Goal: Information Seeking & Learning: Learn about a topic

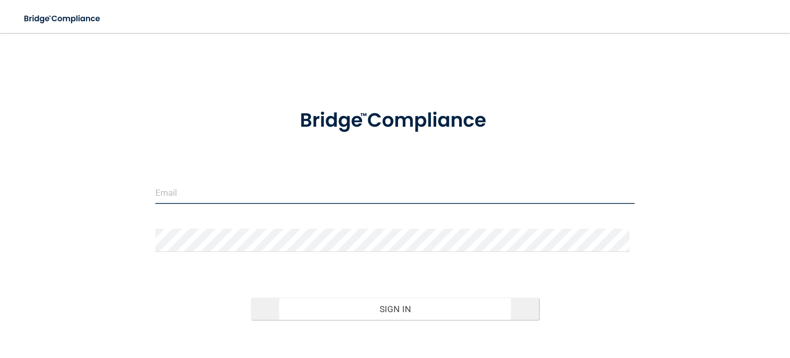
type input "[PERSON_NAME][EMAIL_ADDRESS][DOMAIN_NAME]"
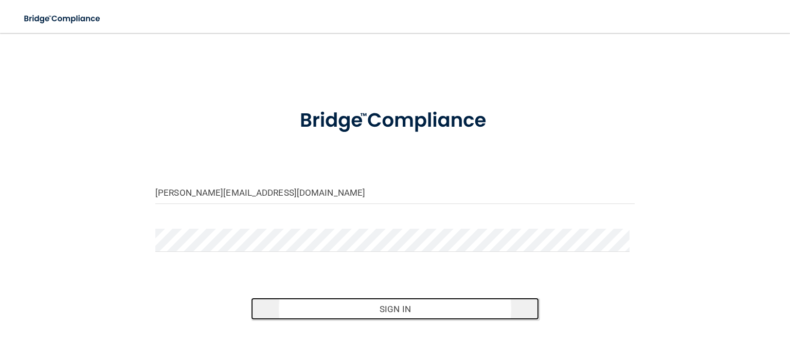
click at [301, 302] on button "Sign In" at bounding box center [395, 308] width 288 height 23
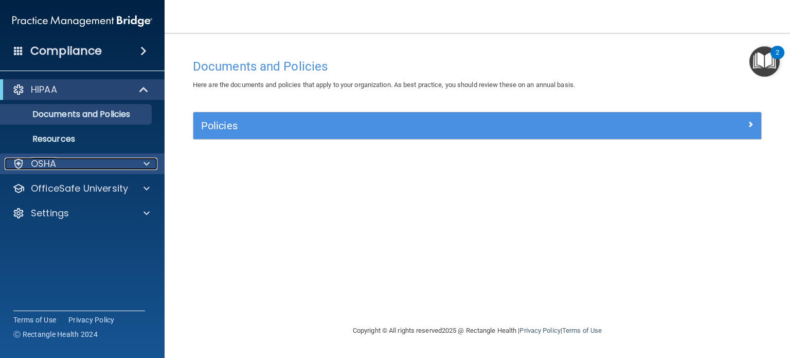
click at [144, 160] on span at bounding box center [147, 163] width 6 height 12
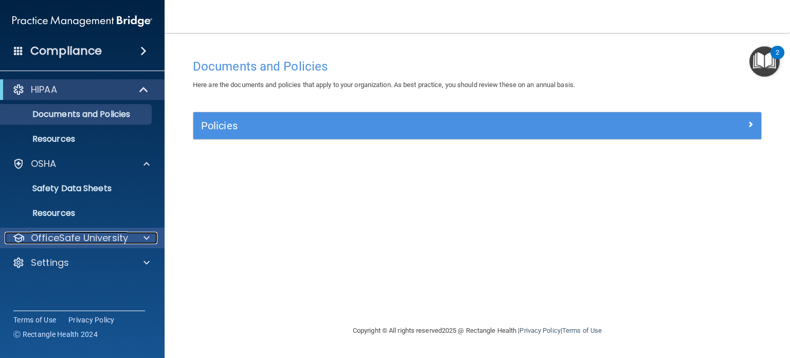
click at [144, 232] on span at bounding box center [147, 238] width 6 height 12
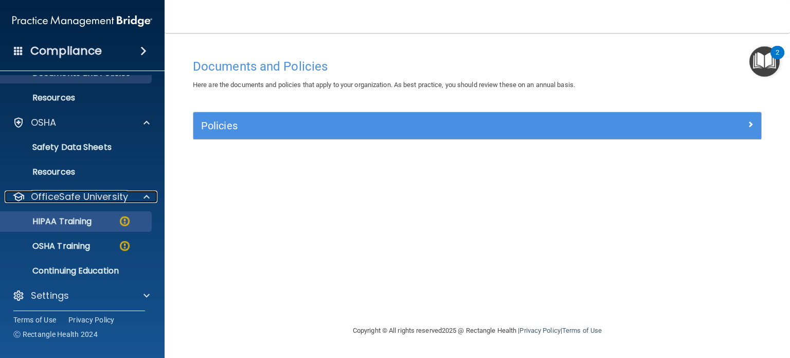
scroll to position [42, 0]
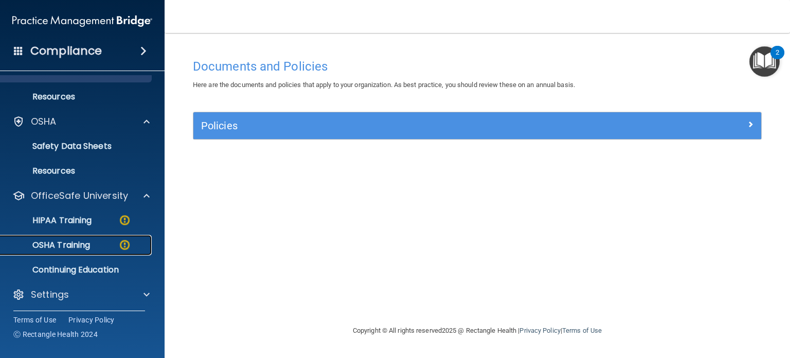
click at [90, 241] on p "OSHA Training" at bounding box center [48, 245] width 83 height 10
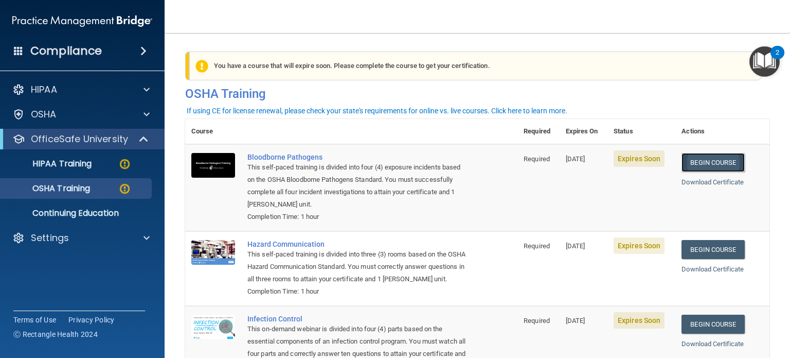
click at [727, 170] on link "Begin Course" at bounding box center [713, 162] width 63 height 19
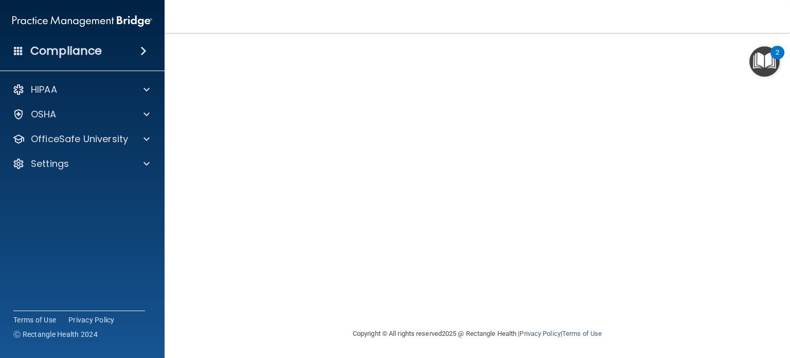
scroll to position [14, 0]
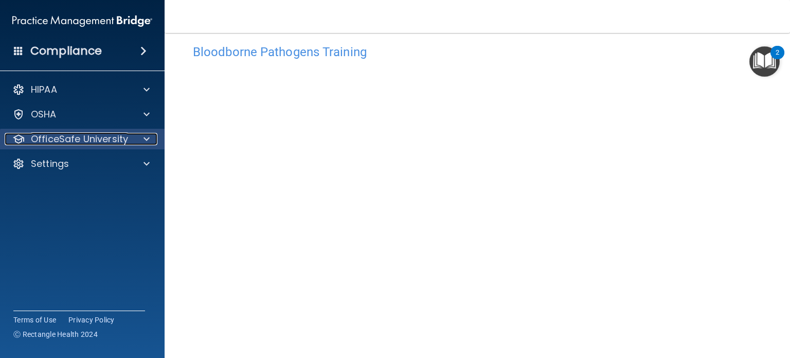
click at [154, 137] on div at bounding box center [145, 139] width 26 height 12
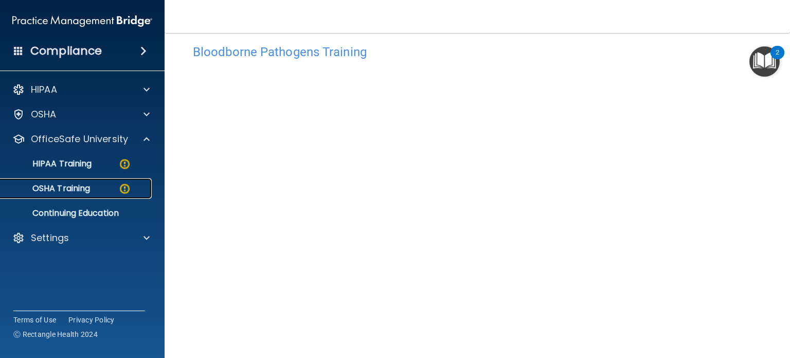
click at [85, 191] on p "OSHA Training" at bounding box center [48, 188] width 83 height 10
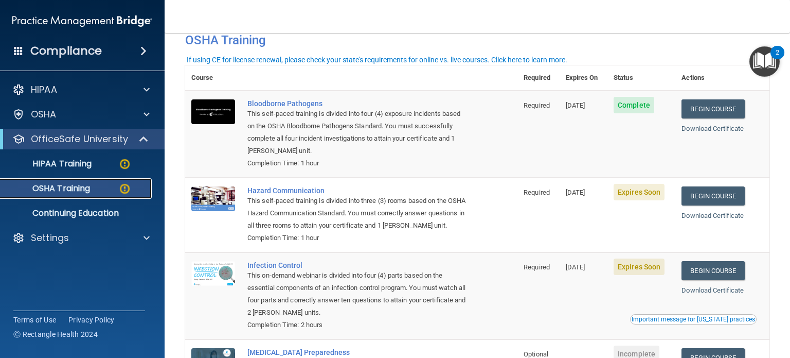
scroll to position [48, 0]
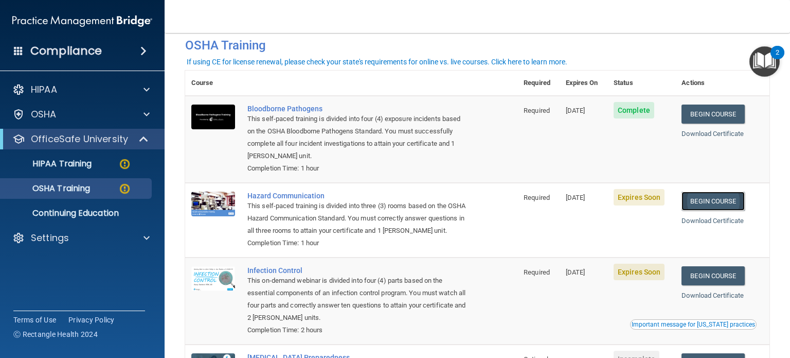
click at [705, 205] on link "Begin Course" at bounding box center [713, 200] width 63 height 19
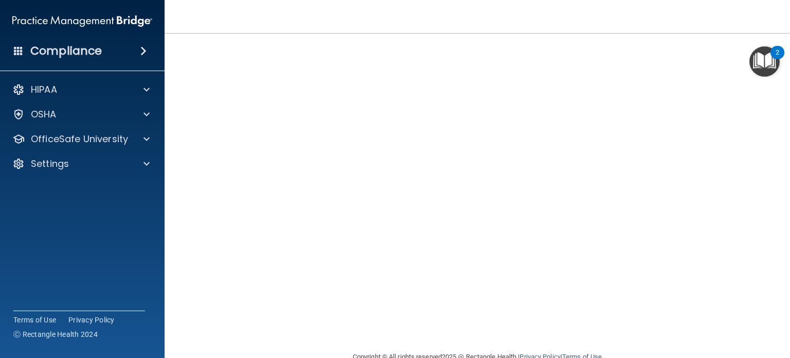
scroll to position [29, 0]
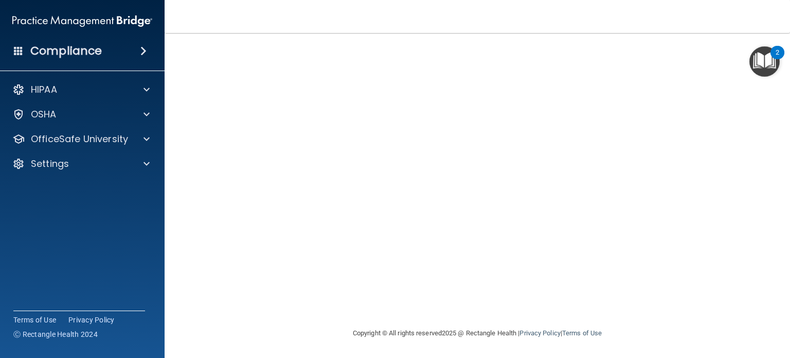
click at [731, 230] on div "Hazard Communication Training This course doesn’t expire until [DATE]. Are you …" at bounding box center [477, 137] width 584 height 379
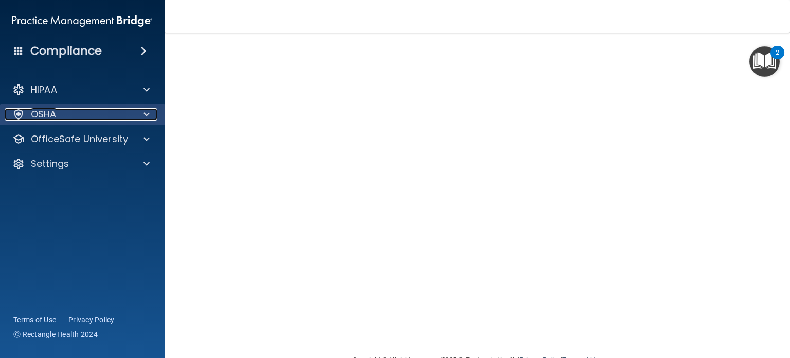
click at [46, 113] on p "OSHA" at bounding box center [44, 114] width 26 height 12
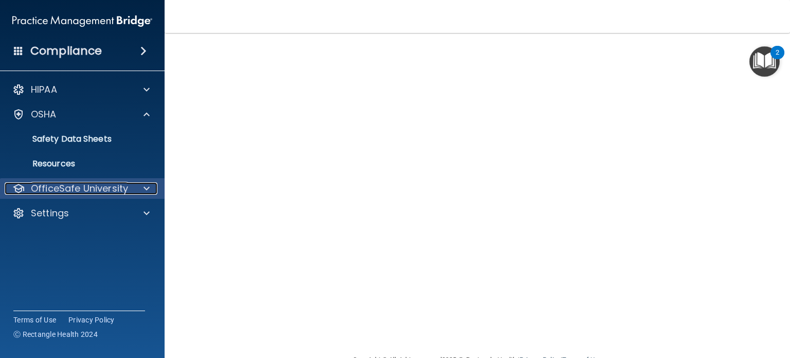
click at [47, 191] on p "OfficeSafe University" at bounding box center [79, 188] width 97 height 12
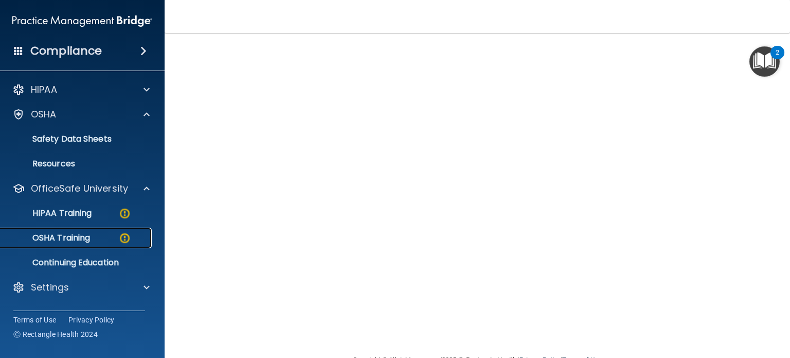
click at [53, 234] on p "OSHA Training" at bounding box center [48, 238] width 83 height 10
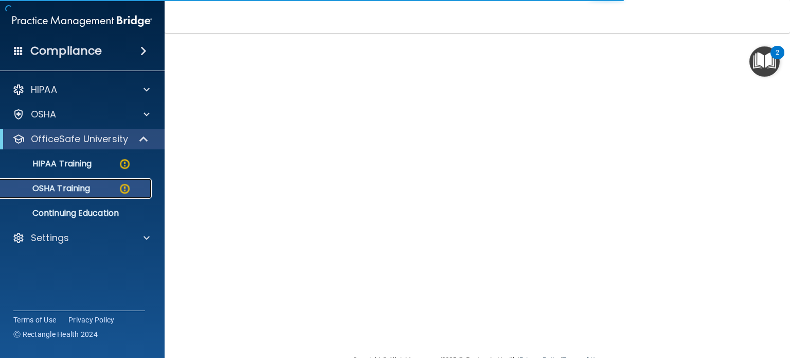
scroll to position [150, 0]
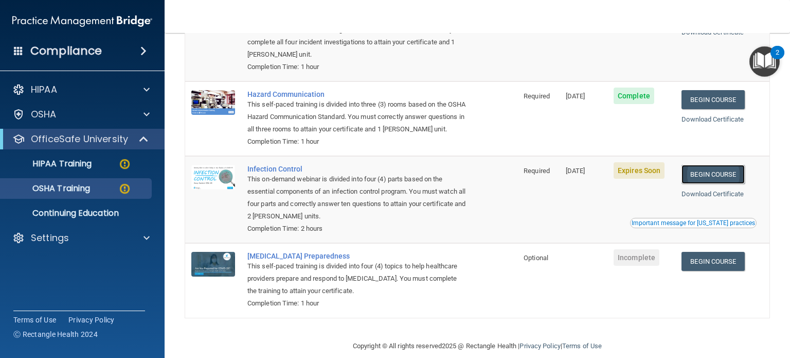
click at [727, 184] on link "Begin Course" at bounding box center [713, 174] width 63 height 19
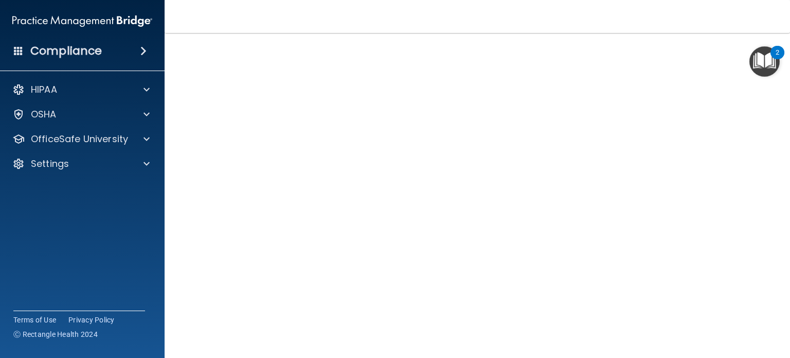
scroll to position [50, 0]
click at [152, 91] on div at bounding box center [145, 89] width 26 height 12
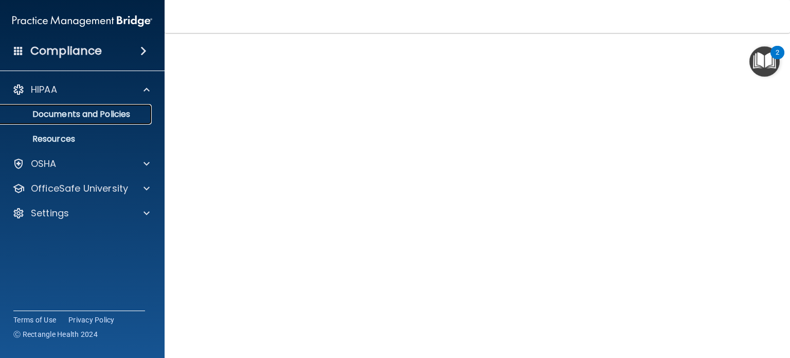
click at [132, 117] on p "Documents and Policies" at bounding box center [77, 114] width 140 height 10
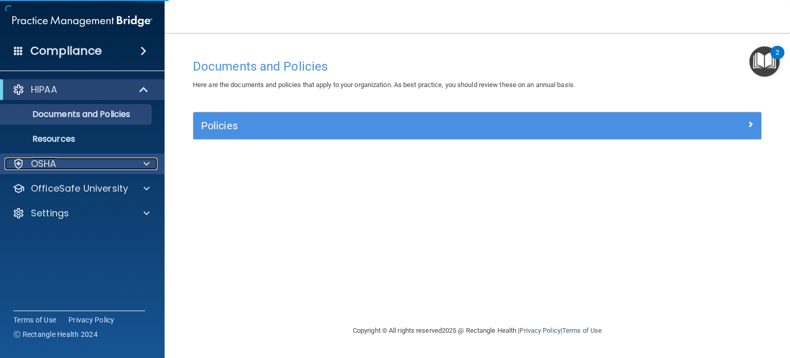
click at [146, 164] on span at bounding box center [147, 163] width 6 height 12
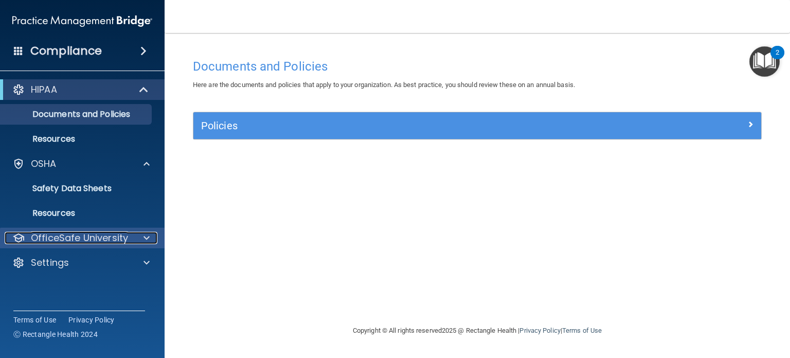
click at [147, 243] on span at bounding box center [147, 238] width 6 height 12
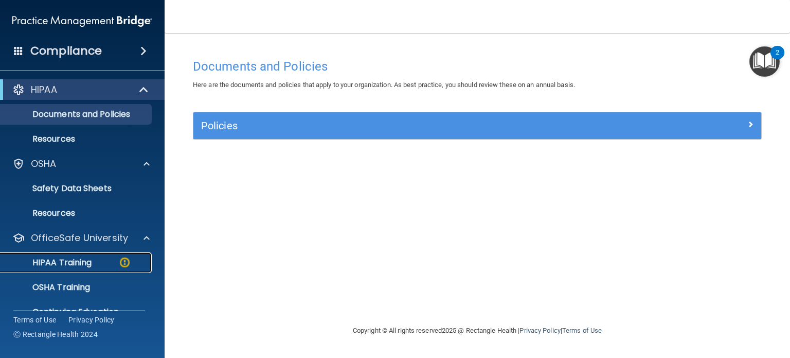
click at [123, 272] on link "HIPAA Training" at bounding box center [71, 262] width 162 height 21
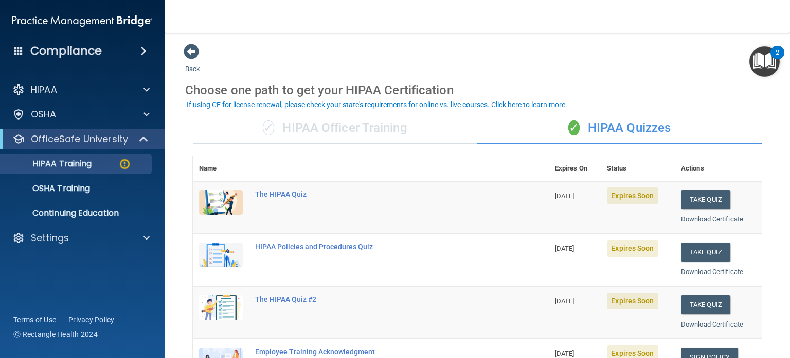
click at [314, 128] on div "✓ HIPAA Officer Training" at bounding box center [335, 128] width 284 height 31
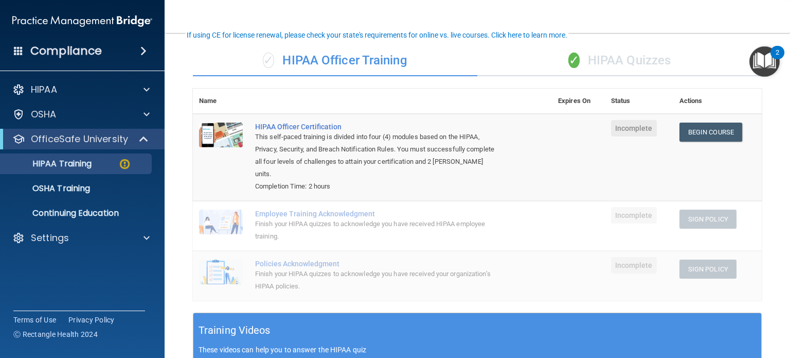
scroll to position [70, 0]
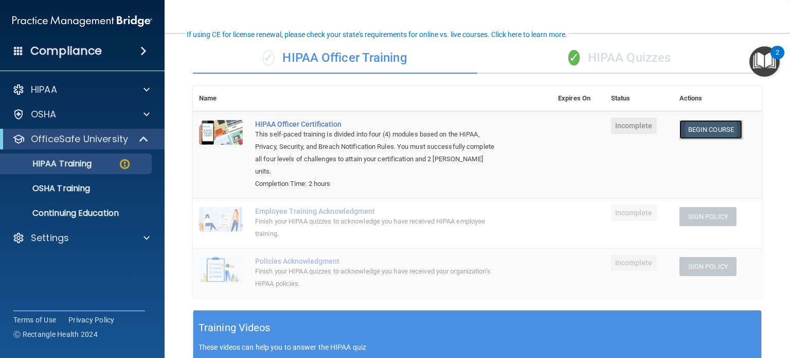
click at [720, 128] on link "Begin Course" at bounding box center [711, 129] width 63 height 19
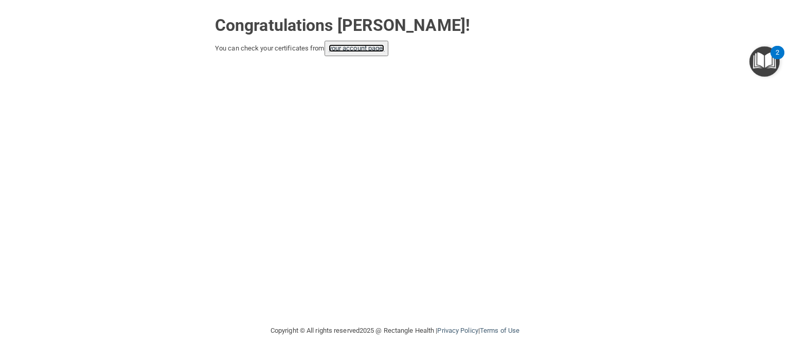
click at [336, 48] on link "your account page!" at bounding box center [357, 48] width 56 height 8
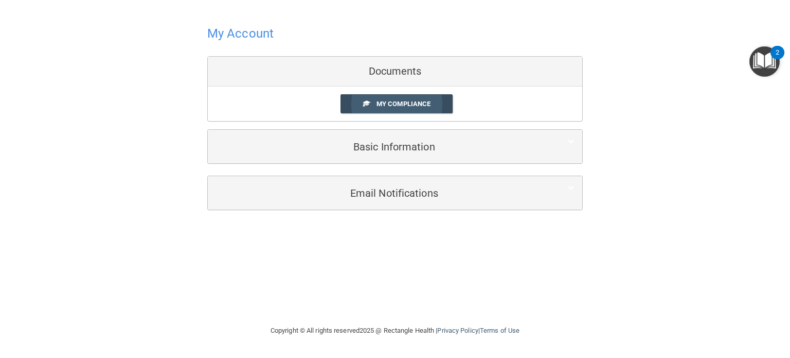
click at [357, 109] on link "My Compliance" at bounding box center [397, 103] width 113 height 19
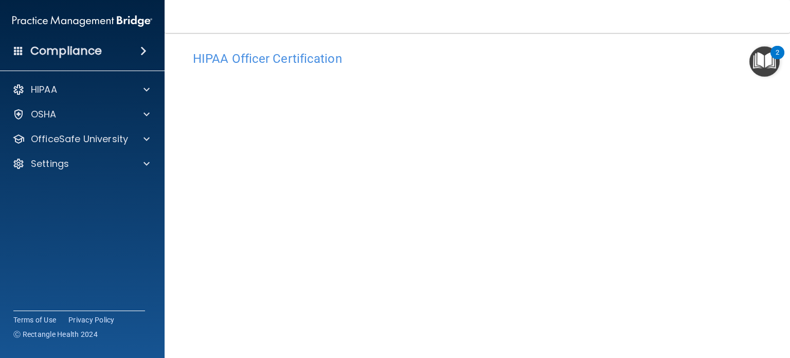
scroll to position [21, 0]
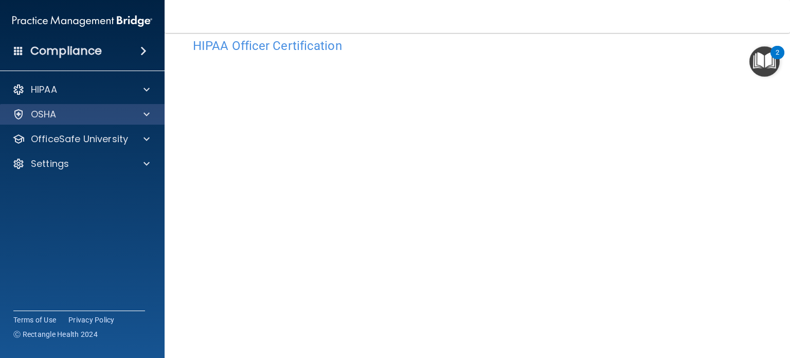
click at [74, 122] on div "OSHA" at bounding box center [82, 114] width 165 height 21
click at [144, 117] on span at bounding box center [147, 114] width 6 height 12
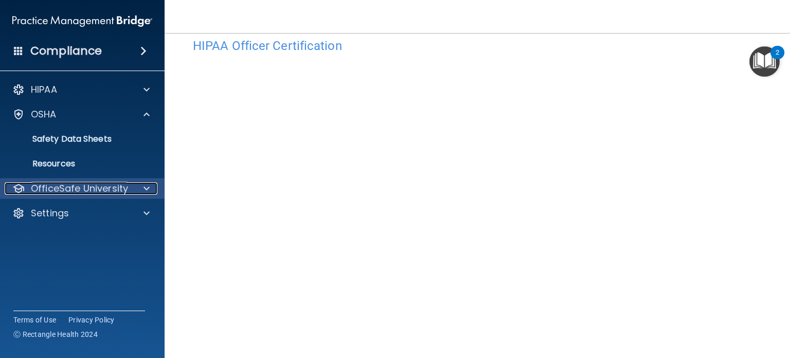
click at [148, 185] on span at bounding box center [147, 188] width 6 height 12
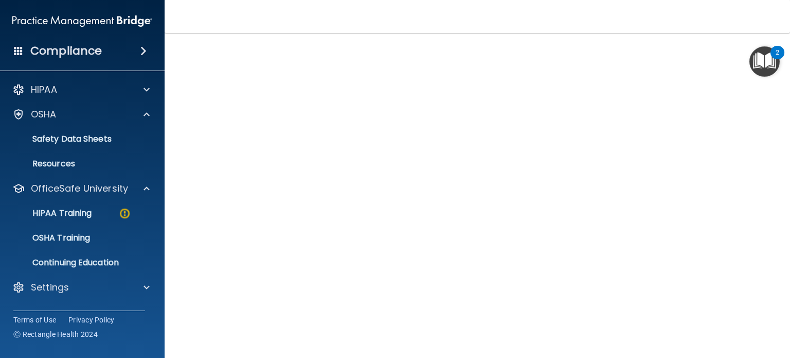
scroll to position [55, 0]
click at [93, 220] on link "HIPAA Training" at bounding box center [71, 213] width 162 height 21
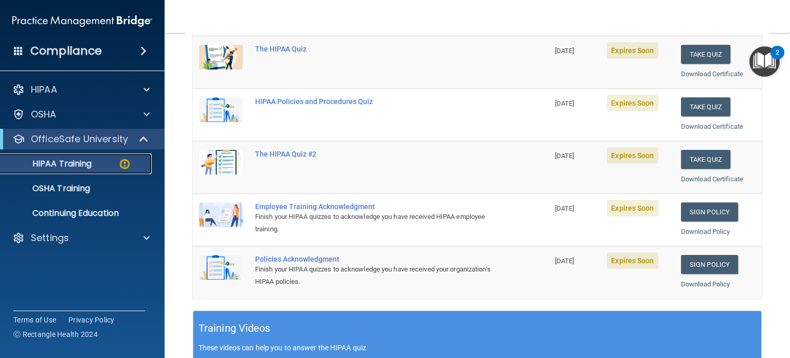
scroll to position [146, 0]
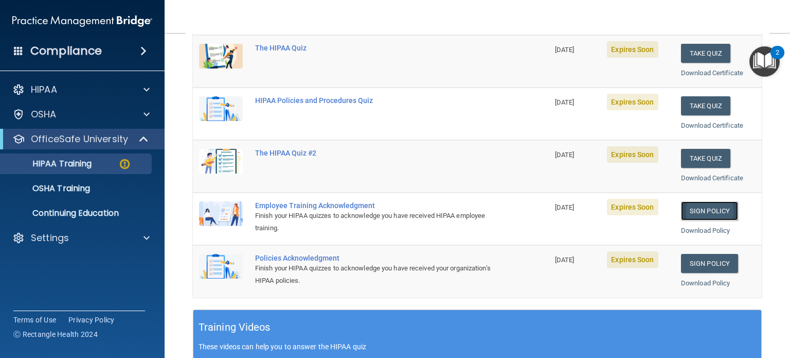
click at [686, 207] on link "Sign Policy" at bounding box center [709, 210] width 57 height 19
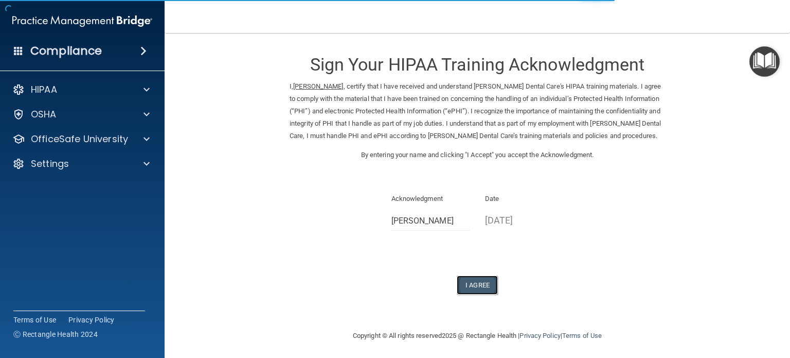
click at [471, 284] on button "I Agree" at bounding box center [477, 284] width 41 height 19
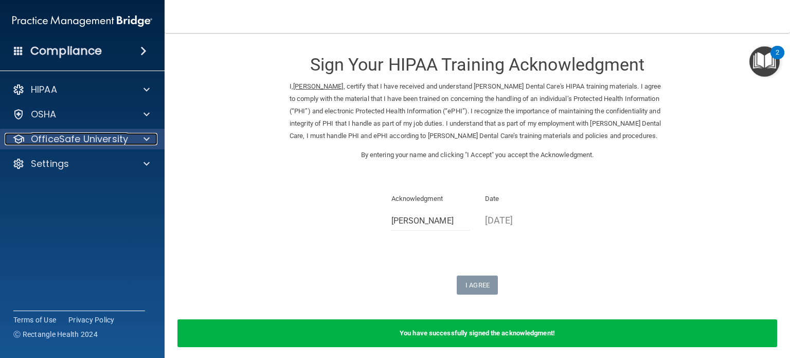
click at [113, 137] on p "OfficeSafe University" at bounding box center [79, 139] width 97 height 12
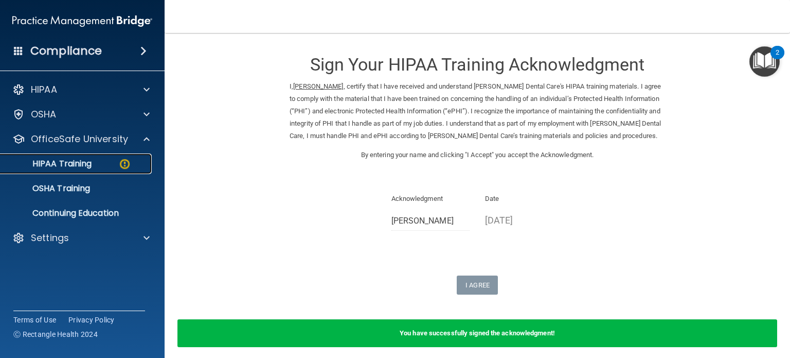
click at [110, 163] on div "HIPAA Training" at bounding box center [77, 163] width 140 height 10
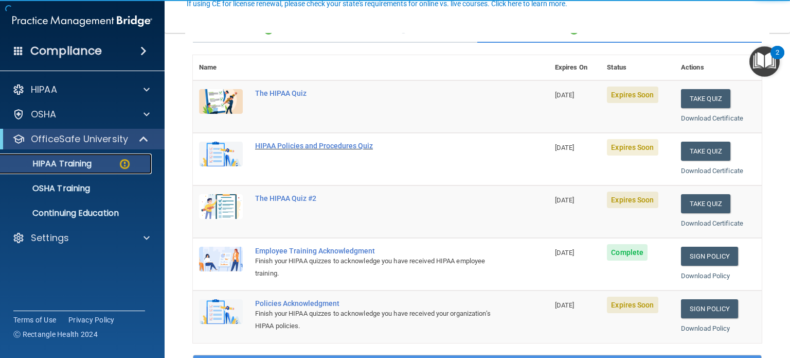
scroll to position [101, 0]
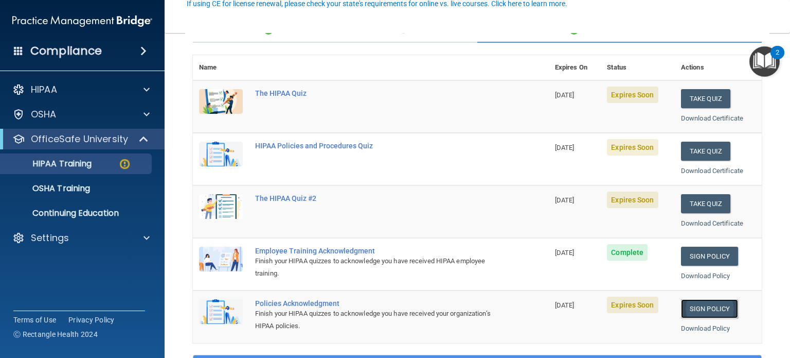
click at [704, 310] on link "Sign Policy" at bounding box center [709, 308] width 57 height 19
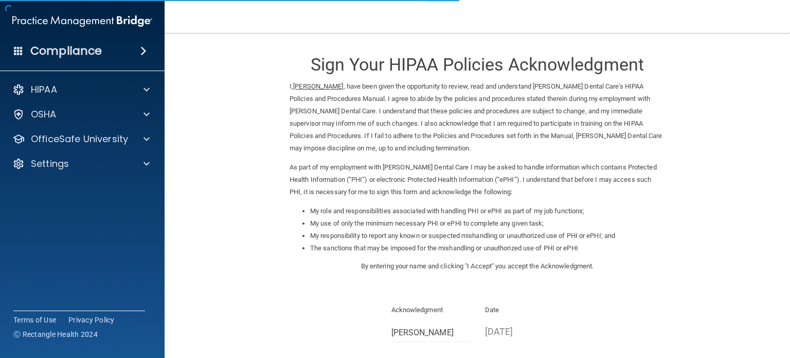
scroll to position [88, 0]
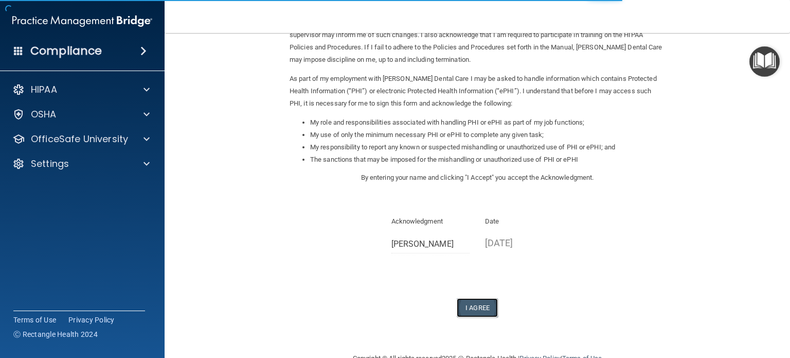
click at [470, 313] on button "I Agree" at bounding box center [477, 307] width 41 height 19
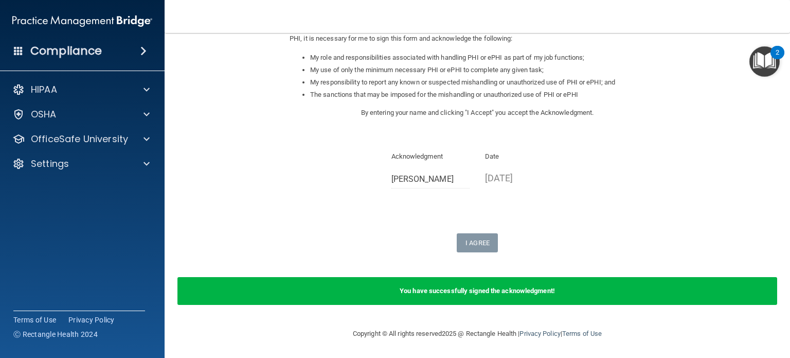
scroll to position [153, 0]
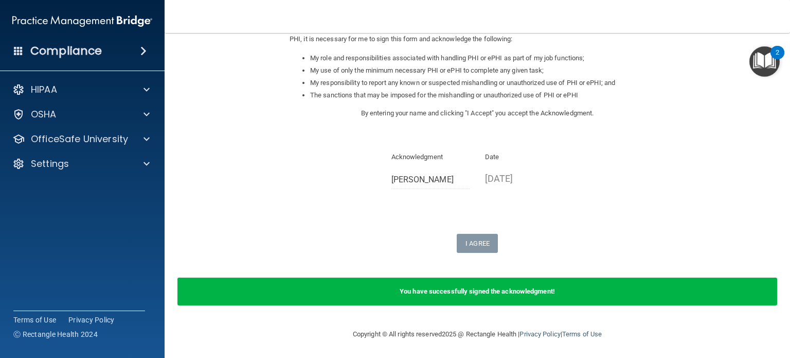
click at [527, 284] on div "You have successfully signed the acknowledgment!" at bounding box center [477, 291] width 600 height 28
click at [525, 290] on b "You have successfully signed the acknowledgment!" at bounding box center [477, 291] width 155 height 8
click at [134, 140] on div at bounding box center [145, 139] width 26 height 12
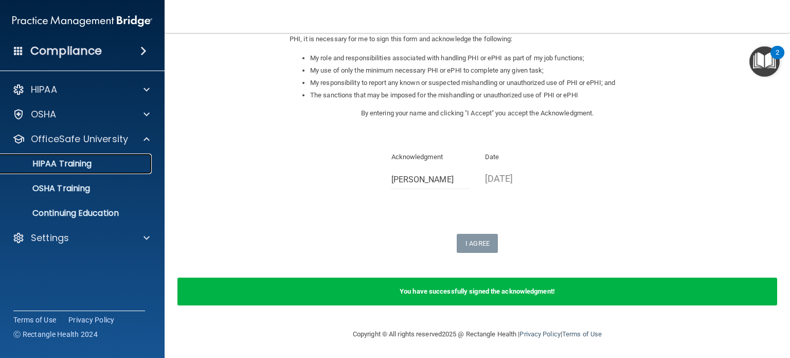
click at [120, 169] on link "HIPAA Training" at bounding box center [71, 163] width 162 height 21
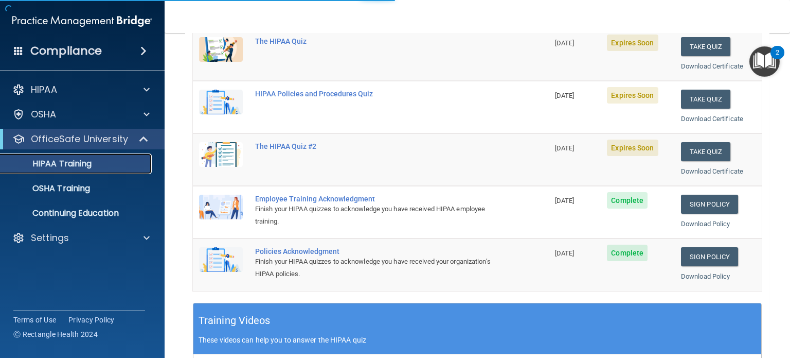
scroll to position [414, 0]
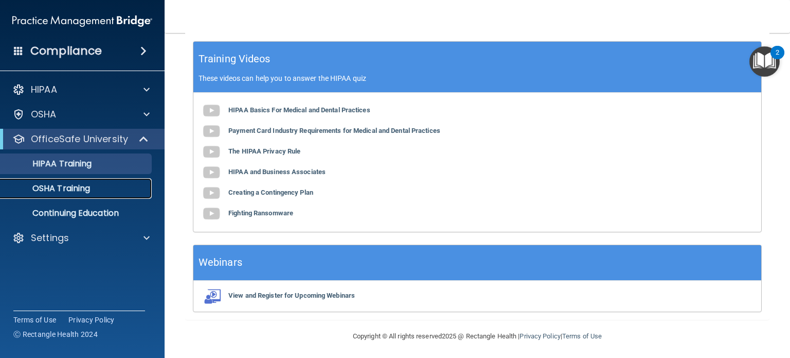
click at [120, 191] on div "OSHA Training" at bounding box center [77, 188] width 140 height 10
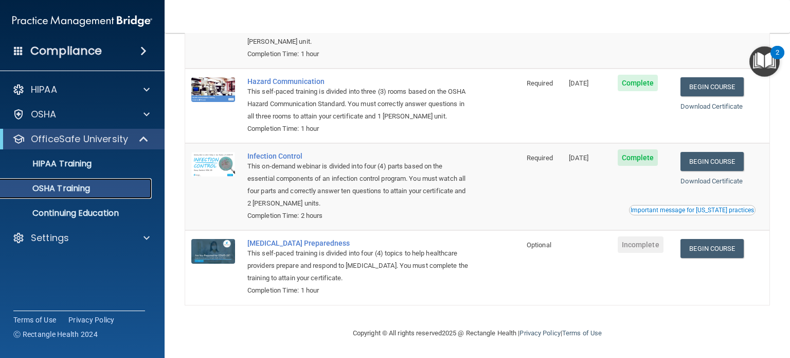
scroll to position [148, 0]
click at [130, 162] on div "HIPAA Training" at bounding box center [77, 163] width 140 height 10
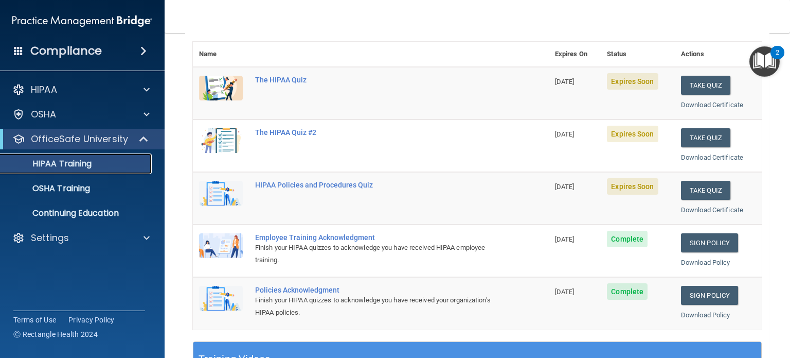
scroll to position [114, 0]
click at [699, 84] on button "Take Quiz" at bounding box center [705, 85] width 49 height 19
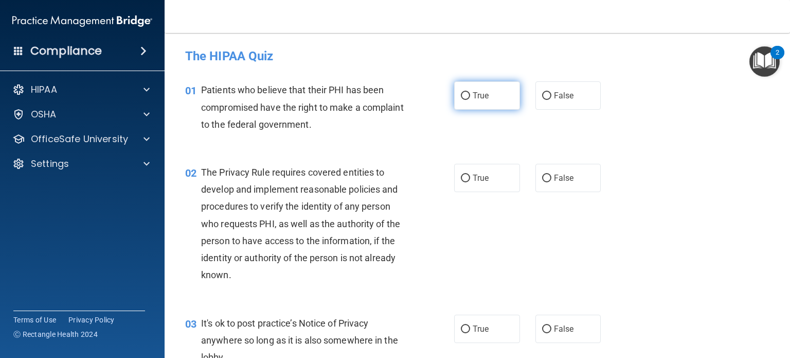
click at [462, 96] on input "True" at bounding box center [465, 96] width 9 height 8
radio input "true"
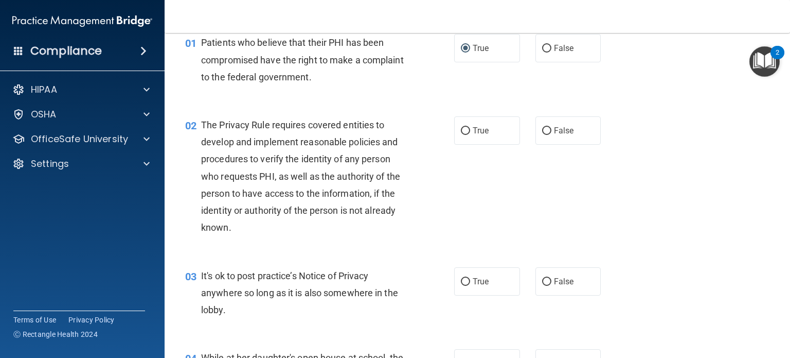
scroll to position [111, 0]
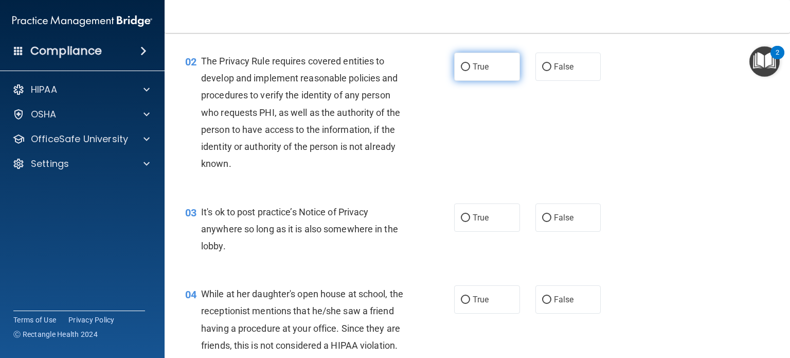
click at [461, 65] on input "True" at bounding box center [465, 67] width 9 height 8
radio input "true"
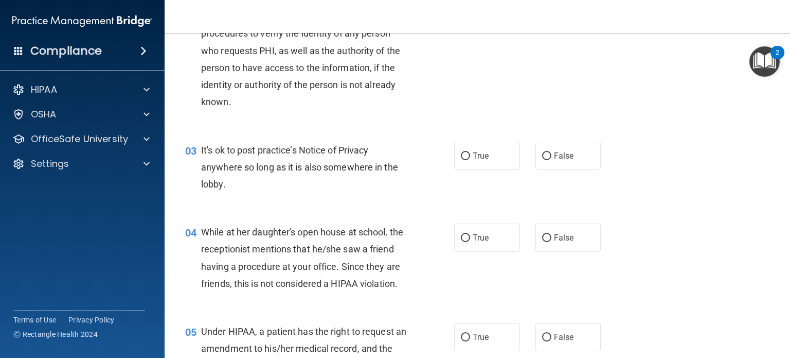
scroll to position [173, 0]
click at [461, 153] on input "True" at bounding box center [465, 156] width 9 height 8
radio input "true"
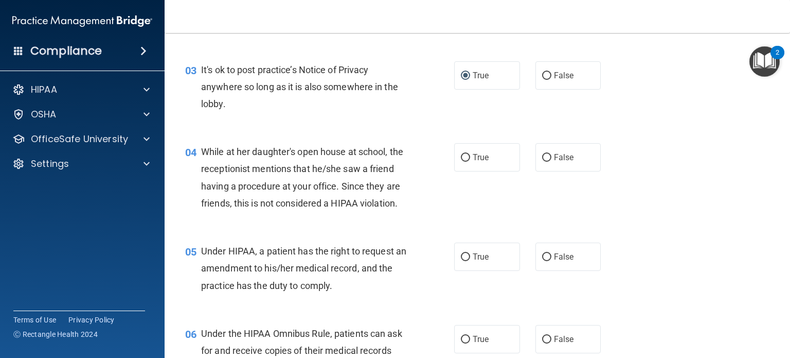
scroll to position [254, 0]
click at [544, 157] on input "False" at bounding box center [546, 157] width 9 height 8
radio input "true"
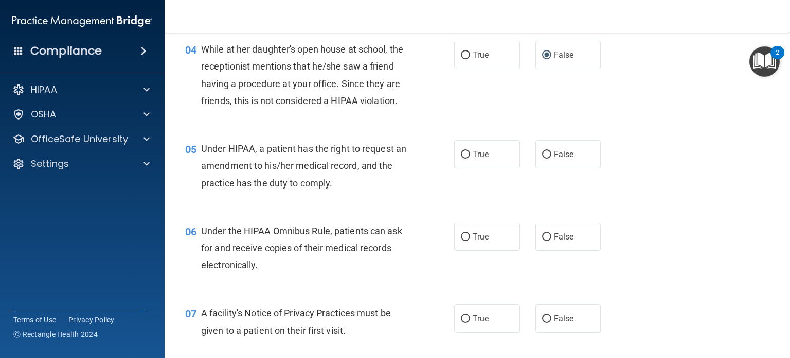
scroll to position [355, 0]
click at [646, 180] on div "05 Under HIPAA, a patient has the right to request an amendment to his/her medi…" at bounding box center [477, 169] width 600 height 82
click at [461, 159] on input "True" at bounding box center [465, 155] width 9 height 8
radio input "true"
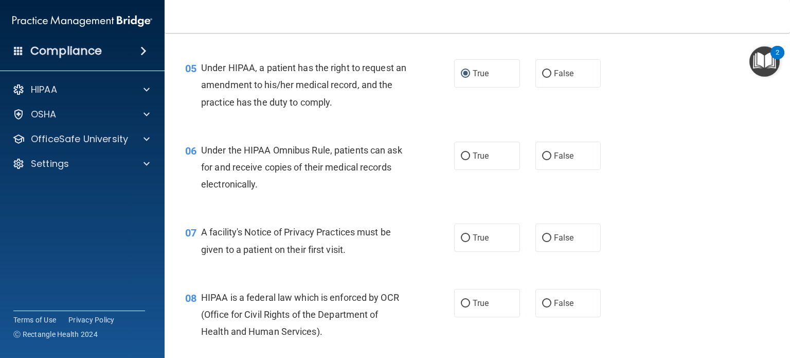
scroll to position [438, 0]
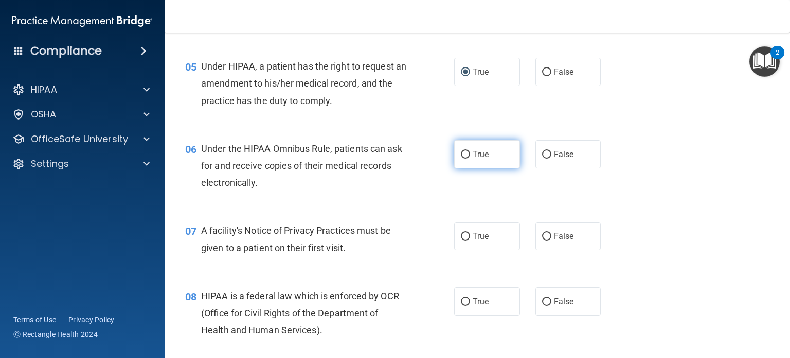
click at [461, 158] on input "True" at bounding box center [465, 155] width 9 height 8
radio input "true"
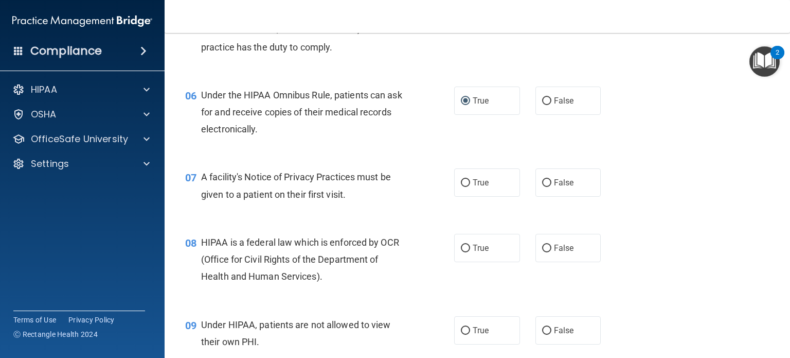
scroll to position [492, 0]
click at [461, 186] on input "True" at bounding box center [465, 183] width 9 height 8
radio input "true"
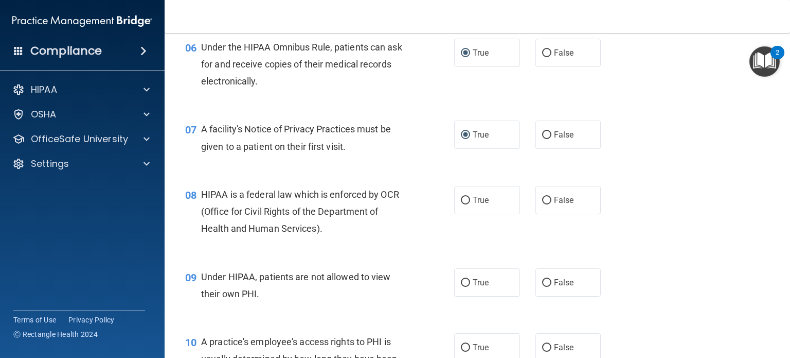
scroll to position [540, 0]
click at [461, 203] on input "True" at bounding box center [465, 199] width 9 height 8
radio input "true"
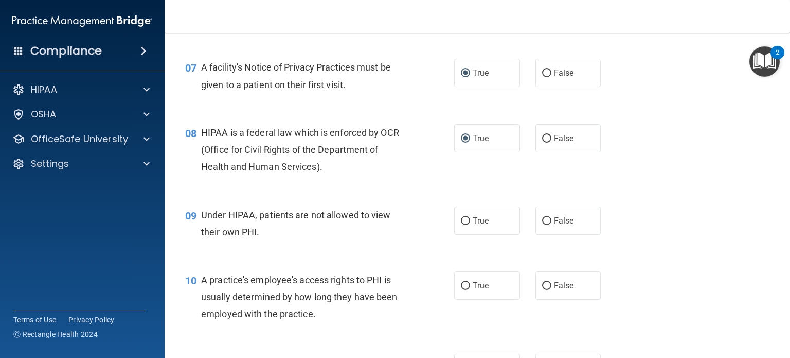
scroll to position [602, 0]
click at [543, 224] on input "False" at bounding box center [546, 220] width 9 height 8
radio input "true"
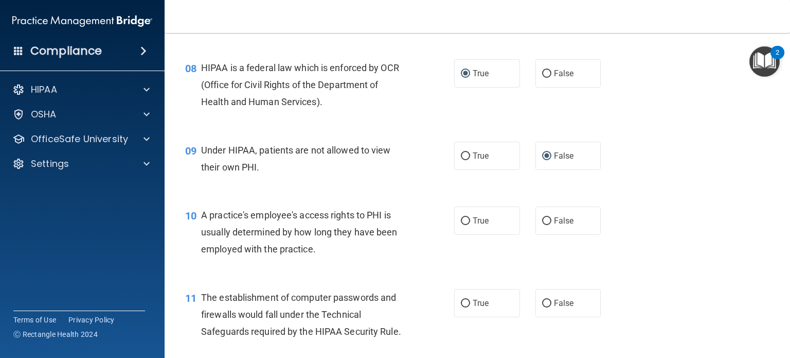
scroll to position [687, 0]
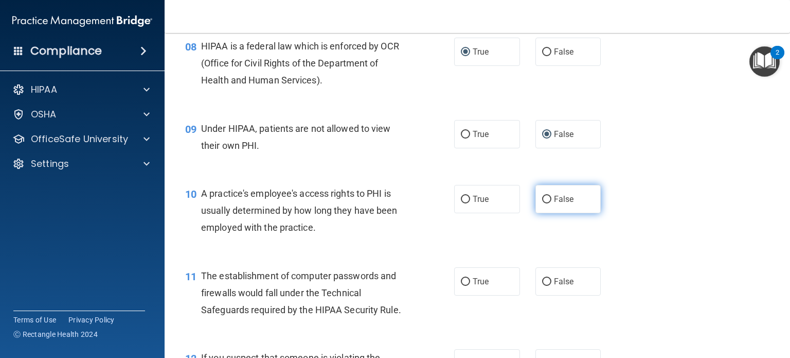
click at [542, 203] on input "False" at bounding box center [546, 199] width 9 height 8
radio input "true"
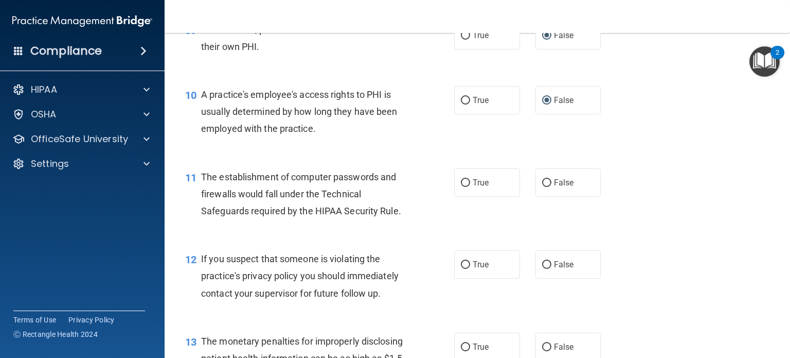
scroll to position [787, 0]
click at [456, 195] on label "True" at bounding box center [487, 181] width 66 height 28
click at [461, 186] on input "True" at bounding box center [465, 182] width 9 height 8
radio input "true"
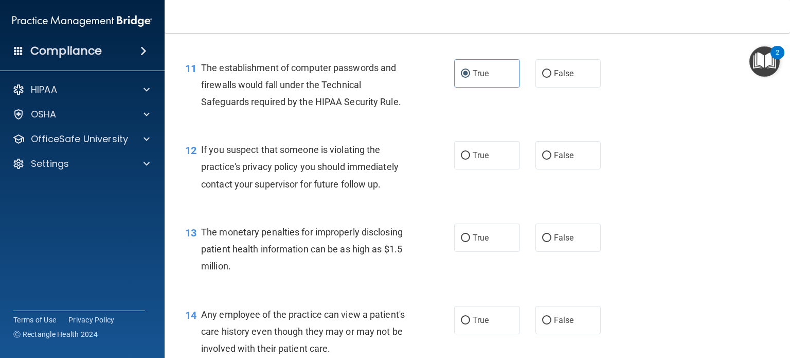
scroll to position [895, 0]
click at [462, 159] on input "True" at bounding box center [465, 156] width 9 height 8
radio input "true"
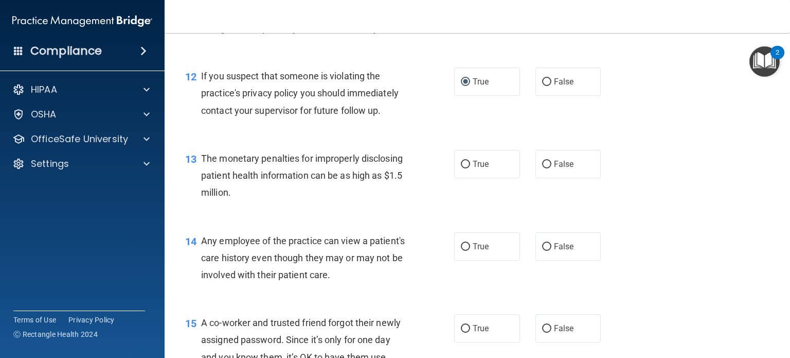
scroll to position [970, 0]
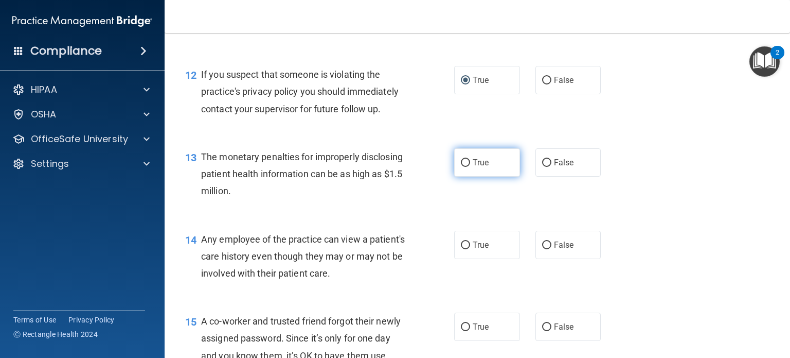
click at [461, 167] on input "True" at bounding box center [465, 163] width 9 height 8
radio input "true"
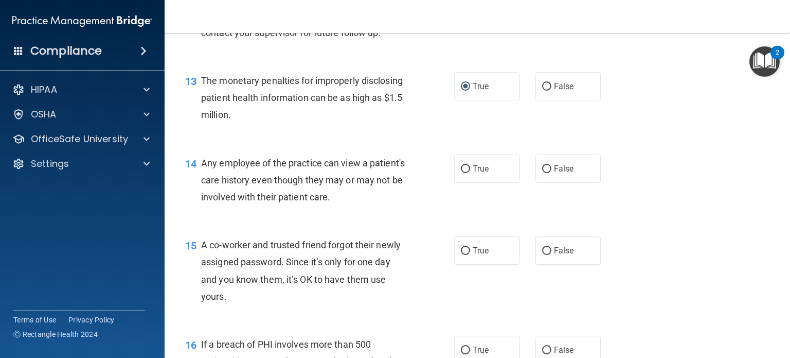
scroll to position [1047, 0]
click at [416, 210] on div "14 Any employee of the practice can view a patient's care history even though t…" at bounding box center [320, 182] width 300 height 57
click at [542, 172] on input "False" at bounding box center [546, 169] width 9 height 8
radio input "true"
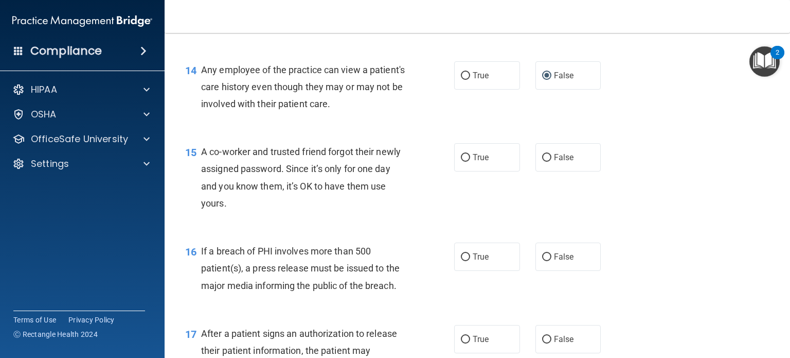
scroll to position [1140, 0]
click at [426, 207] on div "15 A co-worker and trusted friend forgot their newly assigned password. Since i…" at bounding box center [320, 180] width 300 height 74
click at [543, 161] on input "False" at bounding box center [546, 157] width 9 height 8
radio input "true"
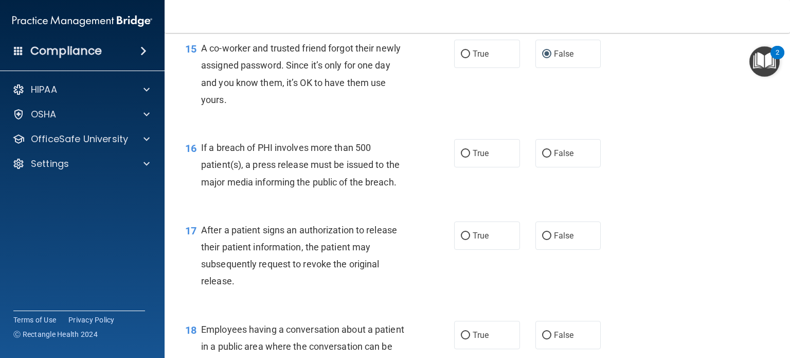
scroll to position [1244, 0]
click at [461, 156] on input "True" at bounding box center [465, 153] width 9 height 8
radio input "true"
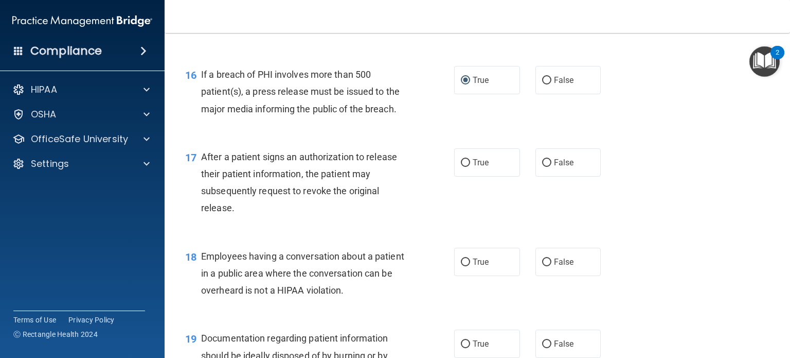
scroll to position [1353, 0]
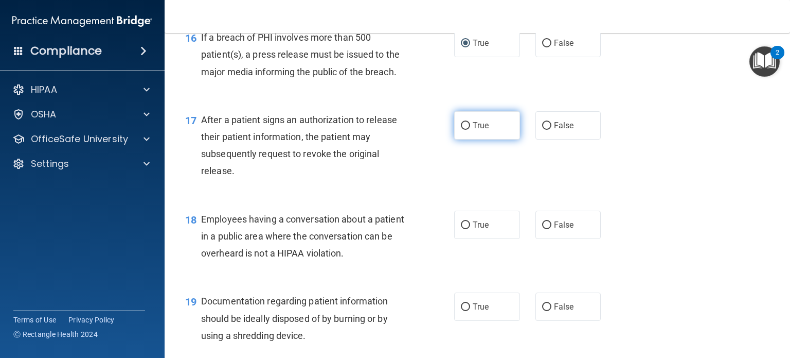
click at [461, 130] on input "True" at bounding box center [465, 126] width 9 height 8
radio input "true"
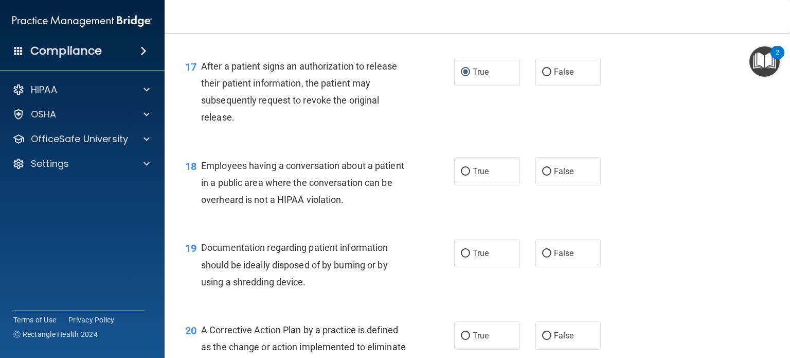
scroll to position [1409, 0]
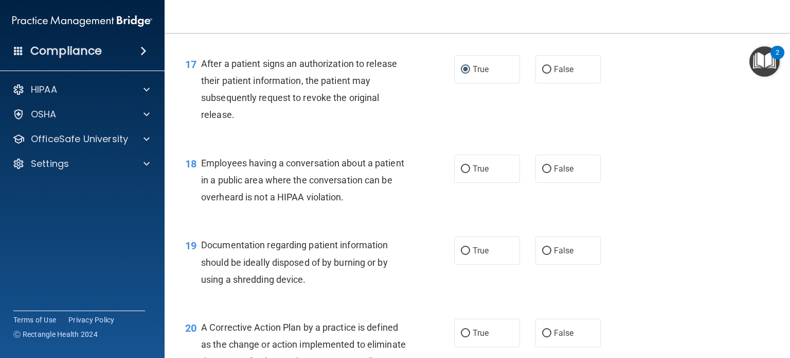
click at [422, 211] on div "18 Employees having a conversation about a patient in a public area where the c…" at bounding box center [320, 182] width 300 height 57
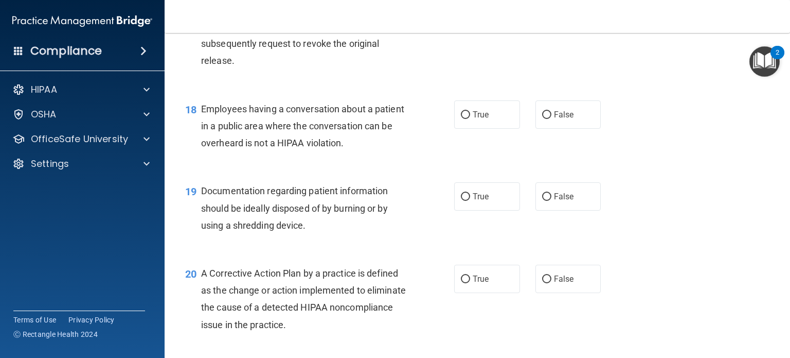
scroll to position [1464, 0]
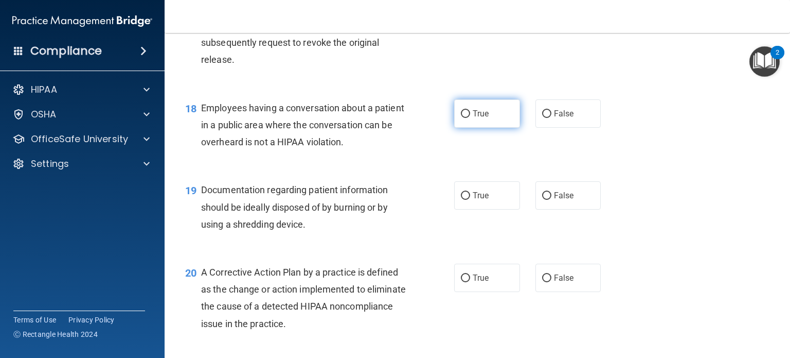
click at [461, 118] on input "True" at bounding box center [465, 114] width 9 height 8
radio input "true"
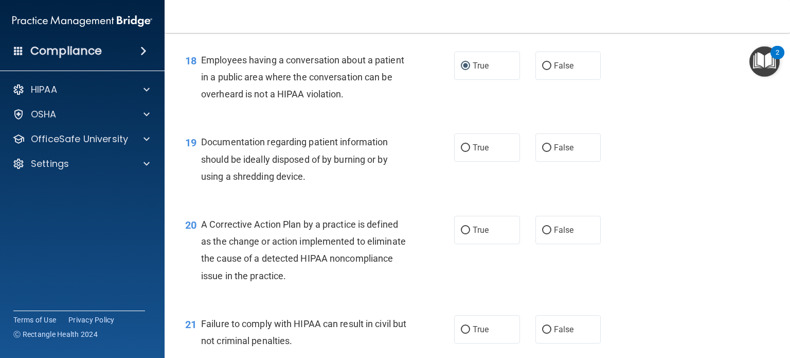
scroll to position [1511, 0]
click at [461, 152] on input "True" at bounding box center [465, 149] width 9 height 8
radio input "true"
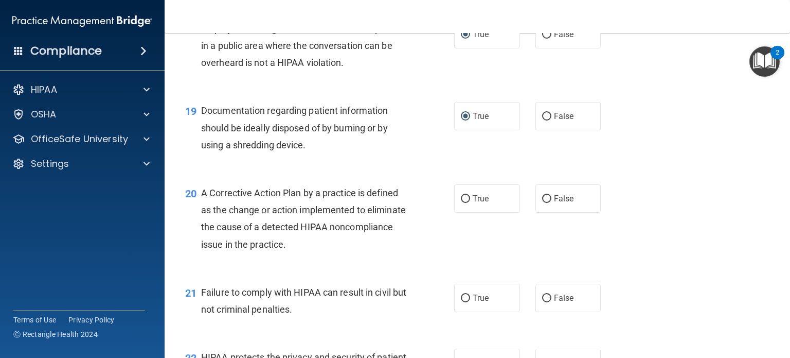
scroll to position [1545, 0]
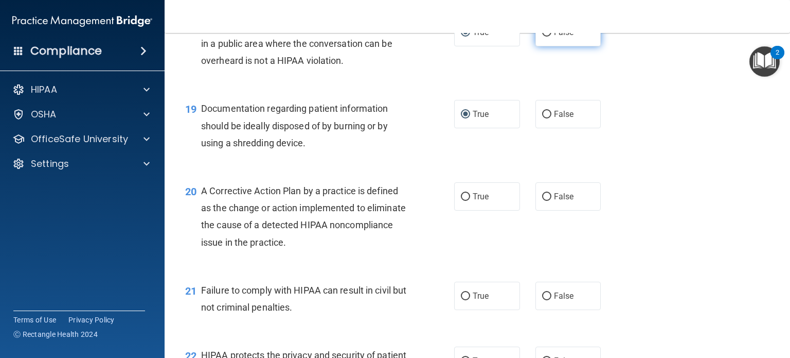
click at [542, 37] on input "False" at bounding box center [546, 33] width 9 height 8
radio input "true"
radio input "false"
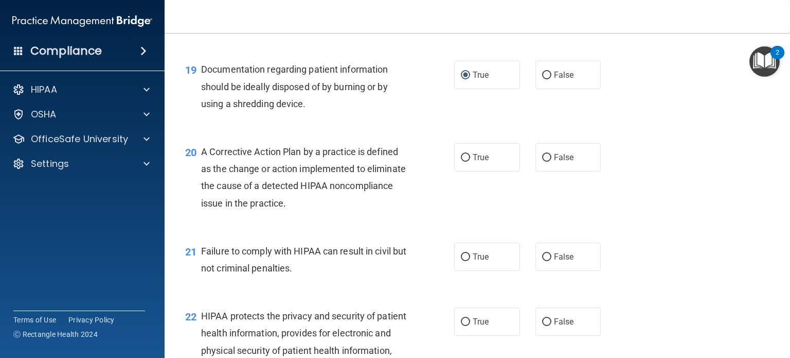
scroll to position [1585, 0]
click at [425, 246] on div "21 Failure to comply with HIPAA can result in civil but not criminal penalties.…" at bounding box center [477, 261] width 600 height 65
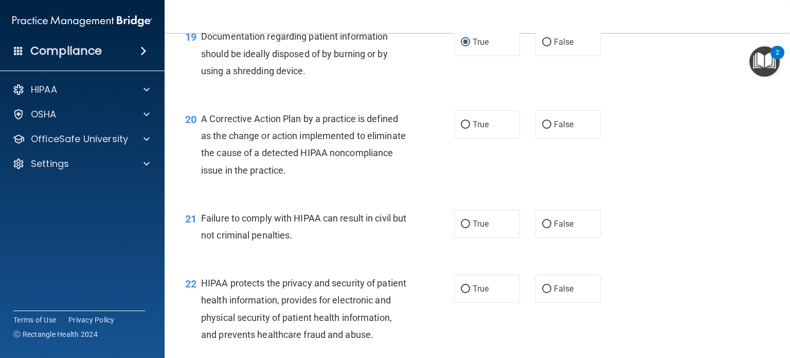
scroll to position [1617, 0]
click at [461, 129] on input "True" at bounding box center [465, 125] width 9 height 8
radio input "true"
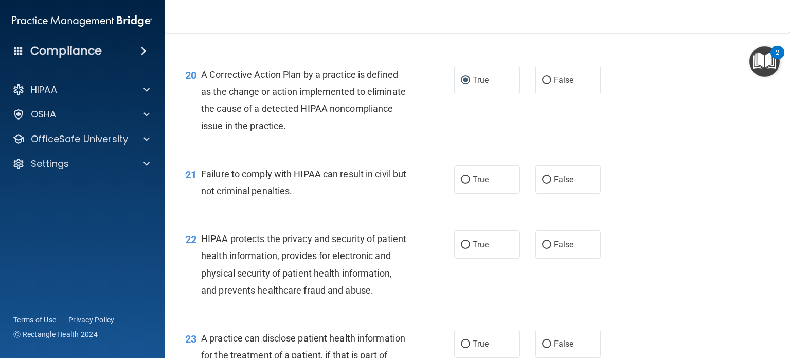
scroll to position [1662, 0]
click at [542, 183] on input "False" at bounding box center [546, 179] width 9 height 8
radio input "true"
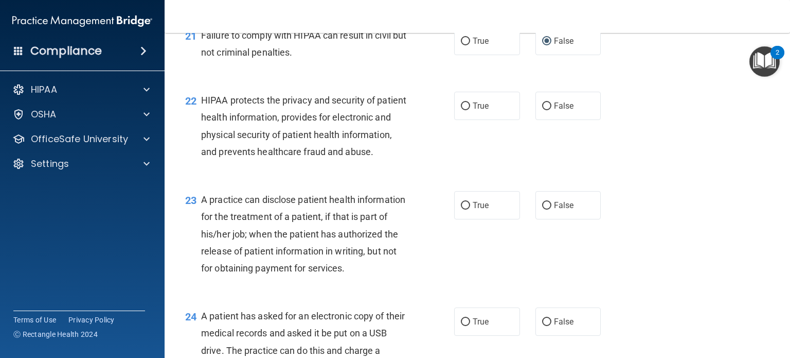
scroll to position [1802, 0]
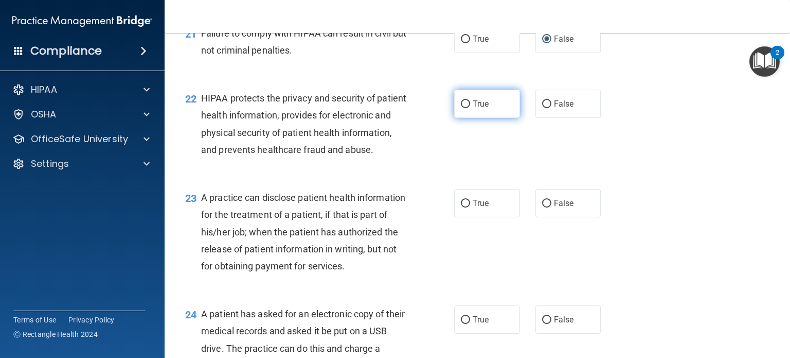
click at [464, 108] on input "True" at bounding box center [465, 104] width 9 height 8
radio input "true"
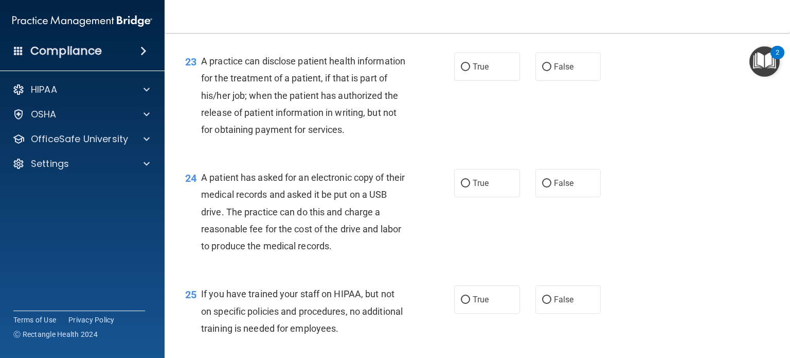
scroll to position [1938, 0]
click at [542, 71] on input "False" at bounding box center [546, 67] width 9 height 8
radio input "true"
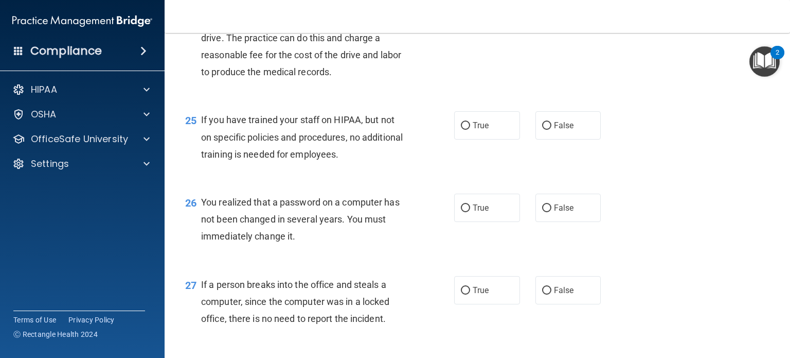
scroll to position [2111, 0]
click at [461, 14] on input "True" at bounding box center [465, 11] width 9 height 8
radio input "true"
click at [544, 14] on input "False" at bounding box center [546, 11] width 9 height 8
radio input "true"
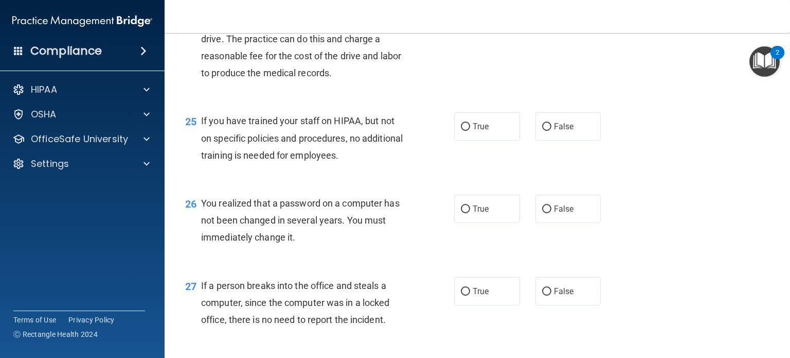
radio input "false"
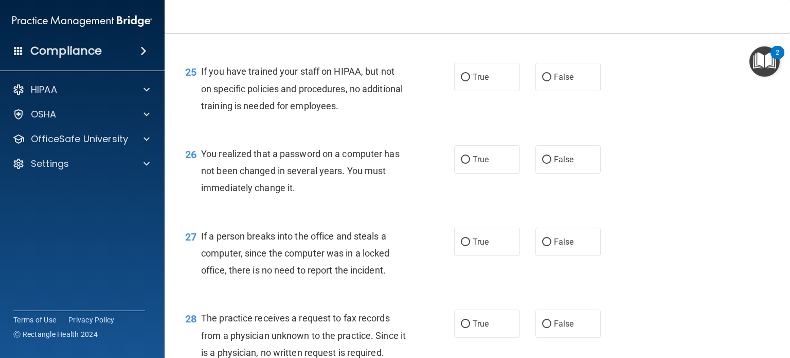
scroll to position [2162, 0]
click at [542, 80] on input "False" at bounding box center [546, 77] width 9 height 8
radio input "true"
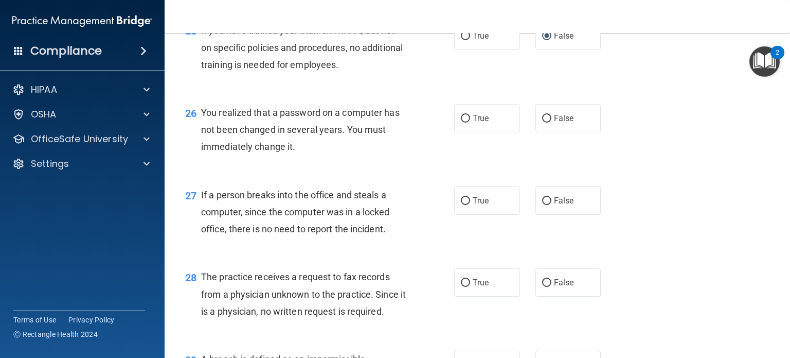
scroll to position [2202, 0]
click at [417, 161] on div "26 You realized that a password on a computer has not been changed in several y…" at bounding box center [320, 132] width 300 height 57
click at [461, 122] on input "True" at bounding box center [465, 119] width 9 height 8
radio input "true"
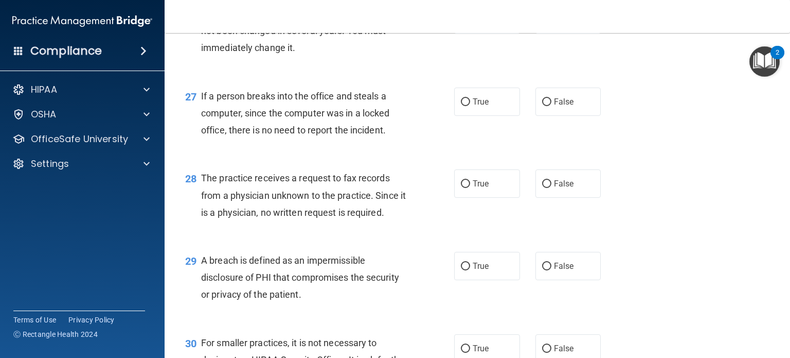
scroll to position [2303, 0]
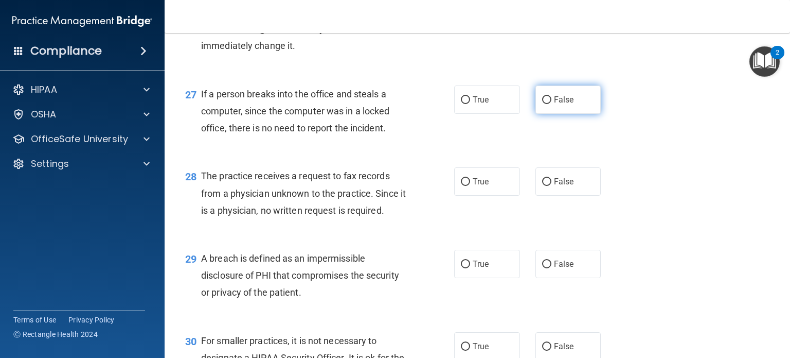
click at [542, 104] on input "False" at bounding box center [546, 100] width 9 height 8
radio input "true"
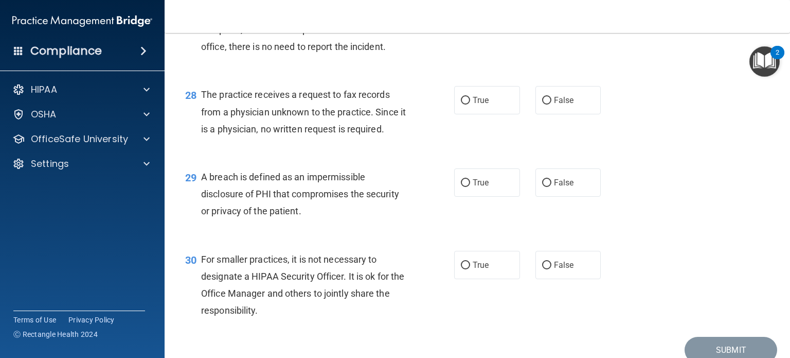
scroll to position [2385, 0]
click at [467, 114] on label "True" at bounding box center [487, 99] width 66 height 28
click at [467, 104] on input "True" at bounding box center [465, 100] width 9 height 8
radio input "true"
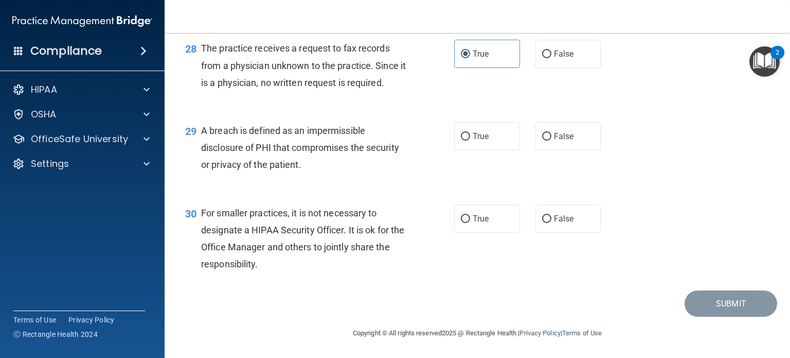
scroll to position [2469, 0]
click at [461, 140] on input "True" at bounding box center [465, 137] width 9 height 8
radio input "true"
click at [542, 218] on input "False" at bounding box center [546, 219] width 9 height 8
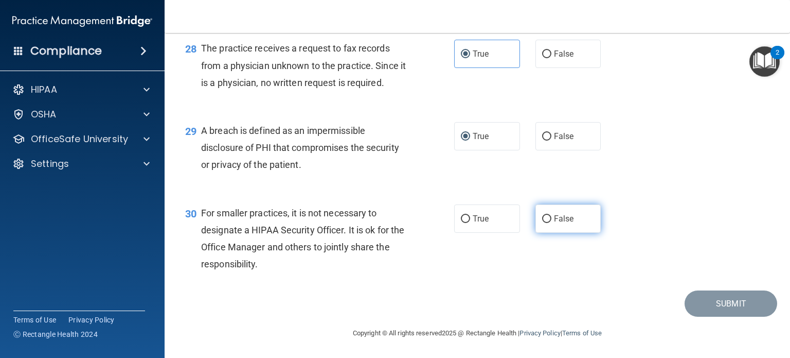
radio input "true"
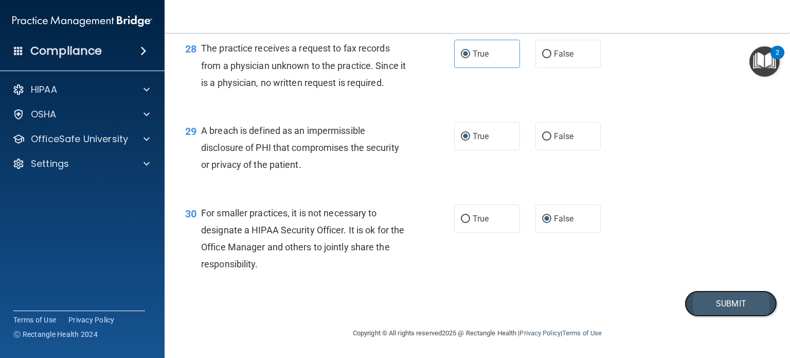
click at [699, 300] on button "Submit" at bounding box center [731, 303] width 93 height 26
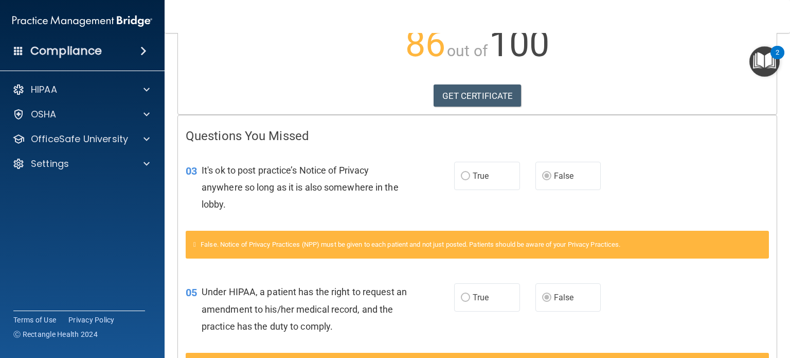
scroll to position [123, 0]
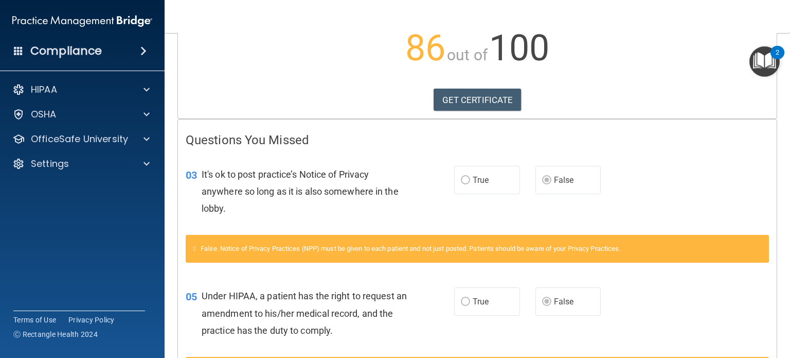
drag, startPoint x: 413, startPoint y: 244, endPoint x: 410, endPoint y: 281, distance: 36.7
click at [410, 281] on div "05 Under HIPAA, a patient has the right to request an amendment to his/her medi…" at bounding box center [477, 315] width 599 height 82
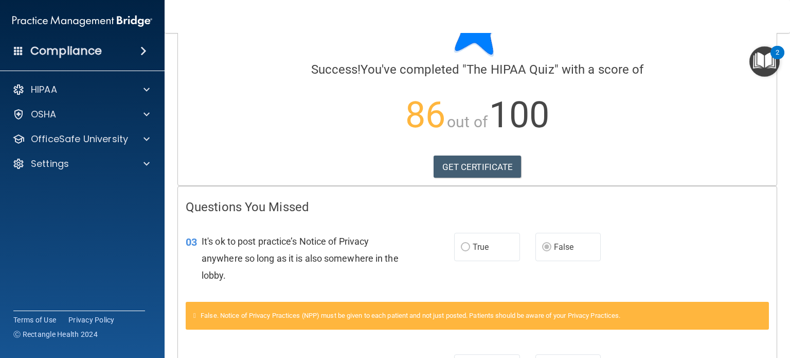
scroll to position [0, 0]
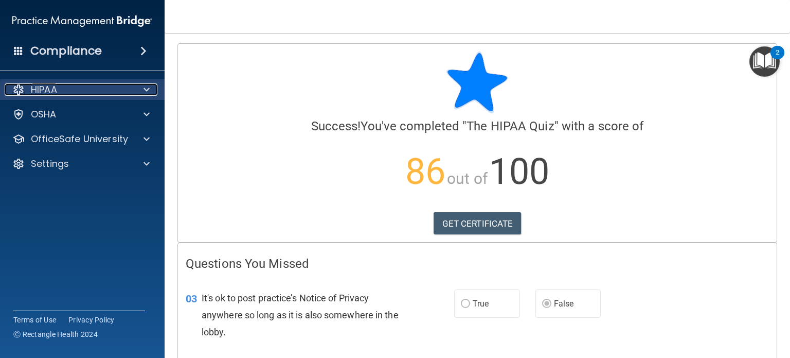
click at [144, 90] on span at bounding box center [147, 89] width 6 height 12
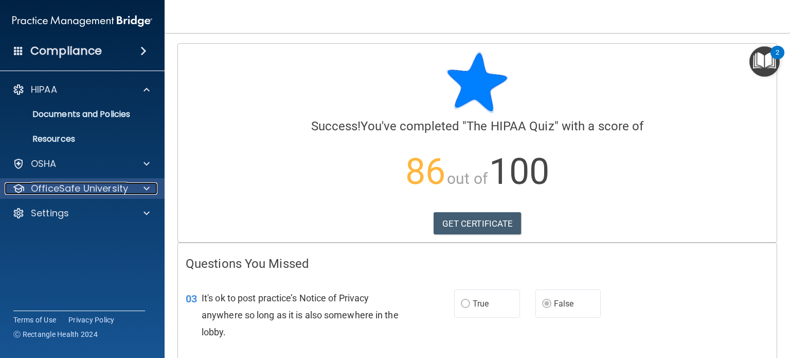
click at [152, 183] on div at bounding box center [145, 188] width 26 height 12
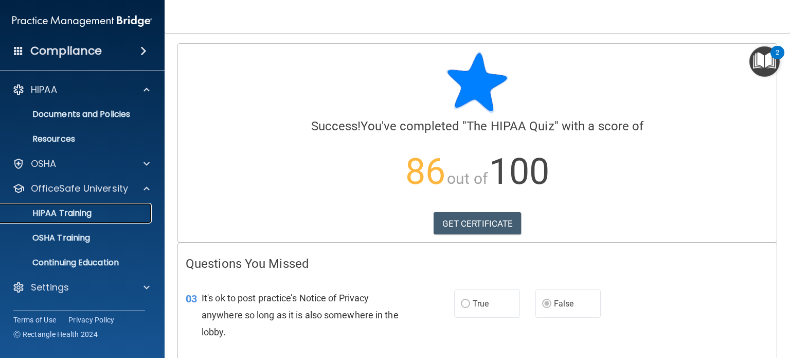
click at [130, 218] on div "HIPAA Training" at bounding box center [77, 213] width 140 height 10
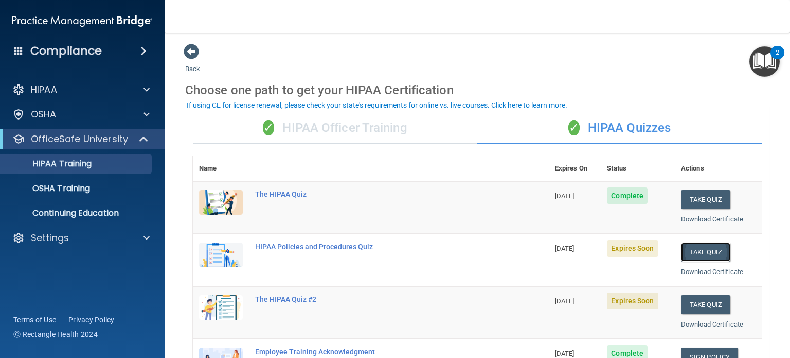
click at [698, 246] on button "Take Quiz" at bounding box center [705, 251] width 49 height 19
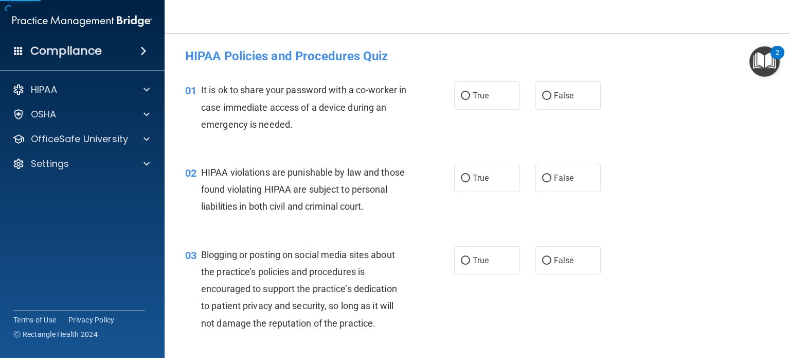
click at [698, 233] on div "02 HIPAA violations are punishable by law and those found violating HIPAA are s…" at bounding box center [477, 192] width 600 height 82
click at [542, 96] on input "False" at bounding box center [546, 96] width 9 height 8
radio input "true"
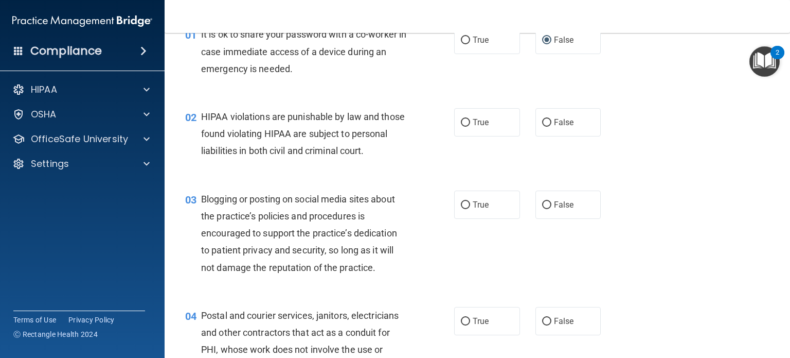
scroll to position [57, 0]
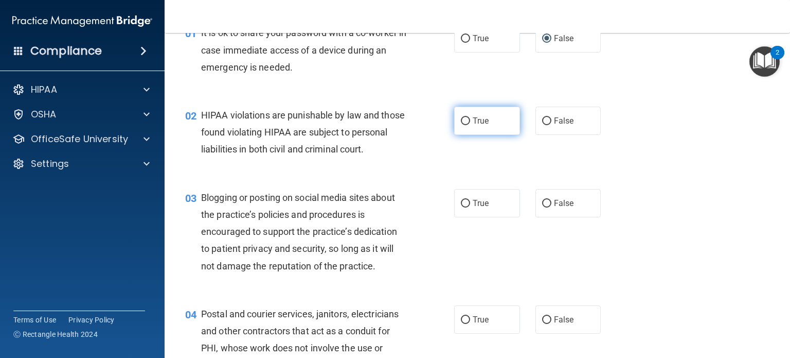
click at [462, 121] on input "True" at bounding box center [465, 121] width 9 height 8
radio input "true"
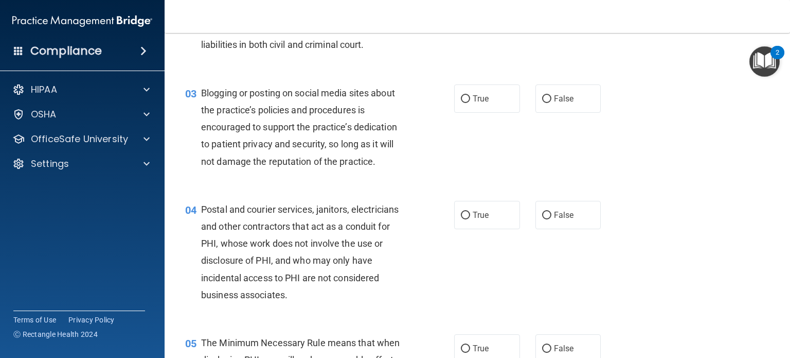
scroll to position [163, 0]
click at [426, 224] on div "04 Postal and courier services, janitors, electricians and other contractors th…" at bounding box center [320, 254] width 300 height 108
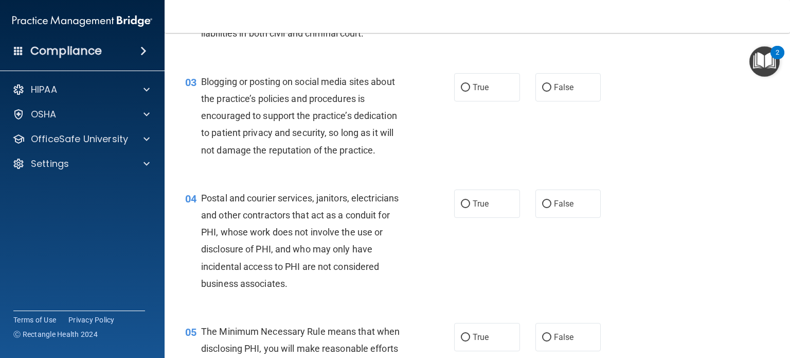
scroll to position [174, 0]
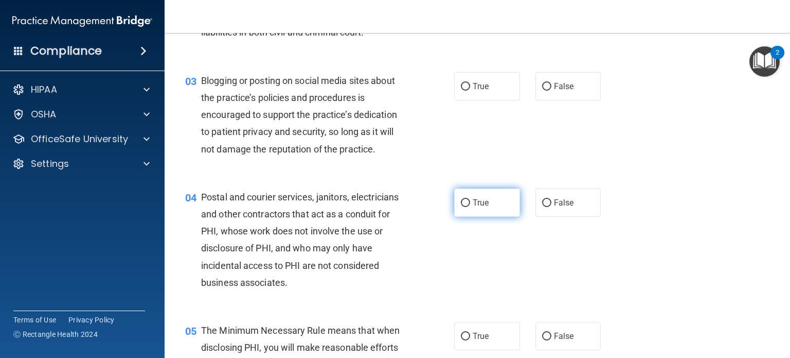
click at [462, 207] on input "True" at bounding box center [465, 203] width 9 height 8
radio input "true"
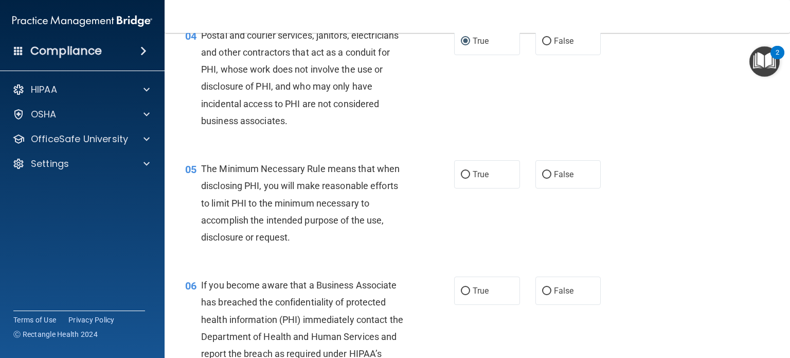
scroll to position [336, 0]
click at [464, 184] on label "True" at bounding box center [487, 173] width 66 height 28
click at [464, 177] on input "True" at bounding box center [465, 174] width 9 height 8
radio input "true"
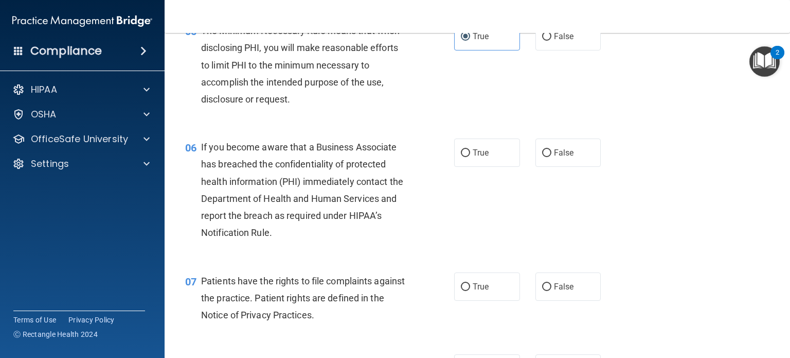
scroll to position [473, 0]
click at [542, 157] on input "False" at bounding box center [546, 153] width 9 height 8
radio input "true"
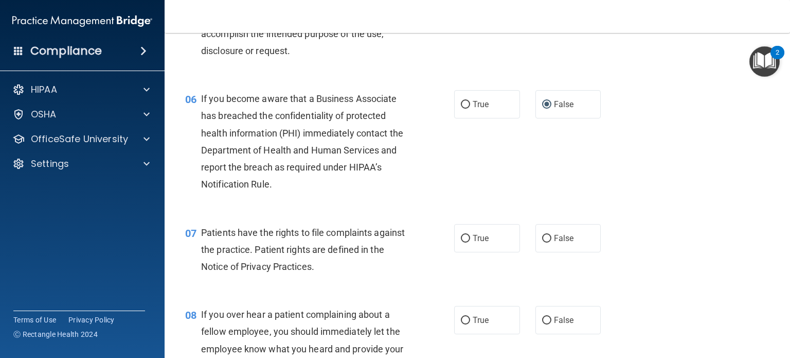
scroll to position [521, 0]
click at [462, 243] on input "True" at bounding box center [465, 240] width 9 height 8
radio input "true"
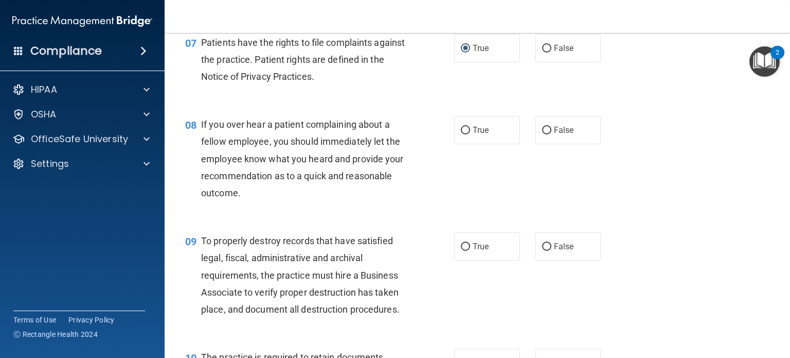
scroll to position [716, 0]
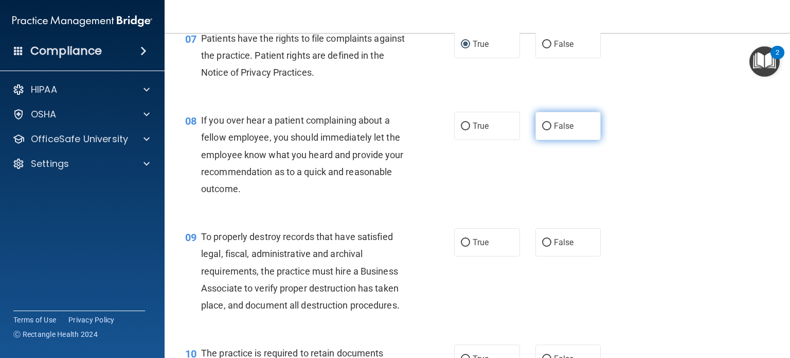
click at [542, 130] on input "False" at bounding box center [546, 126] width 9 height 8
radio input "true"
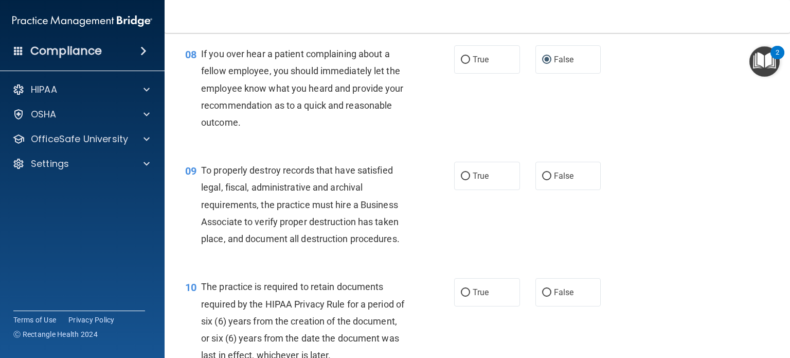
scroll to position [782, 0]
click at [461, 180] on input "True" at bounding box center [465, 176] width 9 height 8
radio input "true"
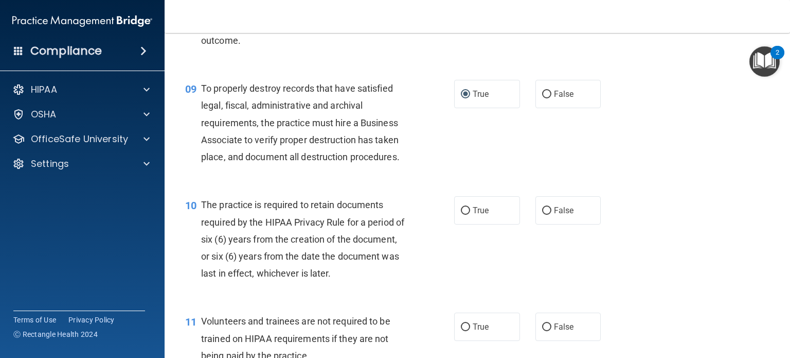
scroll to position [897, 0]
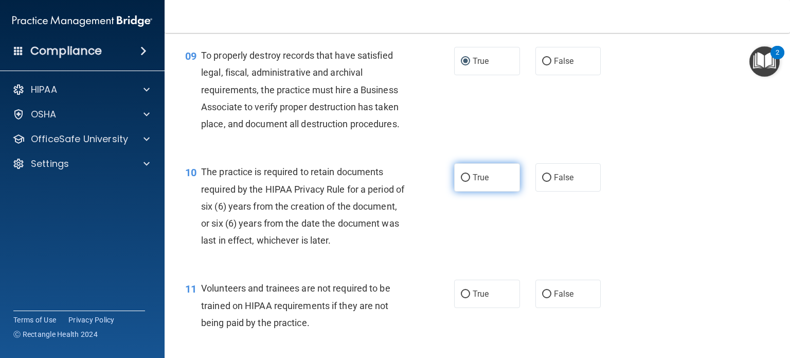
click at [461, 182] on input "True" at bounding box center [465, 178] width 9 height 8
radio input "true"
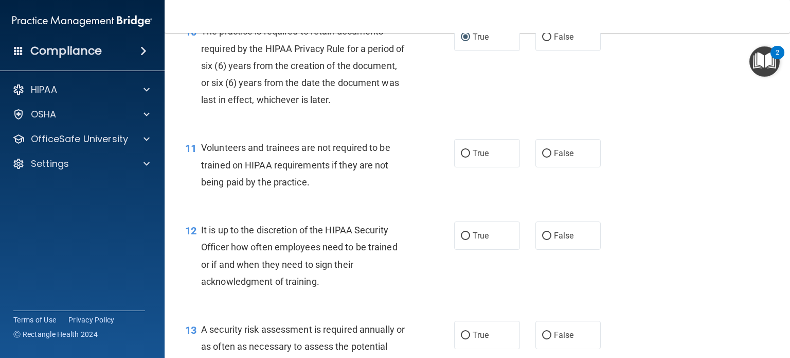
scroll to position [1039, 0]
click at [544, 156] on input "False" at bounding box center [546, 152] width 9 height 8
radio input "true"
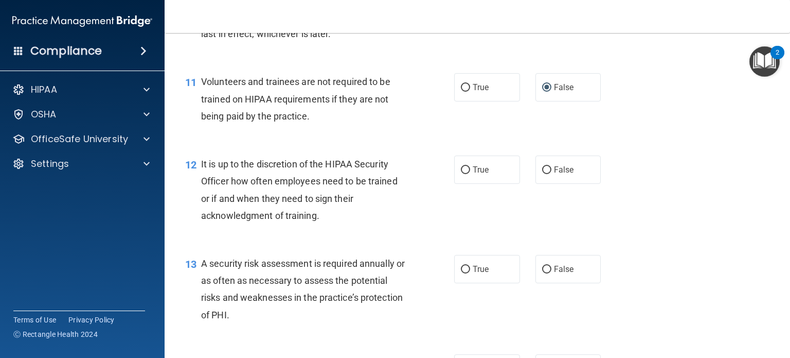
scroll to position [1103, 0]
click at [441, 313] on div "13 A security risk assessment is required annually or as often as necessary to …" at bounding box center [320, 292] width 300 height 74
click at [542, 174] on input "False" at bounding box center [546, 170] width 9 height 8
radio input "true"
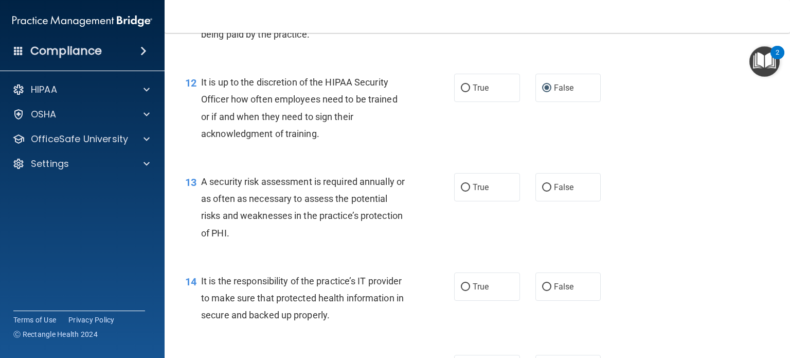
scroll to position [1185, 0]
click at [461, 191] on input "True" at bounding box center [465, 187] width 9 height 8
radio input "true"
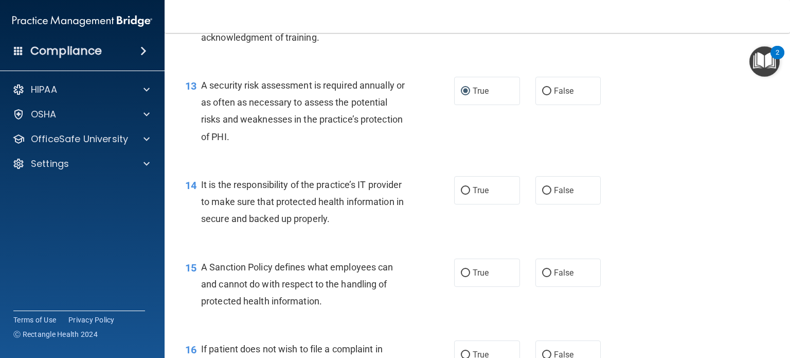
scroll to position [1282, 0]
click at [461, 194] on input "True" at bounding box center [465, 190] width 9 height 8
radio input "true"
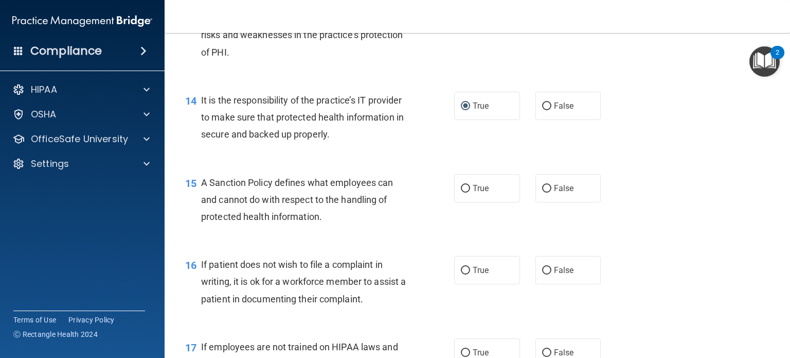
scroll to position [1366, 0]
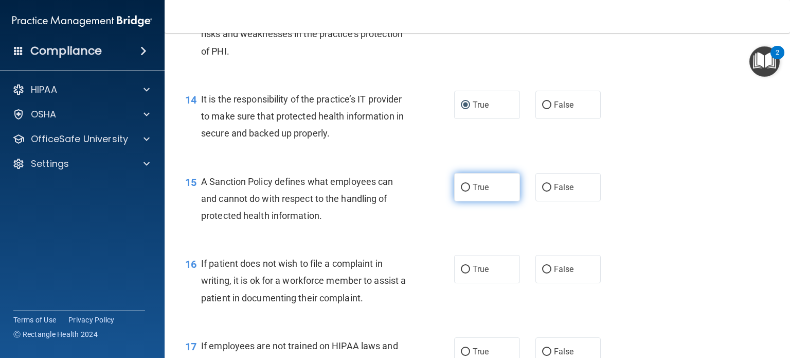
click at [461, 191] on input "True" at bounding box center [465, 188] width 9 height 8
radio input "true"
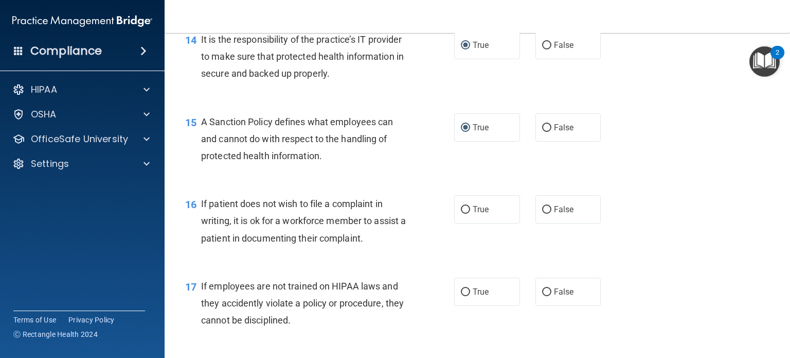
scroll to position [1427, 0]
click at [543, 212] on input "False" at bounding box center [546, 209] width 9 height 8
radio input "true"
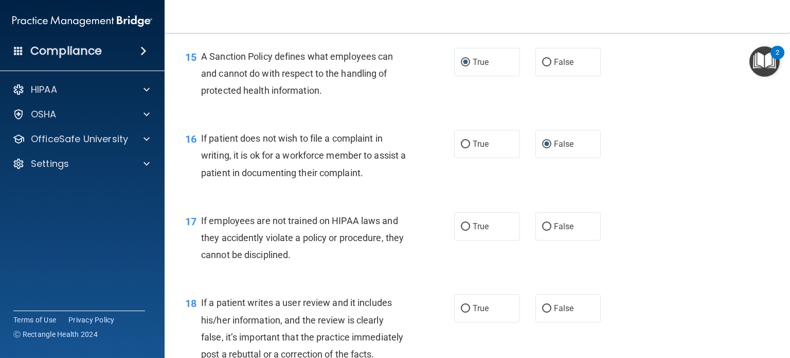
scroll to position [1492, 0]
click at [542, 230] on input "False" at bounding box center [546, 226] width 9 height 8
radio input "true"
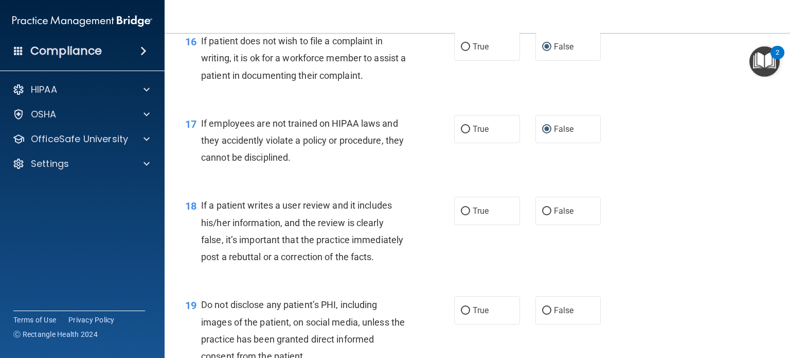
scroll to position [1589, 0]
click at [416, 270] on div "18 If a patient writes a user review and it includes his/her information, and t…" at bounding box center [320, 234] width 300 height 74
click at [543, 215] on input "False" at bounding box center [546, 211] width 9 height 8
radio input "true"
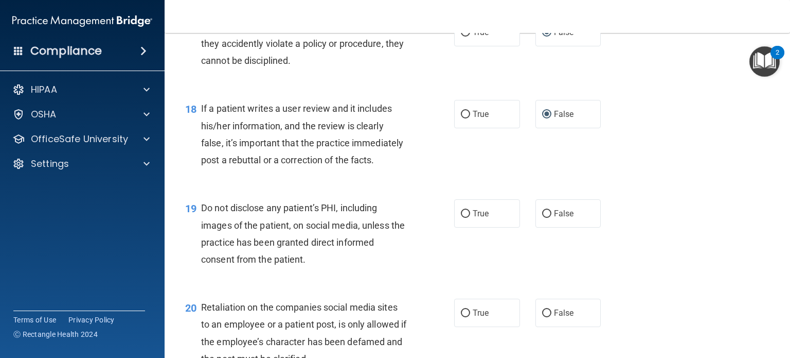
scroll to position [1685, 0]
click at [461, 218] on input "True" at bounding box center [465, 214] width 9 height 8
radio input "true"
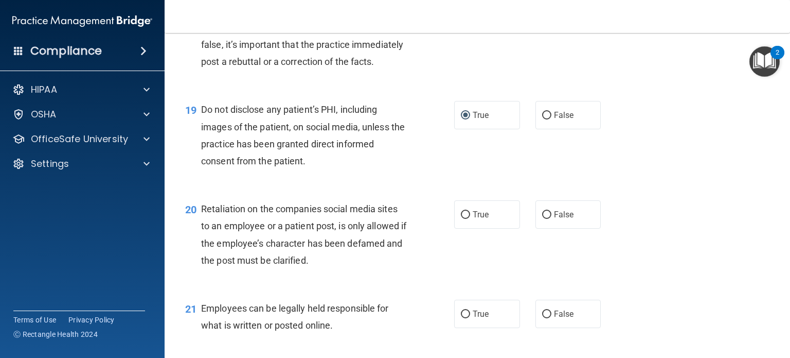
scroll to position [1784, 0]
click at [542, 218] on input "False" at bounding box center [546, 214] width 9 height 8
radio input "true"
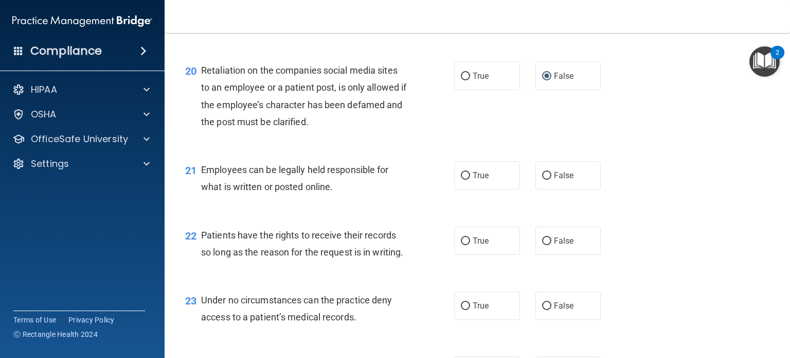
scroll to position [1923, 0]
click at [460, 188] on label "True" at bounding box center [487, 174] width 66 height 28
click at [461, 179] on input "True" at bounding box center [465, 175] width 9 height 8
radio input "true"
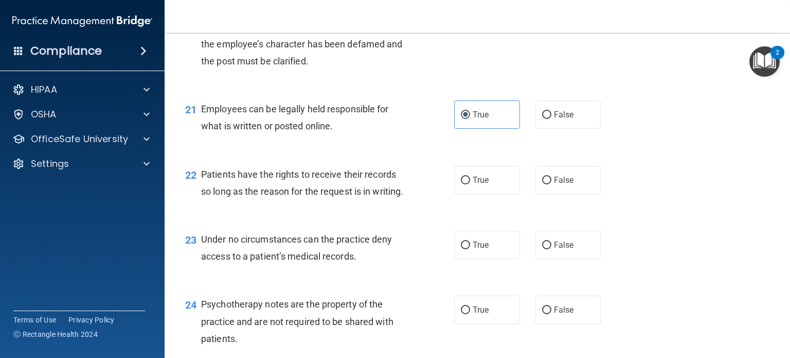
scroll to position [1983, 0]
click at [461, 184] on input "True" at bounding box center [465, 180] width 9 height 8
radio input "true"
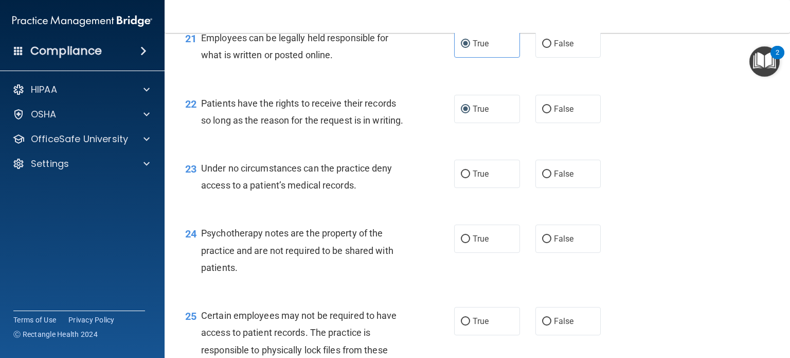
scroll to position [2054, 0]
click at [463, 178] on input "True" at bounding box center [465, 174] width 9 height 8
radio input "true"
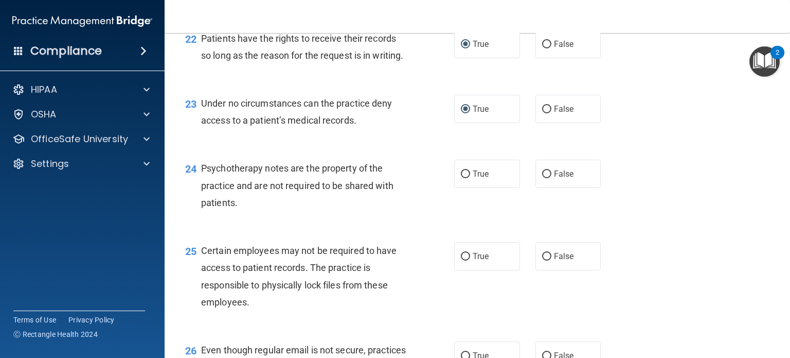
scroll to position [2119, 0]
click at [545, 177] on input "False" at bounding box center [546, 174] width 9 height 8
radio input "true"
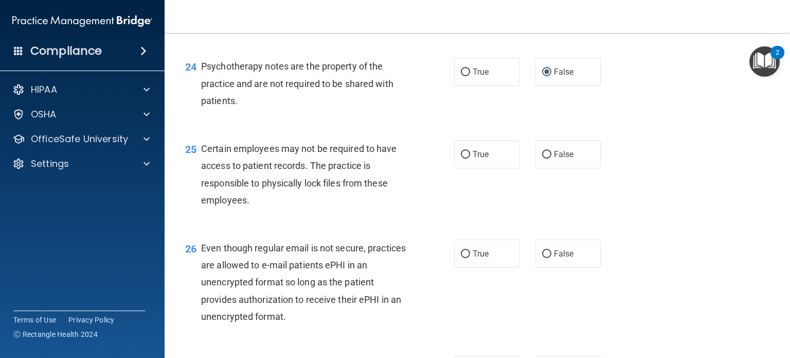
scroll to position [2220, 0]
click at [461, 158] on input "True" at bounding box center [465, 155] width 9 height 8
radio input "true"
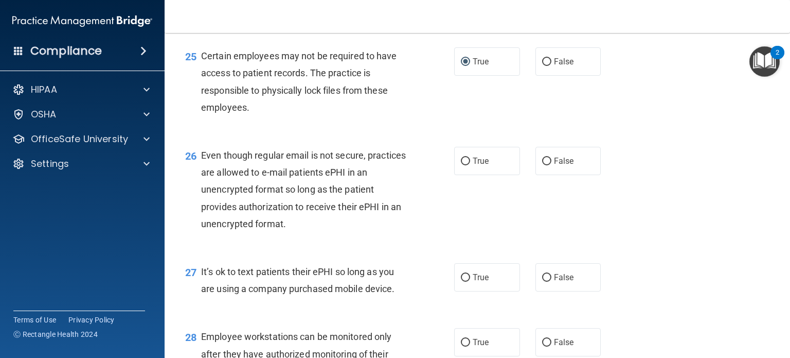
scroll to position [2314, 0]
click at [461, 164] on input "True" at bounding box center [465, 160] width 9 height 8
radio input "true"
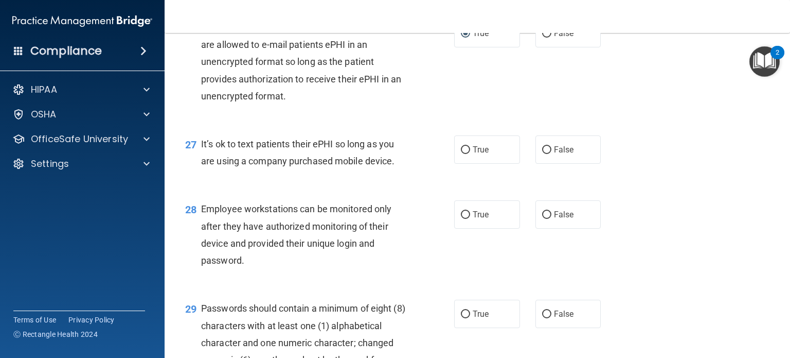
scroll to position [2441, 0]
click at [432, 274] on div "28 Employee workstations can be monitored only after they have authorized monit…" at bounding box center [320, 237] width 300 height 74
click at [542, 154] on input "False" at bounding box center [546, 150] width 9 height 8
radio input "true"
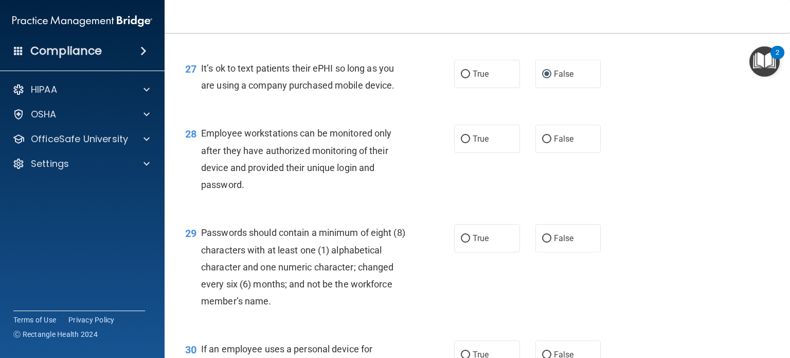
scroll to position [2520, 0]
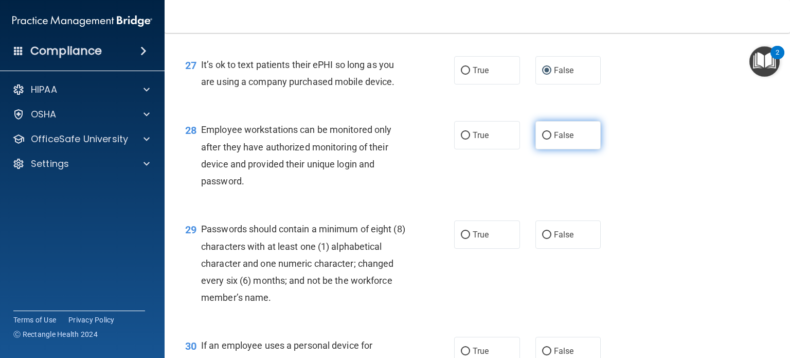
click at [542, 139] on input "False" at bounding box center [546, 136] width 9 height 8
radio input "true"
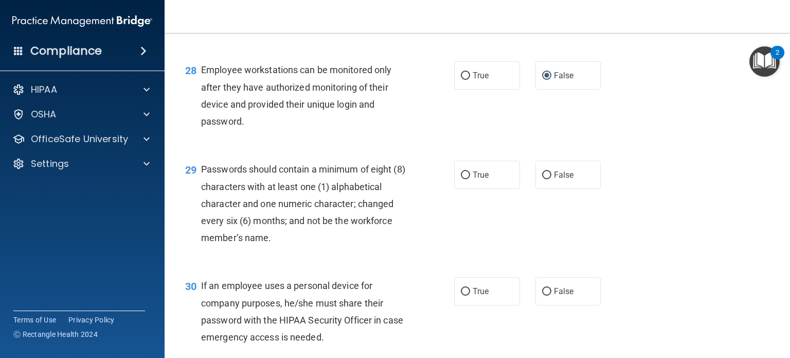
scroll to position [2580, 0]
click at [461, 179] on input "True" at bounding box center [465, 175] width 9 height 8
radio input "true"
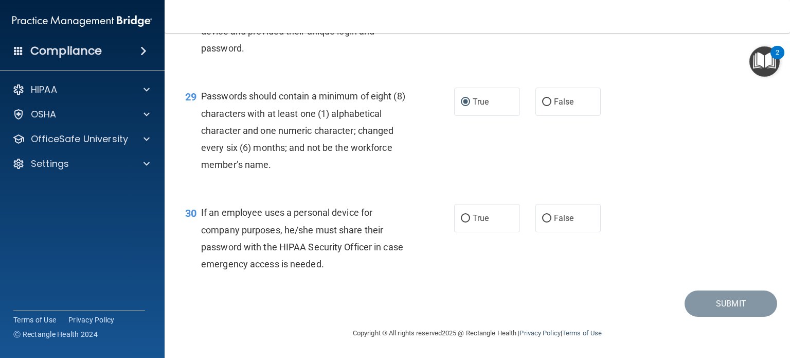
scroll to position [2704, 0]
click at [542, 215] on input "False" at bounding box center [546, 219] width 9 height 8
radio input "true"
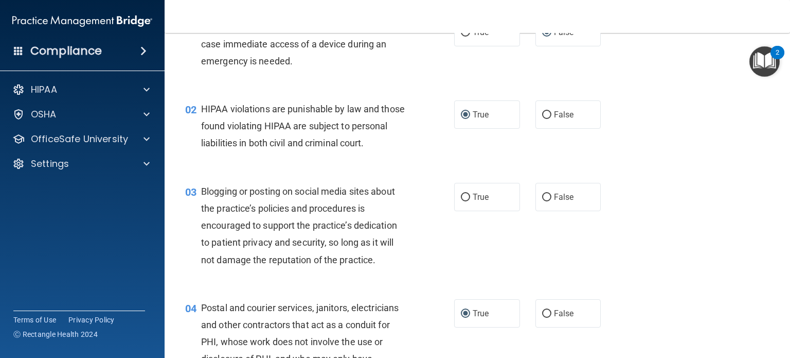
scroll to position [64, 0]
click at [461, 201] on input "True" at bounding box center [465, 197] width 9 height 8
radio input "true"
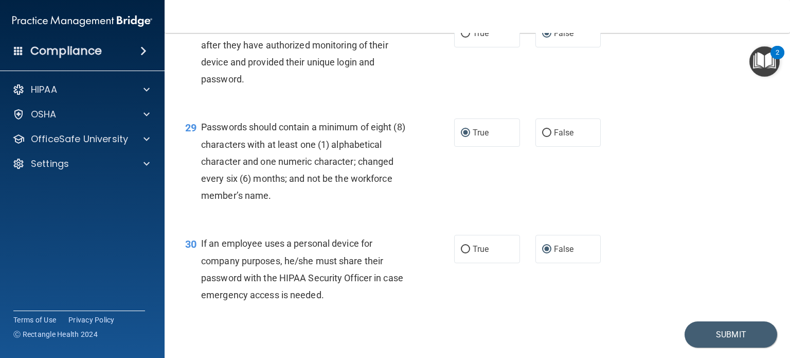
scroll to position [2704, 0]
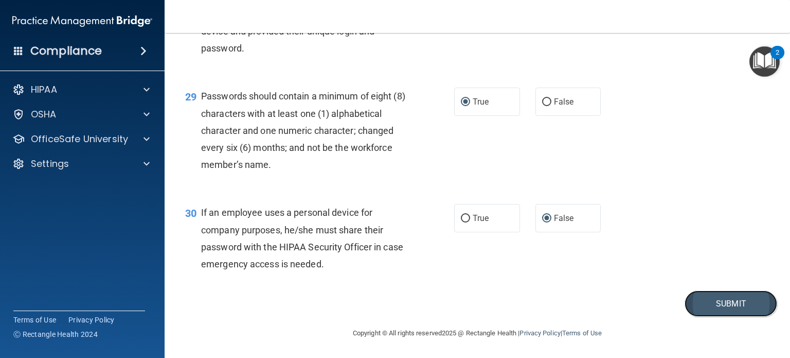
click at [704, 298] on button "Submit" at bounding box center [731, 303] width 93 height 26
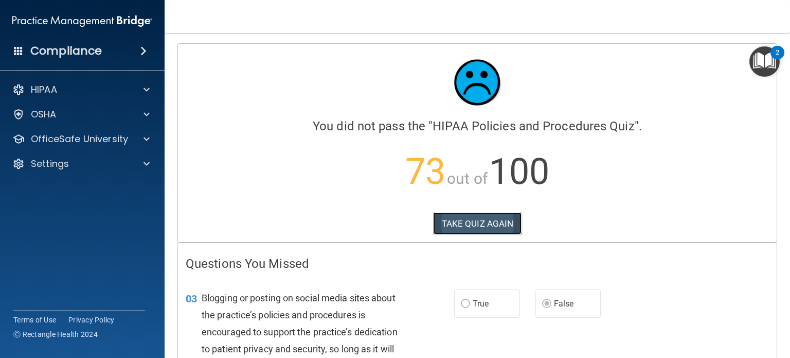
click at [456, 226] on button "TAKE QUIZ AGAIN" at bounding box center [477, 223] width 89 height 23
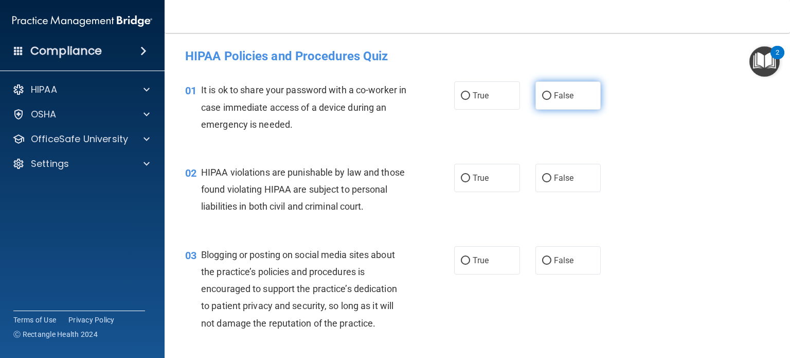
click at [544, 94] on input "False" at bounding box center [546, 96] width 9 height 8
radio input "true"
click at [466, 176] on label "True" at bounding box center [487, 178] width 66 height 28
click at [466, 176] on input "True" at bounding box center [465, 178] width 9 height 8
radio input "true"
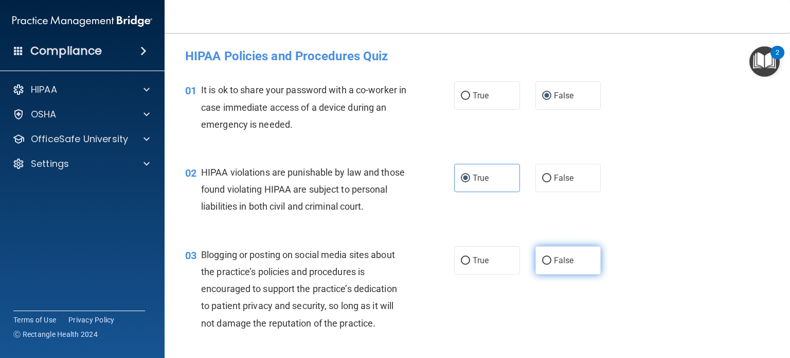
click at [544, 264] on input "False" at bounding box center [546, 261] width 9 height 8
radio input "true"
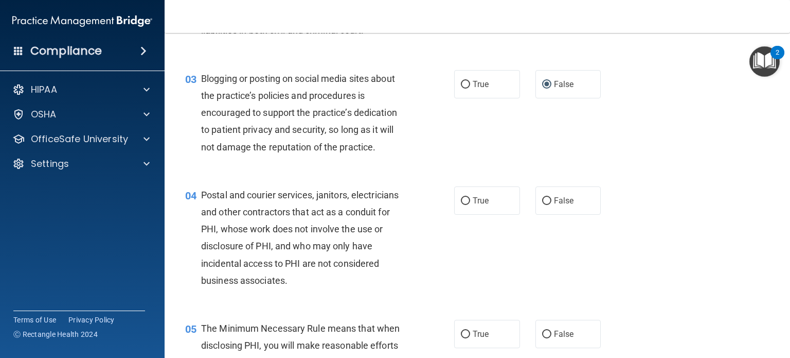
scroll to position [176, 0]
click at [456, 214] on label "True" at bounding box center [487, 200] width 66 height 28
click at [461, 204] on input "True" at bounding box center [465, 201] width 9 height 8
radio input "true"
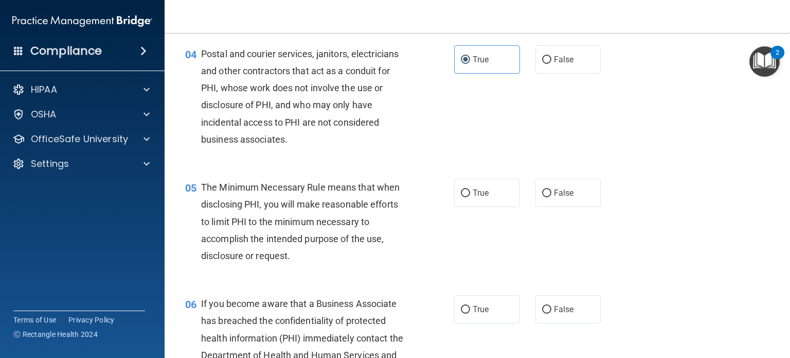
scroll to position [318, 0]
click at [461, 196] on input "True" at bounding box center [465, 192] width 9 height 8
radio input "true"
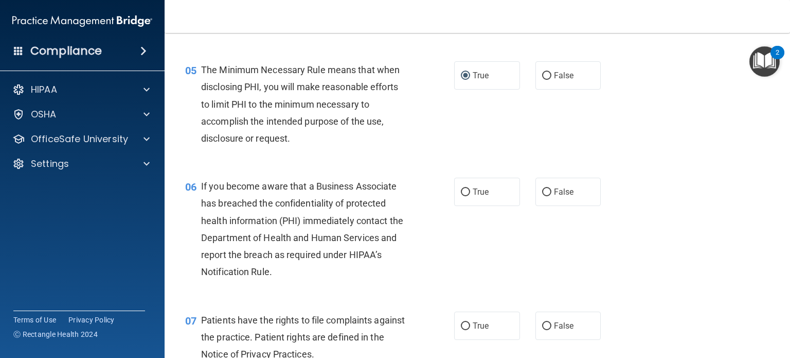
scroll to position [450, 0]
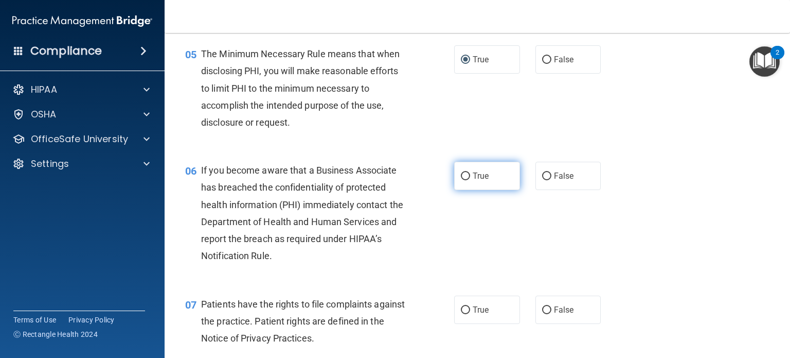
click at [461, 180] on input "True" at bounding box center [465, 176] width 9 height 8
radio input "true"
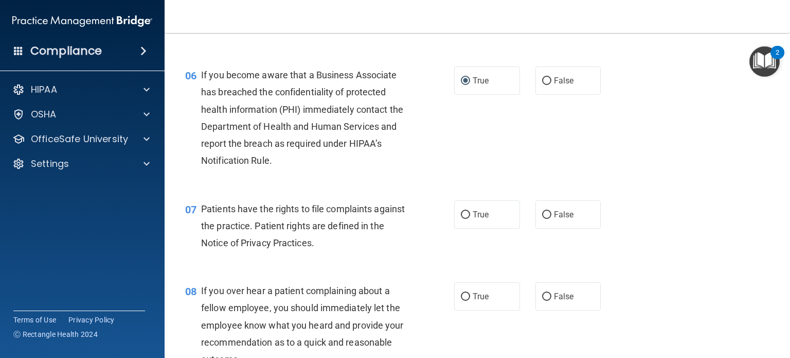
scroll to position [546, 0]
click at [461, 218] on input "True" at bounding box center [465, 214] width 9 height 8
radio input "true"
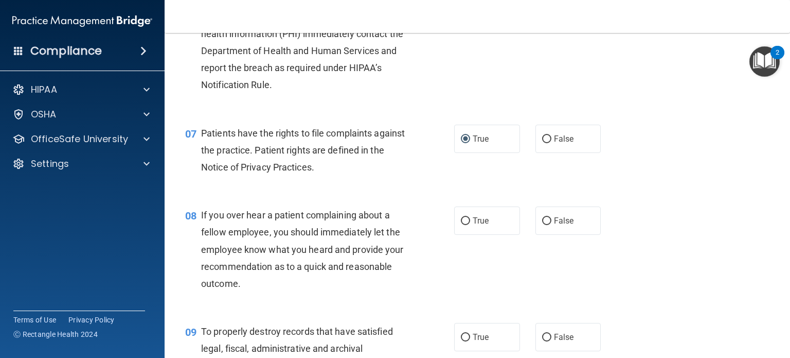
scroll to position [621, 0]
click at [542, 224] on input "False" at bounding box center [546, 221] width 9 height 8
radio input "true"
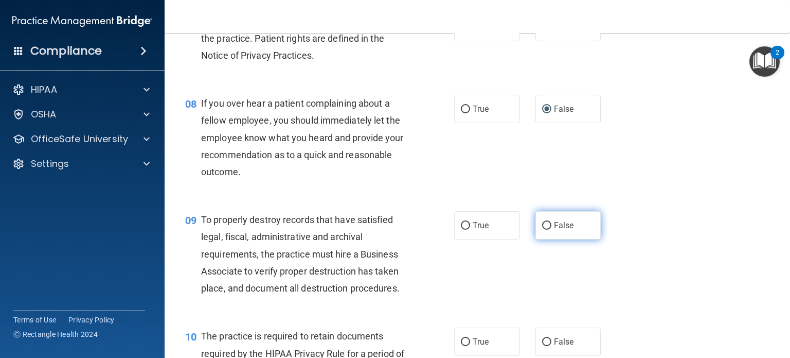
click at [542, 229] on input "False" at bounding box center [546, 226] width 9 height 8
radio input "true"
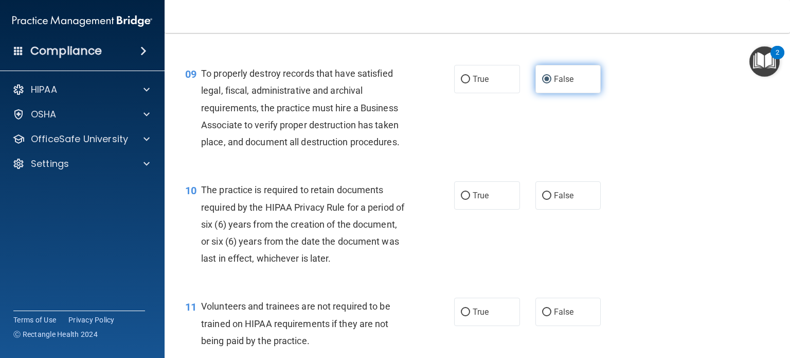
scroll to position [880, 0]
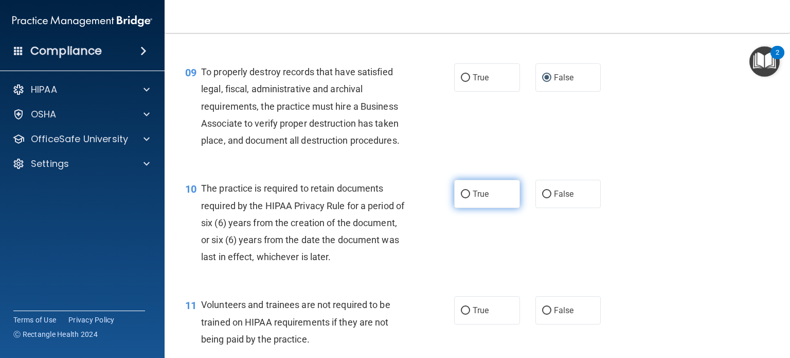
click at [461, 198] on input "True" at bounding box center [465, 194] width 9 height 8
radio input "true"
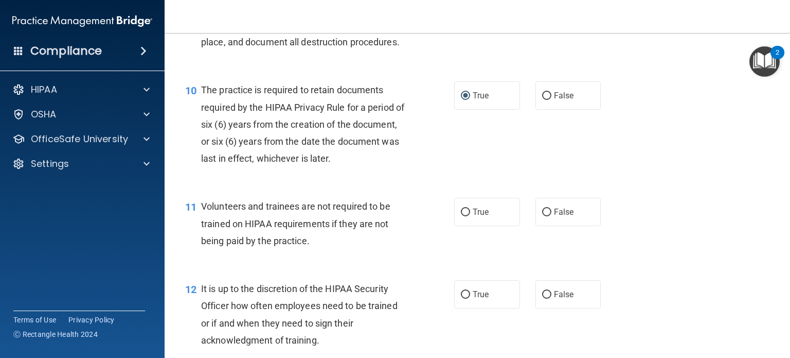
scroll to position [979, 0]
click at [461, 216] on input "True" at bounding box center [465, 212] width 9 height 8
radio input "true"
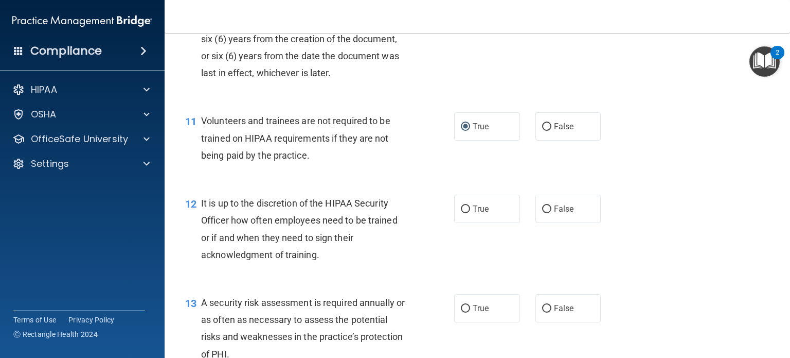
scroll to position [1065, 0]
click at [545, 212] on input "False" at bounding box center [546, 208] width 9 height 8
radio input "true"
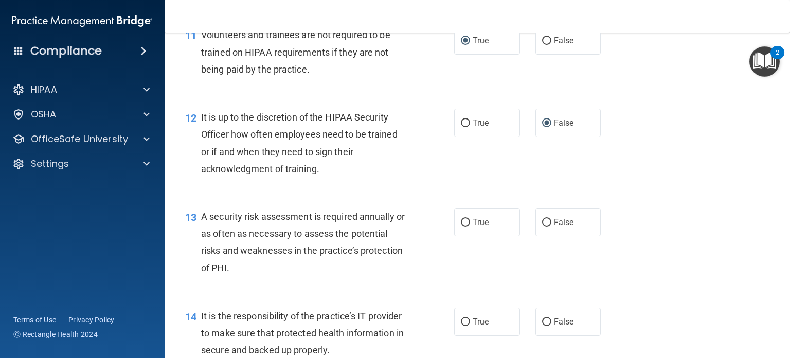
scroll to position [1153, 0]
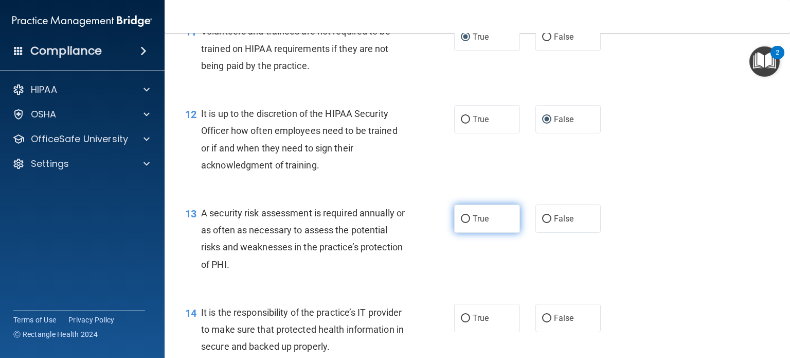
click at [464, 223] on input "True" at bounding box center [465, 219] width 9 height 8
radio input "true"
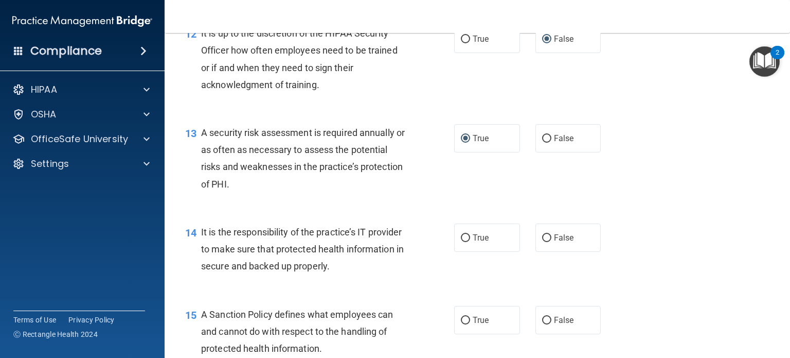
scroll to position [1234, 0]
click at [544, 241] on input "False" at bounding box center [546, 238] width 9 height 8
radio input "true"
click at [542, 324] on input "False" at bounding box center [546, 320] width 9 height 8
radio input "true"
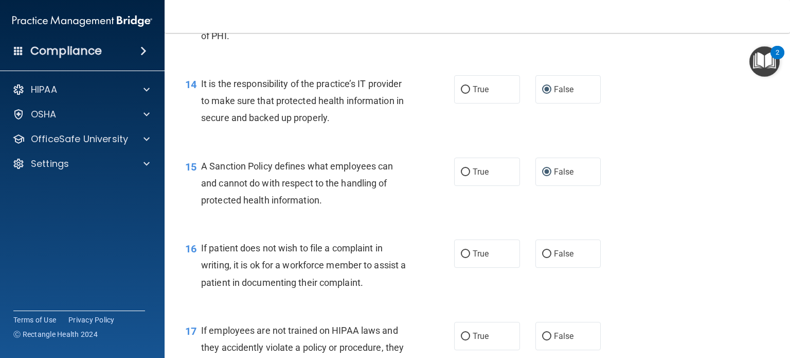
scroll to position [1383, 0]
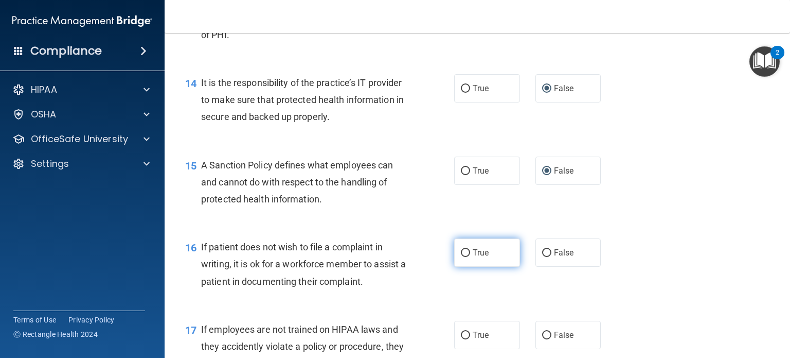
click at [465, 257] on input "True" at bounding box center [465, 253] width 9 height 8
radio input "true"
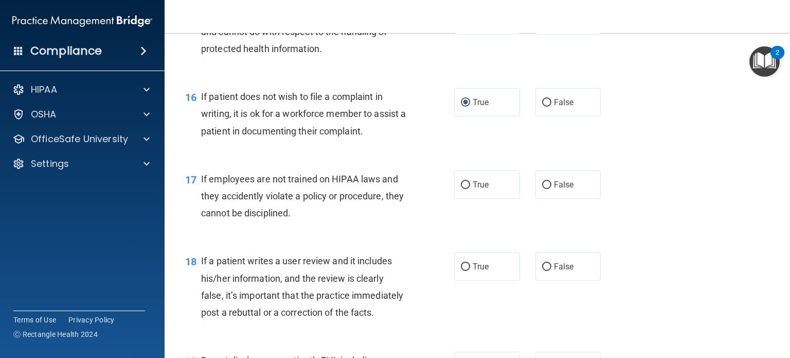
scroll to position [1533, 0]
click at [543, 189] on input "False" at bounding box center [546, 185] width 9 height 8
radio input "true"
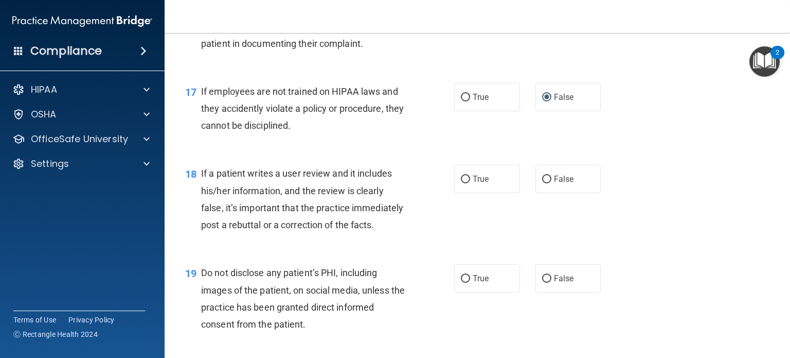
scroll to position [1623, 0]
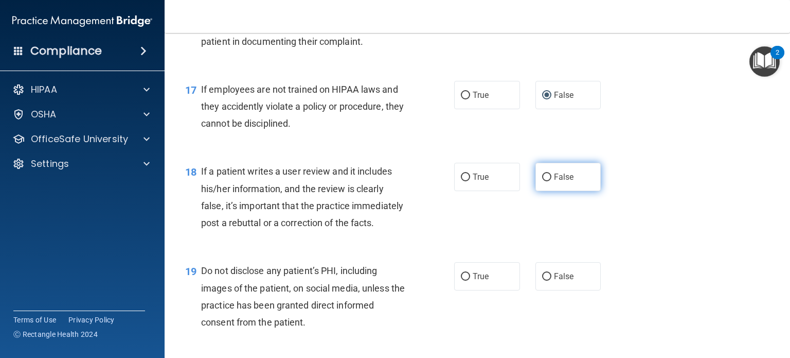
click at [542, 181] on input "False" at bounding box center [546, 177] width 9 height 8
radio input "true"
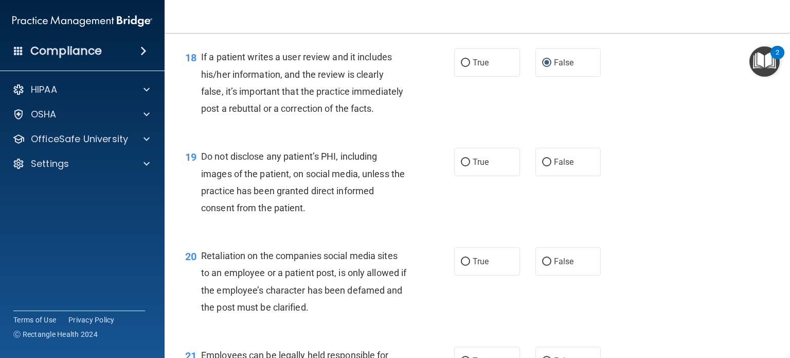
scroll to position [1740, 0]
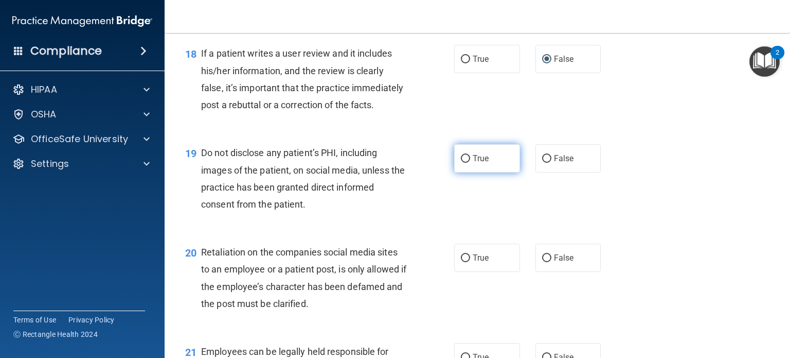
click at [461, 163] on input "True" at bounding box center [465, 159] width 9 height 8
radio input "true"
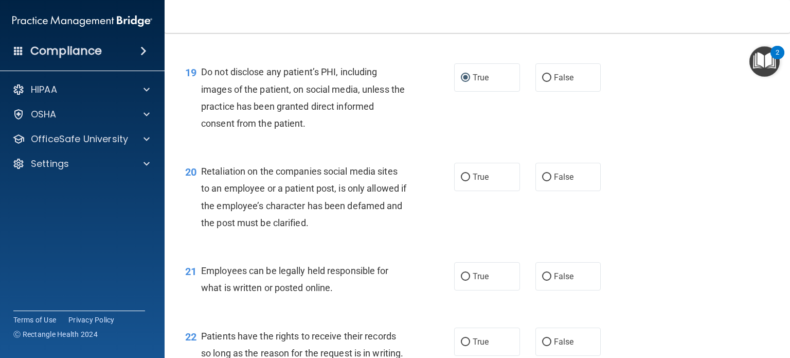
scroll to position [1822, 0]
click at [543, 180] on input "False" at bounding box center [546, 176] width 9 height 8
radio input "true"
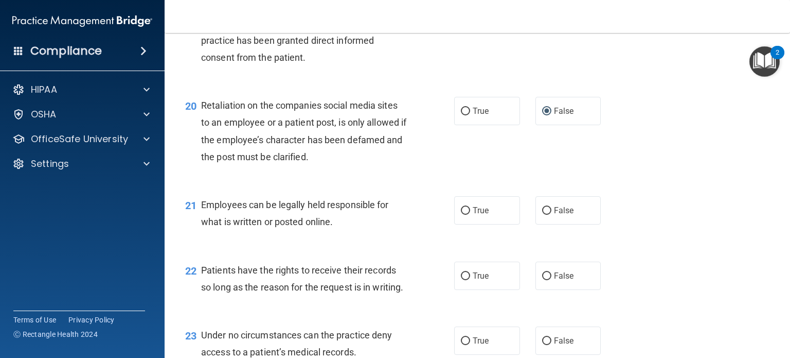
scroll to position [1888, 0]
click at [465, 214] on input "True" at bounding box center [465, 210] width 9 height 8
radio input "true"
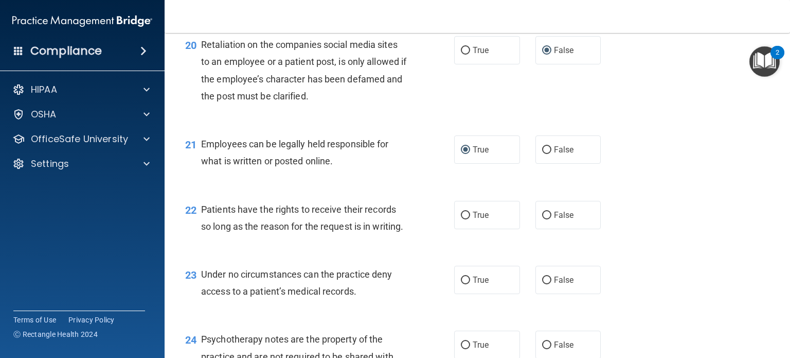
scroll to position [1948, 0]
click at [542, 219] on input "False" at bounding box center [546, 215] width 9 height 8
radio input "true"
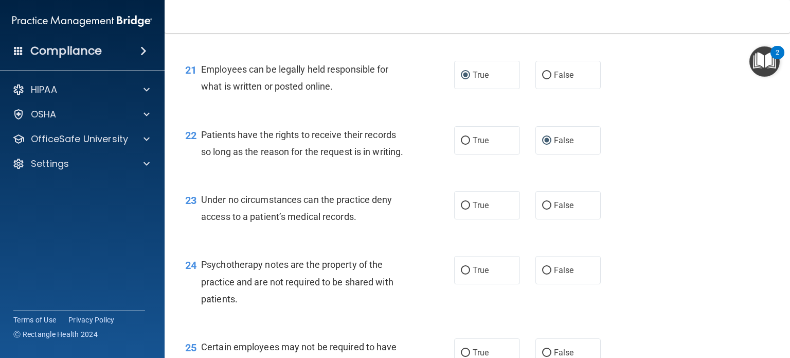
scroll to position [2023, 0]
click at [543, 209] on input "False" at bounding box center [546, 205] width 9 height 8
radio input "true"
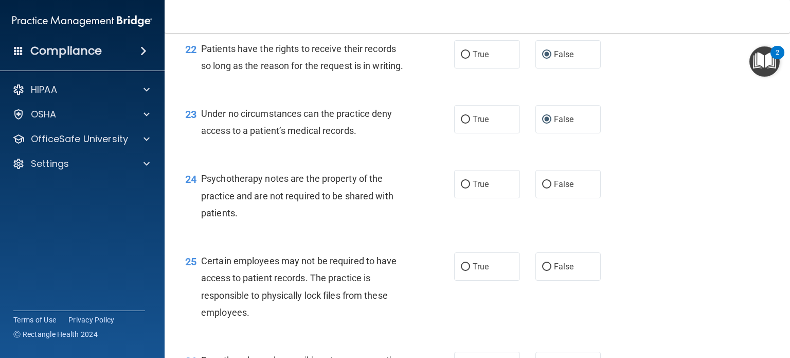
scroll to position [2109, 0]
click at [461, 188] on input "True" at bounding box center [465, 184] width 9 height 8
radio input "true"
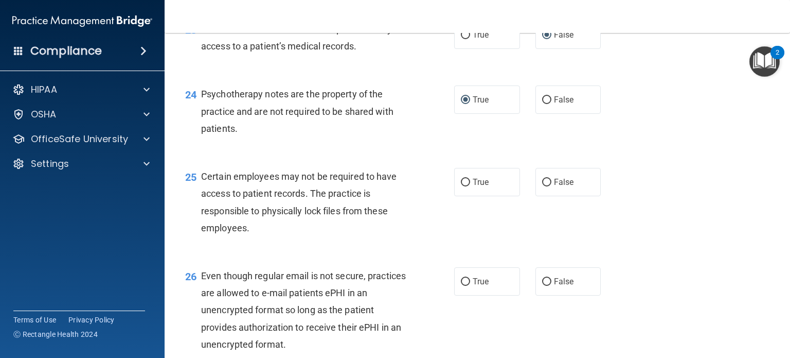
scroll to position [2234, 0]
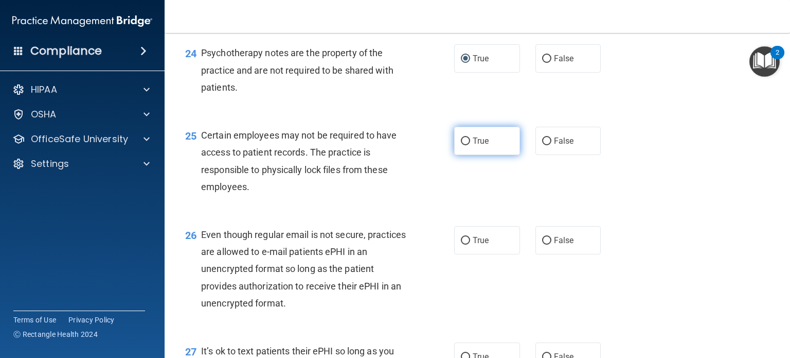
click at [461, 145] on input "True" at bounding box center [465, 141] width 9 height 8
radio input "true"
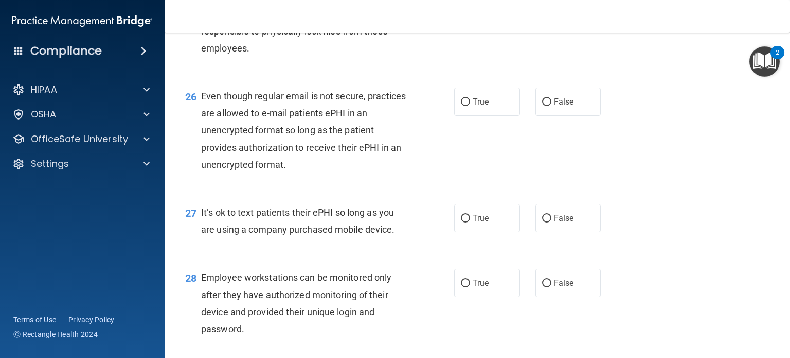
scroll to position [2378, 0]
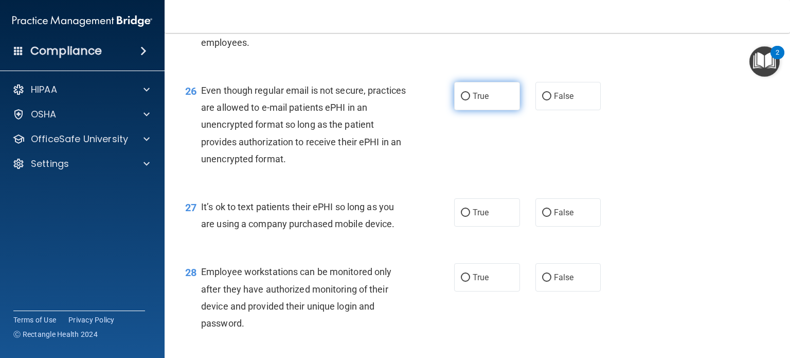
click at [461, 100] on input "True" at bounding box center [465, 97] width 9 height 8
radio input "true"
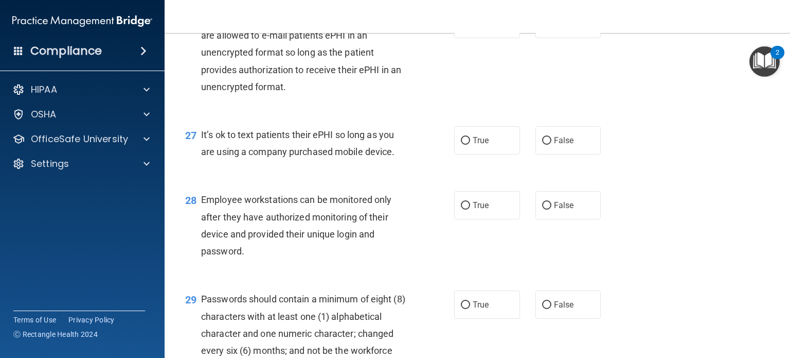
scroll to position [2451, 0]
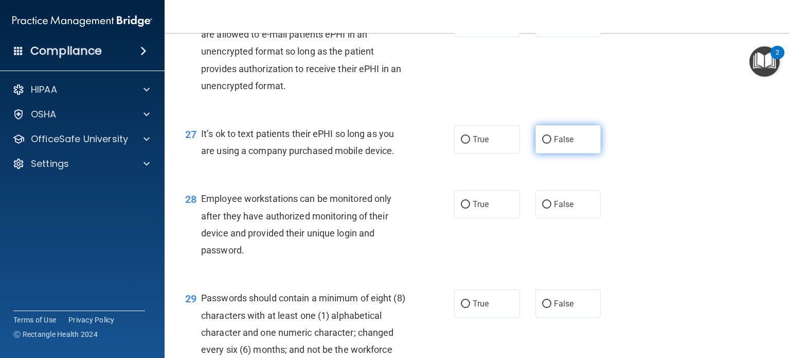
click at [542, 144] on input "False" at bounding box center [546, 140] width 9 height 8
radio input "true"
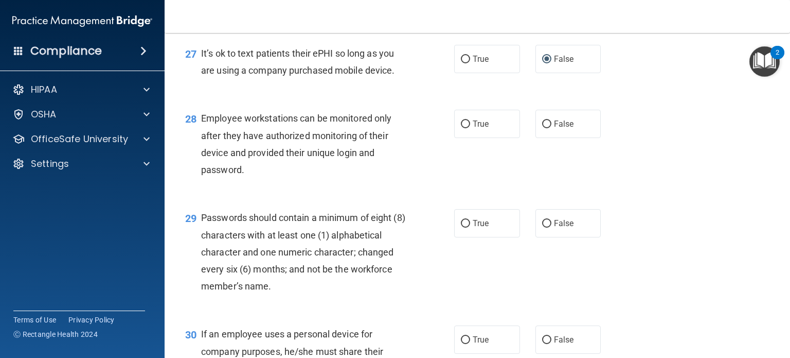
scroll to position [2532, 0]
click at [543, 127] on input "False" at bounding box center [546, 123] width 9 height 8
radio input "true"
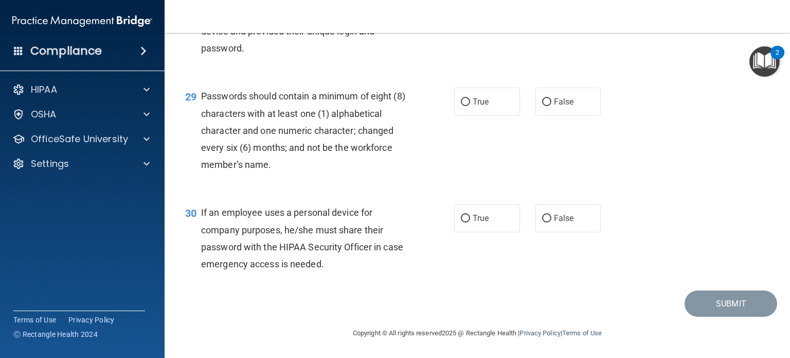
scroll to position [2654, 0]
click at [461, 106] on input "True" at bounding box center [465, 102] width 9 height 8
radio input "true"
click at [542, 218] on input "False" at bounding box center [546, 219] width 9 height 8
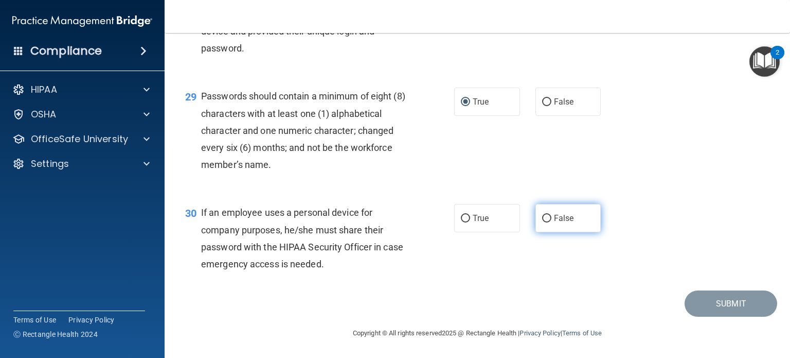
radio input "true"
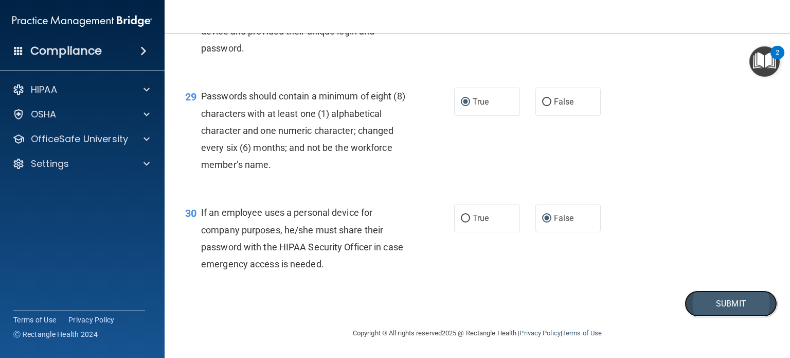
click at [706, 301] on button "Submit" at bounding box center [731, 303] width 93 height 26
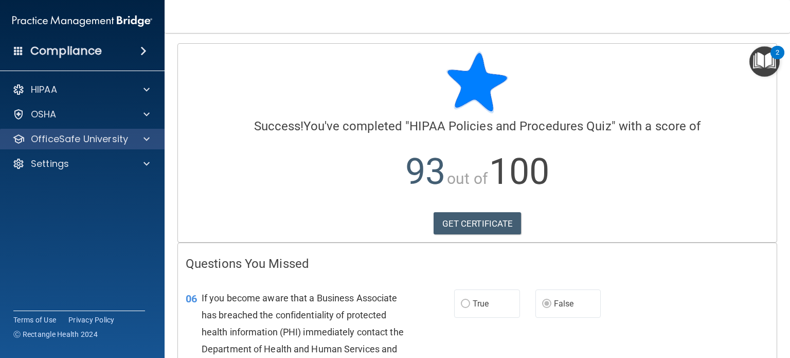
click at [146, 145] on div "OfficeSafe University" at bounding box center [82, 139] width 165 height 21
click at [149, 136] on span at bounding box center [147, 139] width 6 height 12
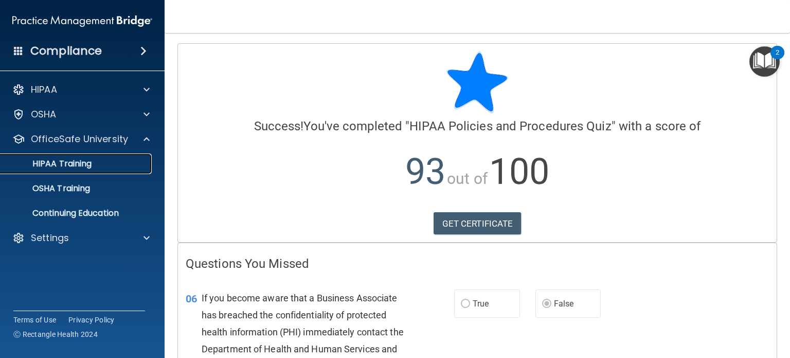
click at [132, 159] on div "HIPAA Training" at bounding box center [77, 163] width 140 height 10
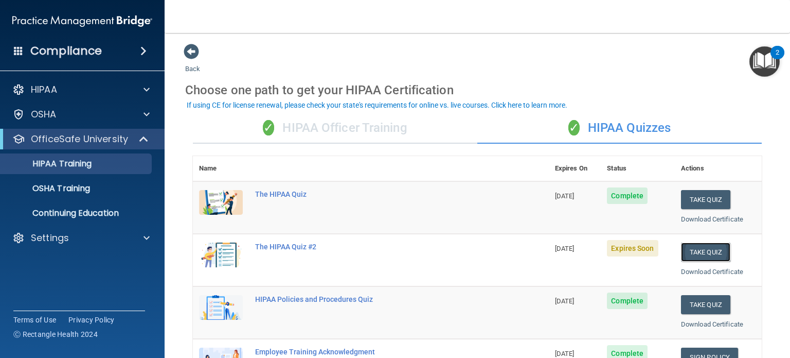
click at [694, 247] on button "Take Quiz" at bounding box center [705, 251] width 49 height 19
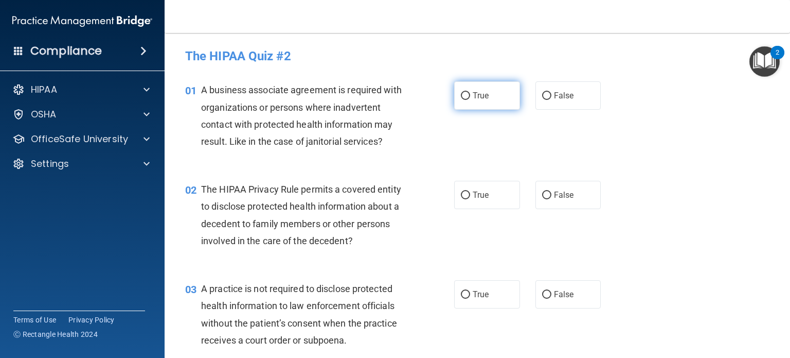
click at [461, 94] on input "True" at bounding box center [465, 96] width 9 height 8
radio input "true"
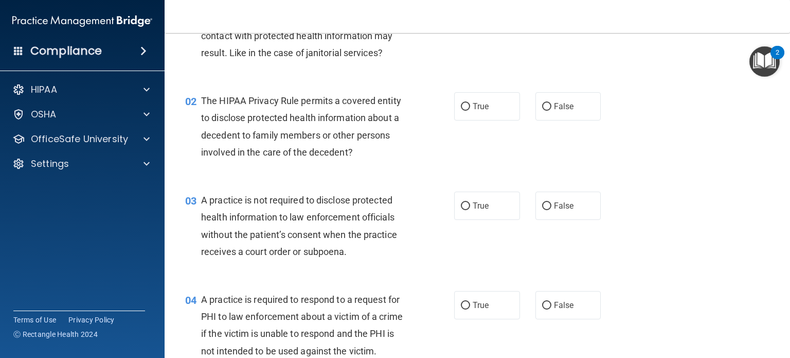
scroll to position [88, 0]
click at [461, 104] on input "True" at bounding box center [465, 107] width 9 height 8
radio input "true"
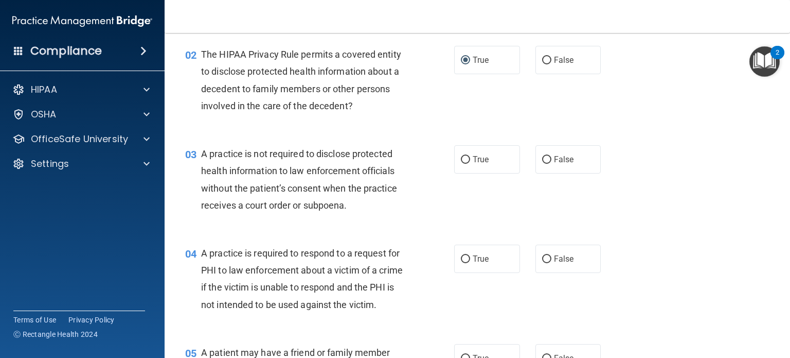
scroll to position [138, 0]
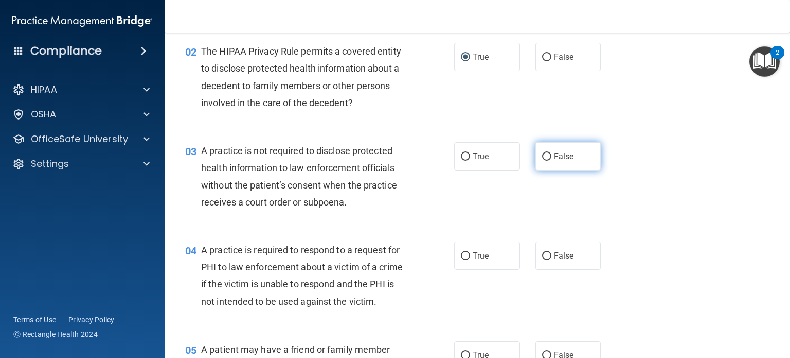
click at [542, 154] on input "False" at bounding box center [546, 157] width 9 height 8
radio input "true"
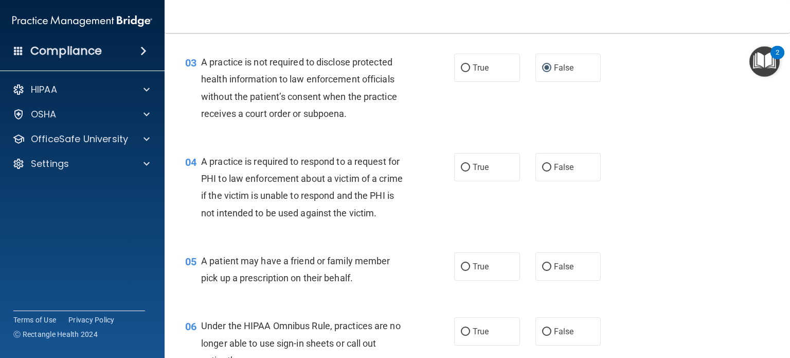
scroll to position [228, 0]
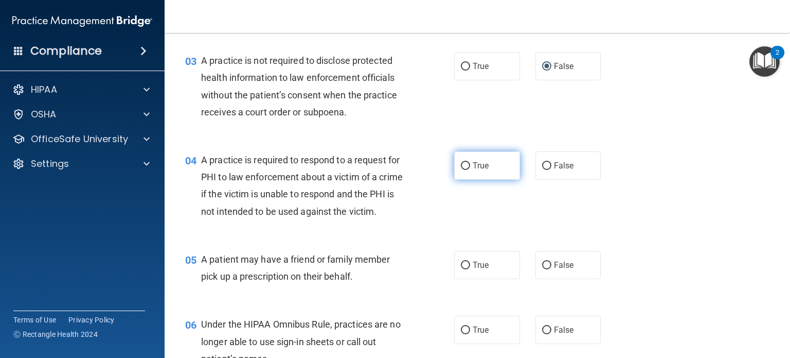
click at [461, 164] on input "True" at bounding box center [465, 166] width 9 height 8
radio input "true"
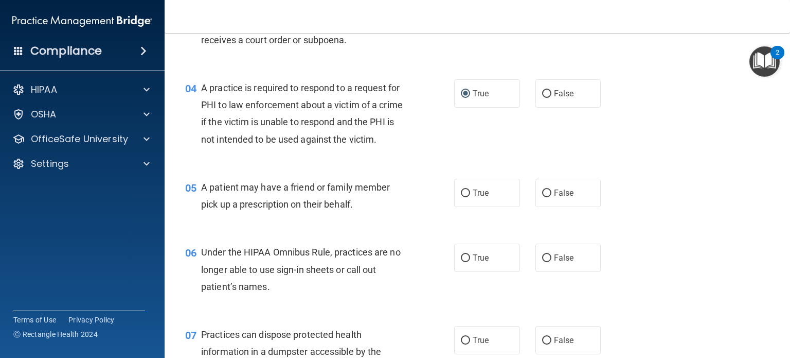
scroll to position [381, 0]
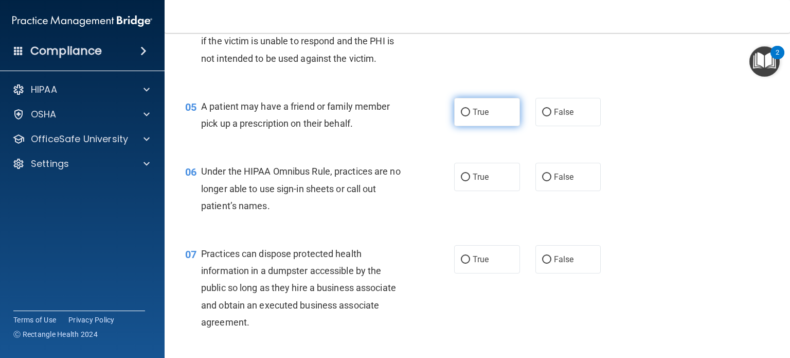
click at [463, 116] on input "True" at bounding box center [465, 113] width 9 height 8
radio input "true"
click at [543, 116] on input "False" at bounding box center [546, 113] width 9 height 8
radio input "true"
radio input "false"
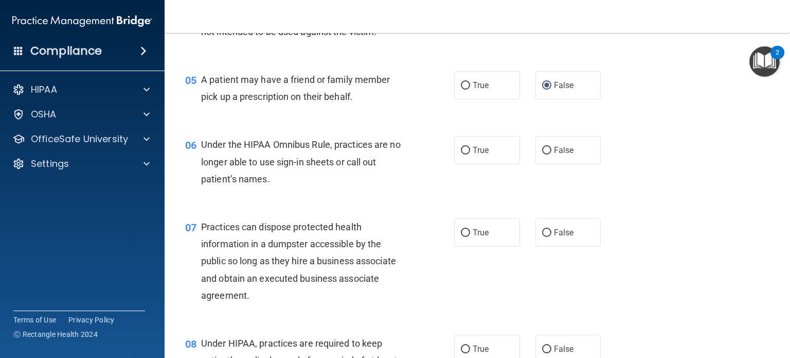
scroll to position [409, 0]
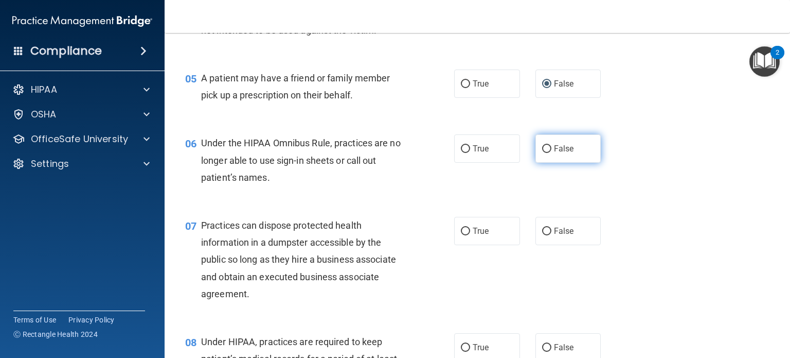
click at [543, 153] on input "False" at bounding box center [546, 149] width 9 height 8
radio input "true"
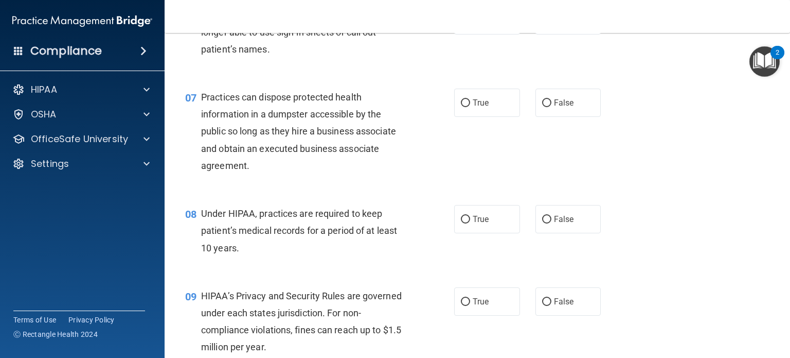
scroll to position [538, 0]
click at [540, 112] on label "False" at bounding box center [569, 101] width 66 height 28
click at [542, 106] on input "False" at bounding box center [546, 102] width 9 height 8
radio input "true"
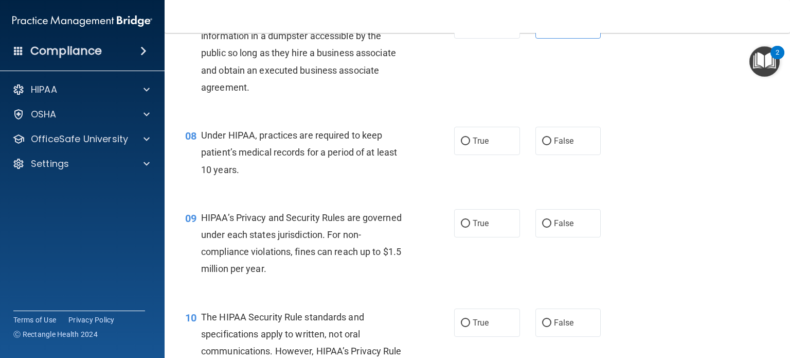
scroll to position [615, 0]
click at [542, 145] on input "False" at bounding box center [546, 141] width 9 height 8
radio input "true"
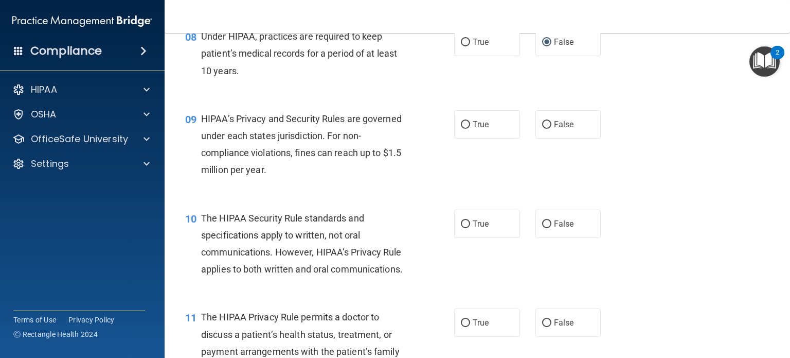
scroll to position [714, 0]
click at [465, 129] on input "True" at bounding box center [465, 125] width 9 height 8
radio input "true"
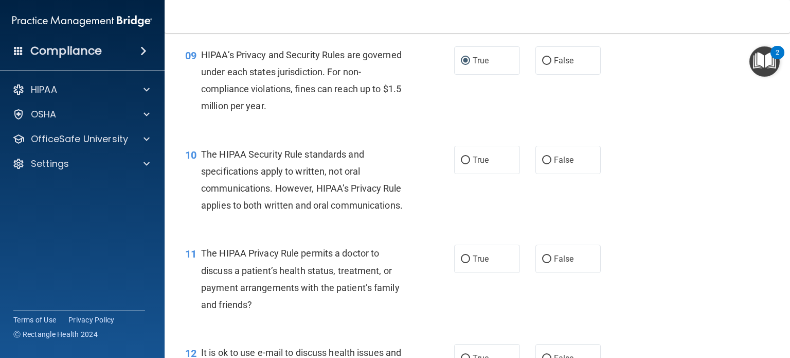
scroll to position [779, 0]
click at [416, 205] on div "10 The HIPAA Security Rule standards and specifications apply to written, not o…" at bounding box center [320, 182] width 300 height 74
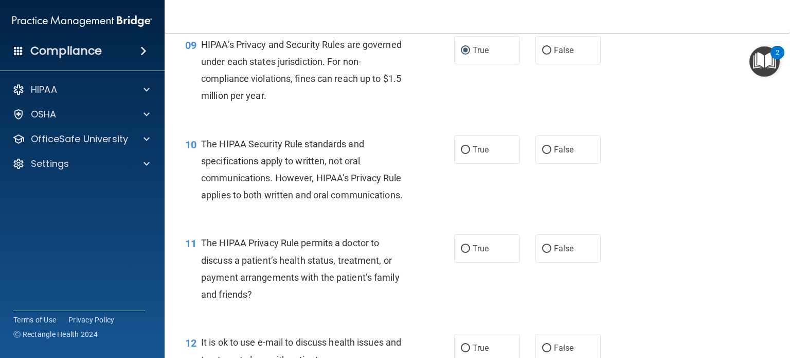
scroll to position [789, 0]
click at [542, 153] on input "False" at bounding box center [546, 149] width 9 height 8
radio input "true"
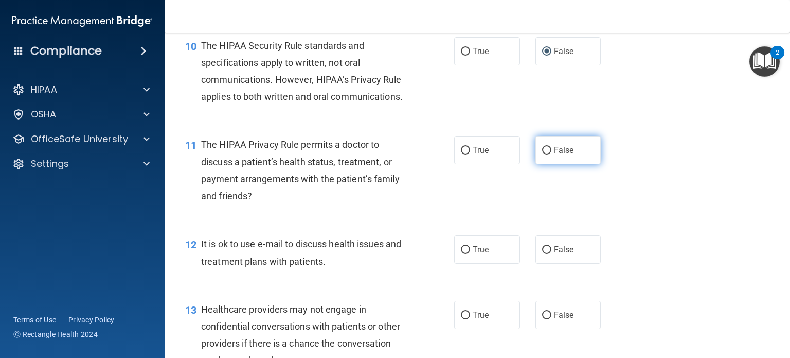
click at [544, 154] on input "False" at bounding box center [546, 151] width 9 height 8
radio input "true"
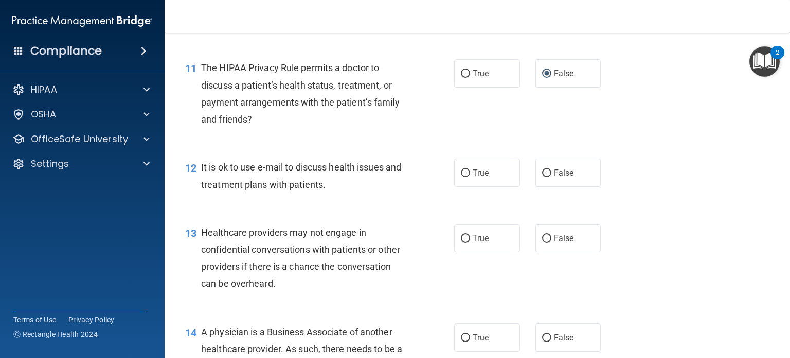
scroll to position [963, 0]
click at [536, 187] on label "False" at bounding box center [569, 173] width 66 height 28
click at [542, 177] on input "False" at bounding box center [546, 174] width 9 height 8
radio input "true"
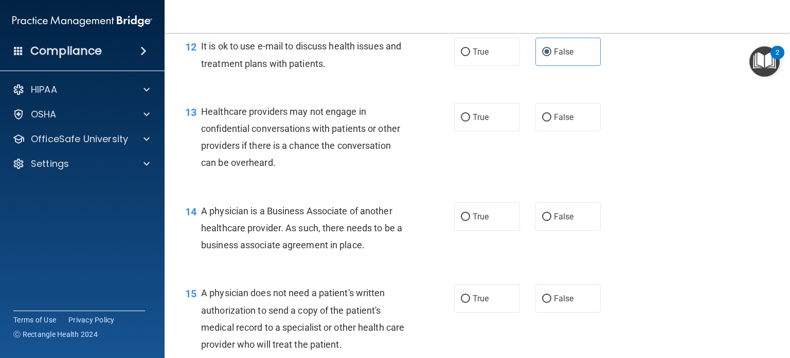
scroll to position [1084, 0]
click at [462, 121] on input "True" at bounding box center [465, 117] width 9 height 8
radio input "true"
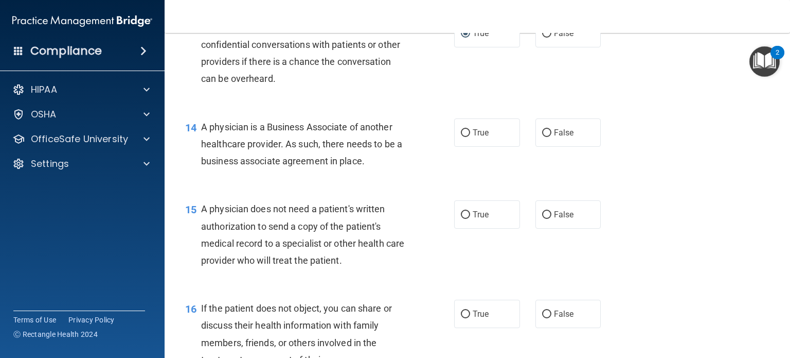
scroll to position [1169, 0]
click at [543, 136] on input "False" at bounding box center [546, 132] width 9 height 8
radio input "true"
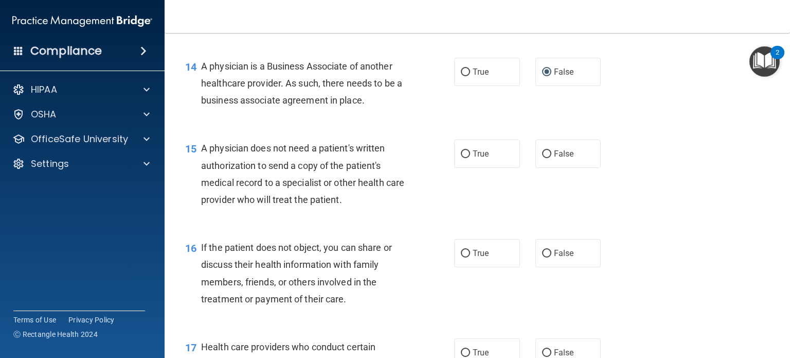
scroll to position [1229, 0]
click at [461, 158] on input "True" at bounding box center [465, 154] width 9 height 8
radio input "true"
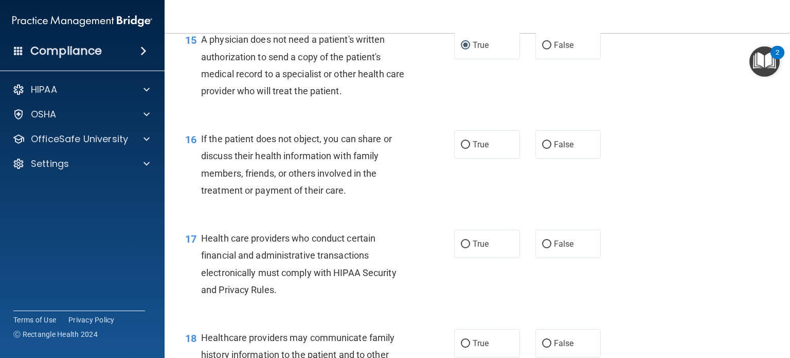
scroll to position [1338, 0]
click at [437, 203] on div "16 If the patient does not object, you can share or discuss their health inform…" at bounding box center [320, 167] width 300 height 74
click at [464, 158] on label "True" at bounding box center [487, 144] width 66 height 28
click at [464, 148] on input "True" at bounding box center [465, 144] width 9 height 8
radio input "true"
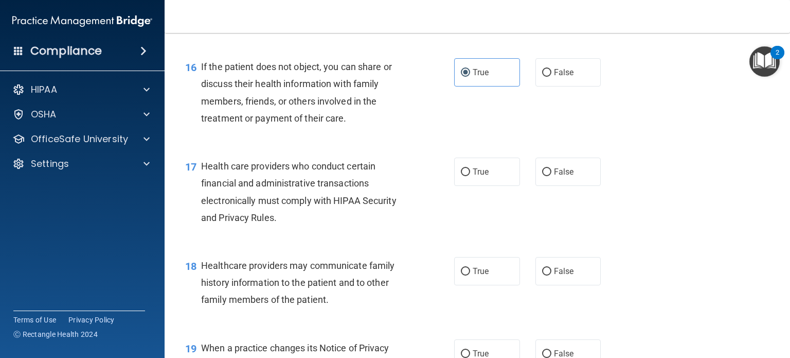
scroll to position [1410, 0]
click at [461, 175] on input "True" at bounding box center [465, 172] width 9 height 8
radio input "true"
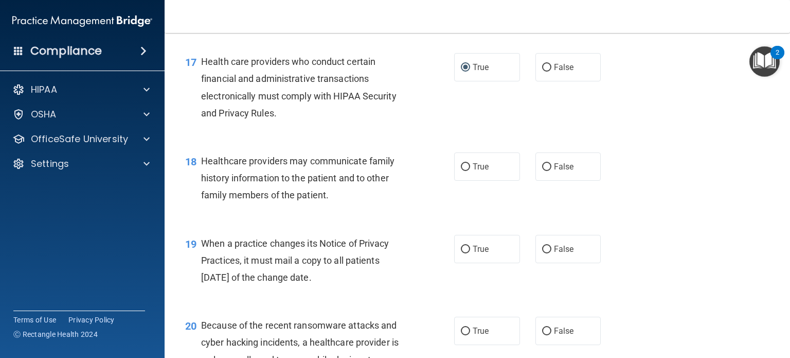
scroll to position [1519, 0]
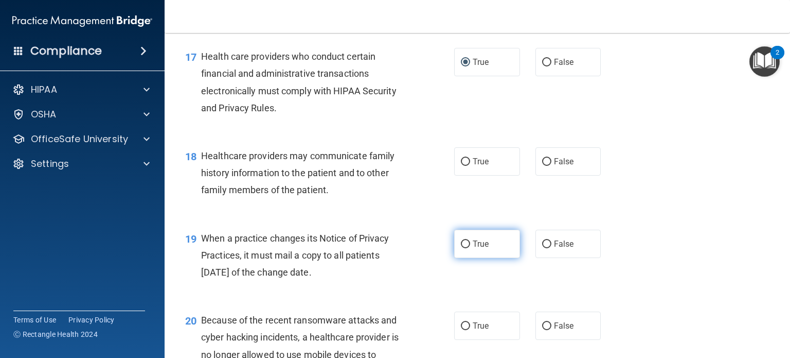
click at [461, 248] on input "True" at bounding box center [465, 244] width 9 height 8
radio input "true"
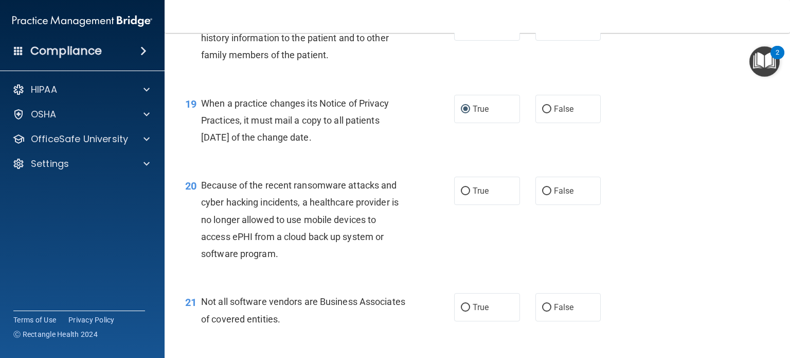
scroll to position [1652, 0]
click at [542, 196] on input "False" at bounding box center [546, 192] width 9 height 8
radio input "true"
click at [461, 32] on input "True" at bounding box center [465, 28] width 9 height 8
radio input "true"
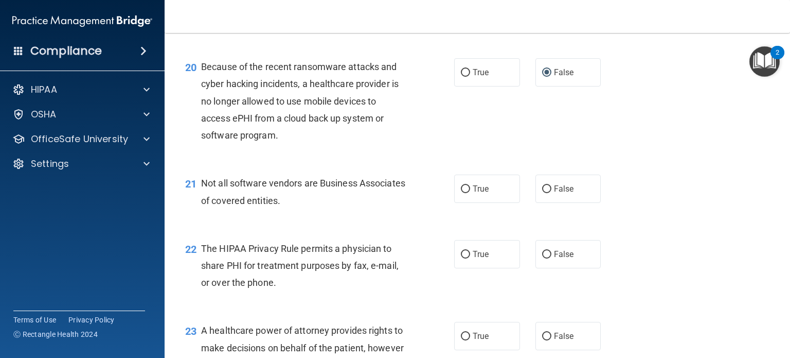
scroll to position [1780, 0]
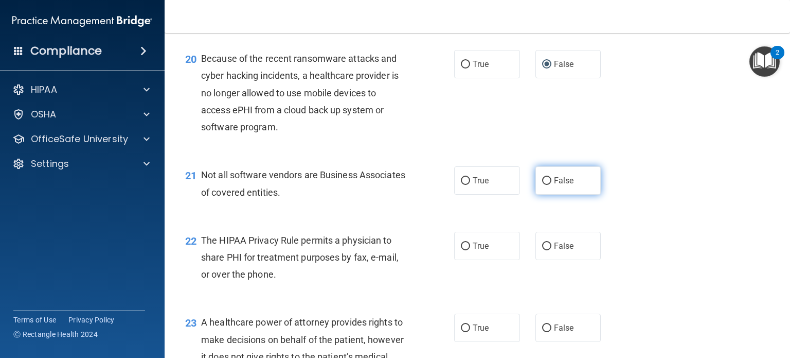
click at [542, 185] on input "False" at bounding box center [546, 181] width 9 height 8
radio input "true"
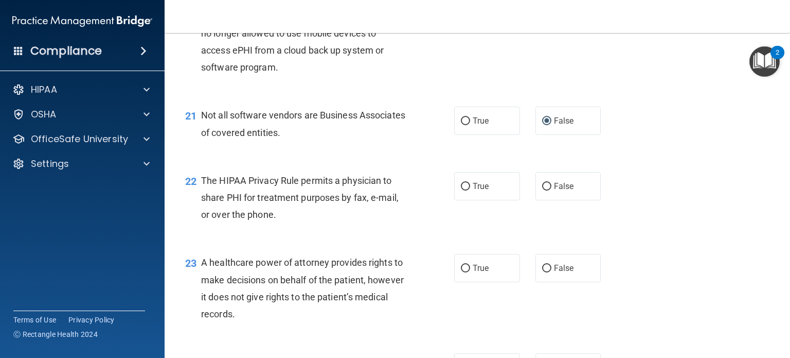
scroll to position [1840, 0]
click at [461, 190] on input "True" at bounding box center [465, 187] width 9 height 8
radio input "true"
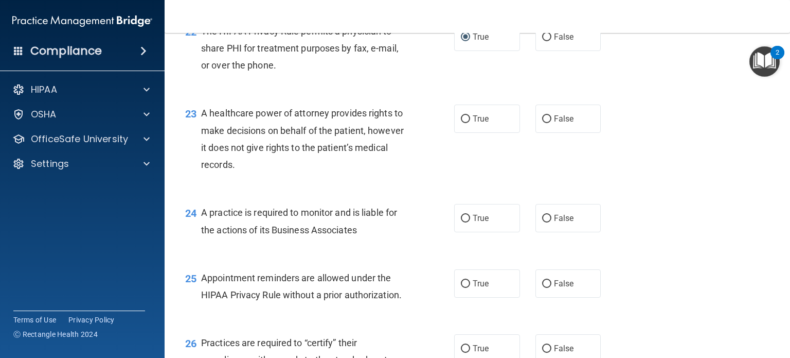
scroll to position [2007, 0]
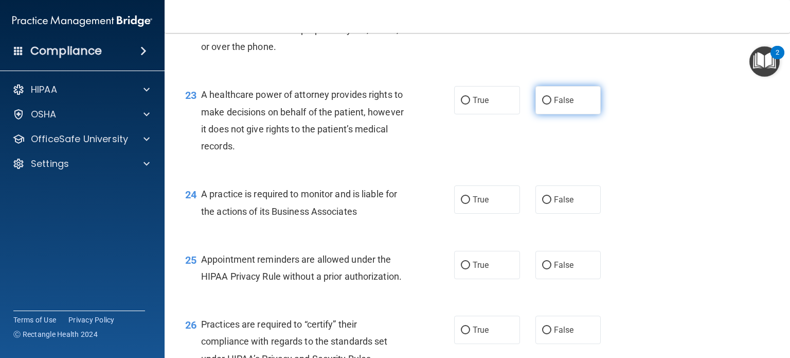
click at [542, 104] on input "False" at bounding box center [546, 101] width 9 height 8
radio input "true"
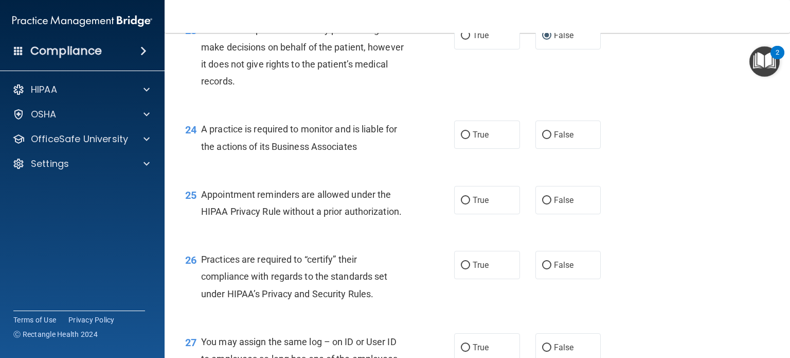
scroll to position [2073, 0]
click at [415, 212] on div "25 Appointment reminders are allowed under the HIPAA Privacy Rule without a pri…" at bounding box center [477, 204] width 600 height 65
click at [465, 148] on label "True" at bounding box center [487, 133] width 66 height 28
click at [465, 138] on input "True" at bounding box center [465, 134] width 9 height 8
radio input "true"
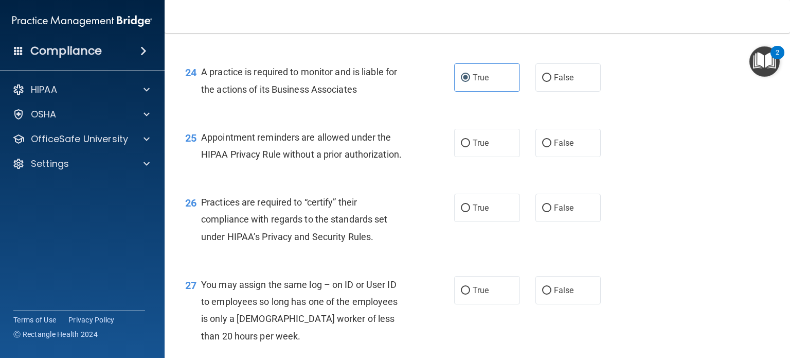
scroll to position [2131, 0]
click at [461, 146] on input "True" at bounding box center [465, 142] width 9 height 8
radio input "true"
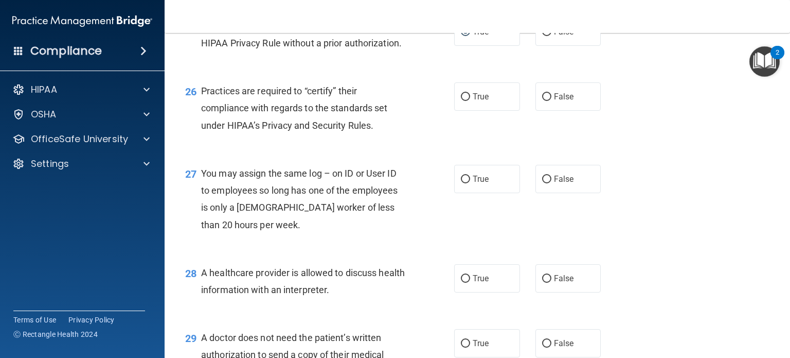
scroll to position [2240, 0]
click at [464, 101] on input "True" at bounding box center [465, 98] width 9 height 8
radio input "true"
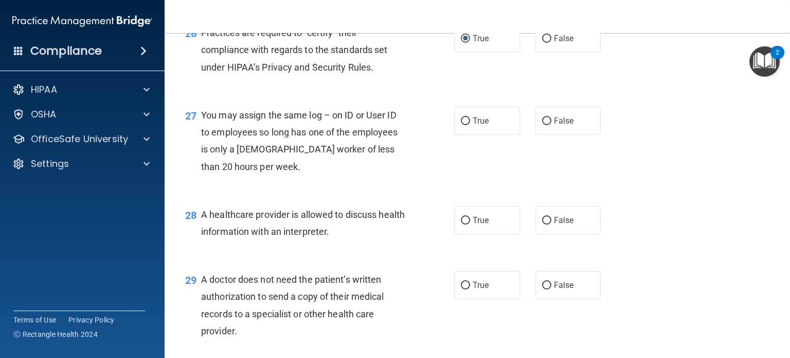
scroll to position [2300, 0]
click at [544, 124] on input "False" at bounding box center [546, 120] width 9 height 8
radio input "true"
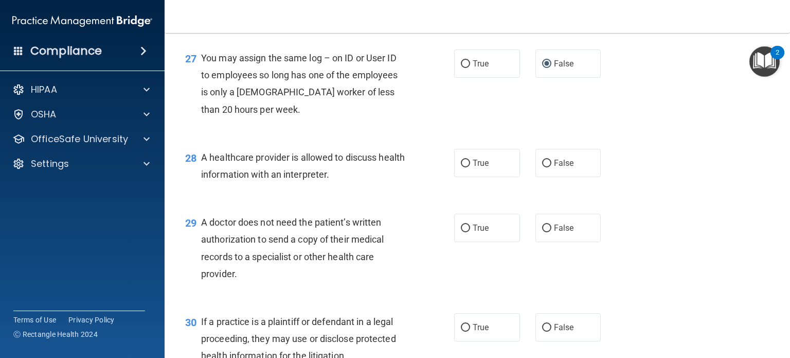
scroll to position [2355, 0]
click at [461, 168] on input "True" at bounding box center [465, 164] width 9 height 8
radio input "true"
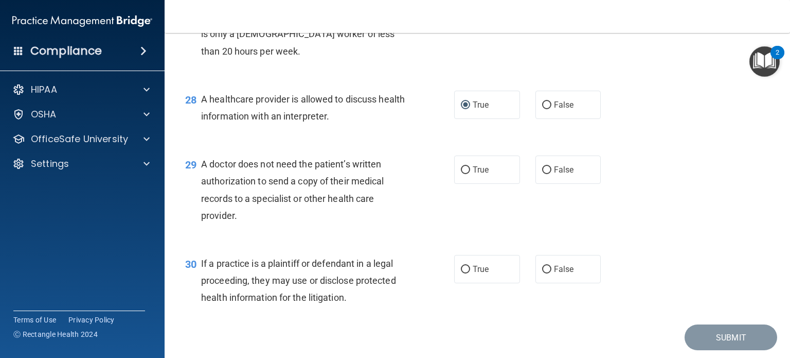
scroll to position [2416, 0]
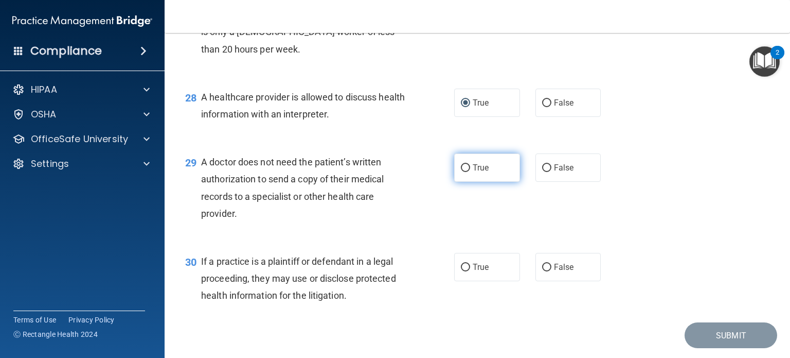
click at [463, 172] on input "True" at bounding box center [465, 168] width 9 height 8
radio input "true"
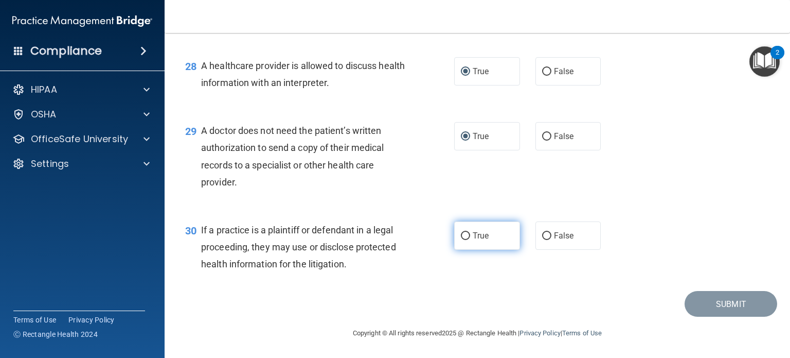
click at [461, 236] on input "True" at bounding box center [465, 236] width 9 height 8
radio input "true"
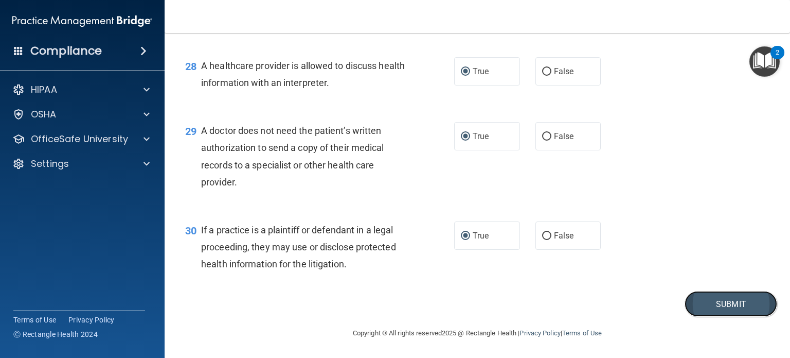
click at [711, 310] on button "Submit" at bounding box center [731, 304] width 93 height 26
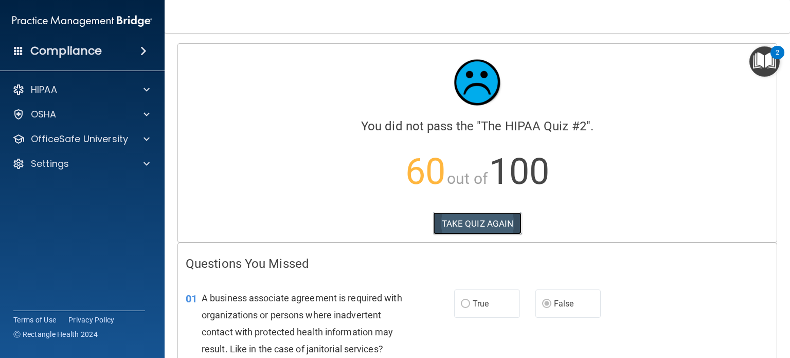
click at [462, 219] on button "TAKE QUIZ AGAIN" at bounding box center [477, 223] width 89 height 23
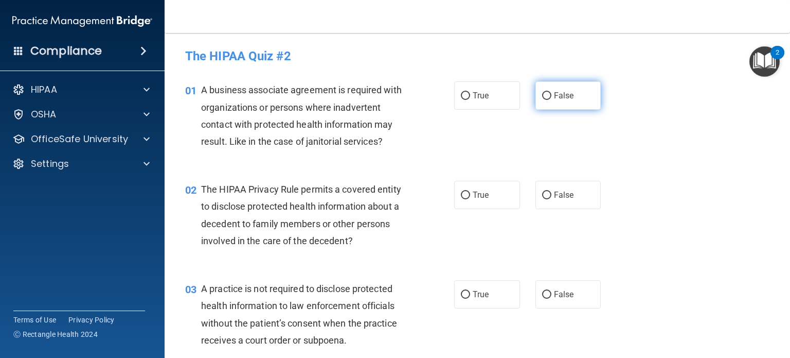
click at [542, 94] on input "False" at bounding box center [546, 96] width 9 height 8
radio input "true"
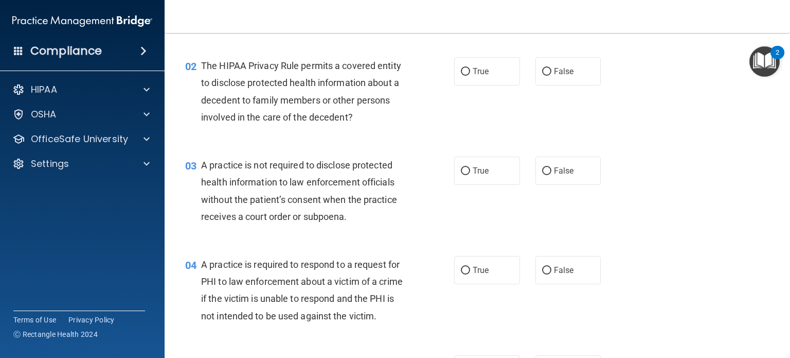
scroll to position [124, 0]
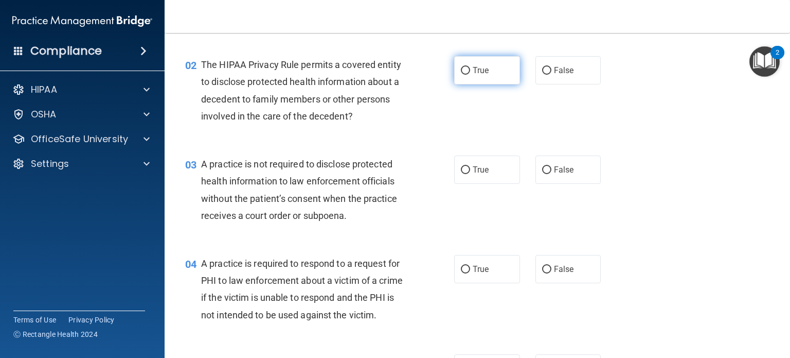
click at [464, 72] on input "True" at bounding box center [465, 71] width 9 height 8
radio input "true"
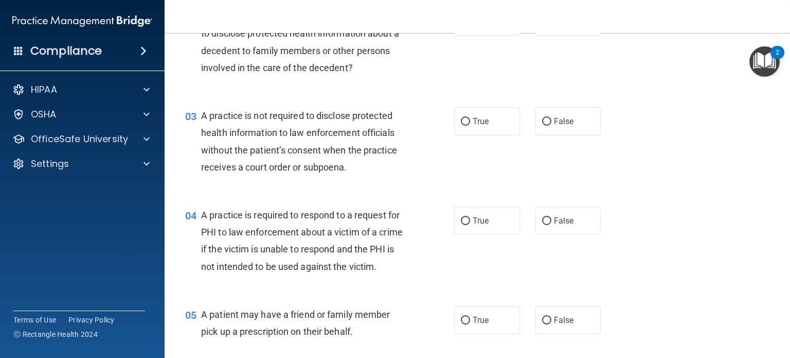
scroll to position [173, 0]
click at [542, 122] on input "False" at bounding box center [546, 122] width 9 height 8
radio input "true"
click at [462, 224] on input "True" at bounding box center [465, 221] width 9 height 8
radio input "true"
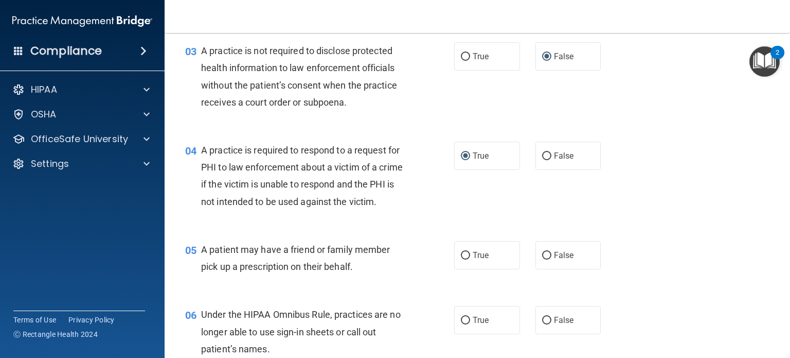
scroll to position [238, 0]
click at [461, 259] on input "True" at bounding box center [465, 255] width 9 height 8
radio input "true"
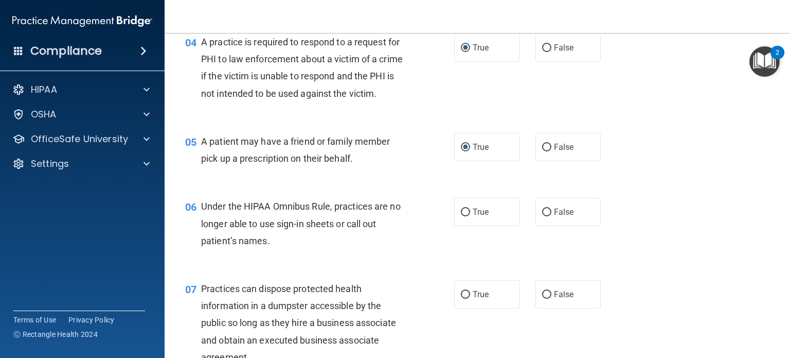
scroll to position [346, 0]
click at [542, 216] on input "False" at bounding box center [546, 212] width 9 height 8
radio input "true"
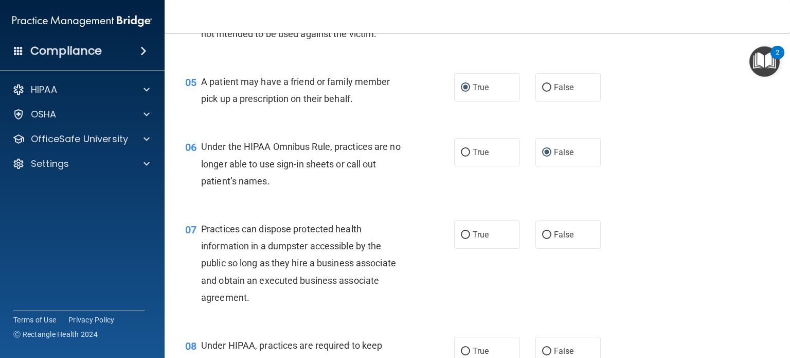
scroll to position [446, 0]
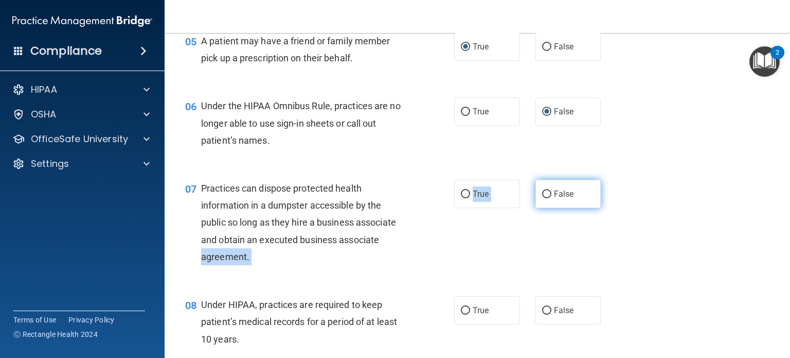
drag, startPoint x: 441, startPoint y: 261, endPoint x: 541, endPoint y: 211, distance: 111.8
click at [612, 180] on ng-form "07 Practices can dispose protected health information in a dumpster accessible …" at bounding box center [612, 180] width 0 height 0
click at [542, 198] on input "False" at bounding box center [546, 194] width 9 height 8
radio input "true"
click at [421, 270] on div "07 Practices can dispose protected health information in a dumpster accessible …" at bounding box center [320, 225] width 300 height 91
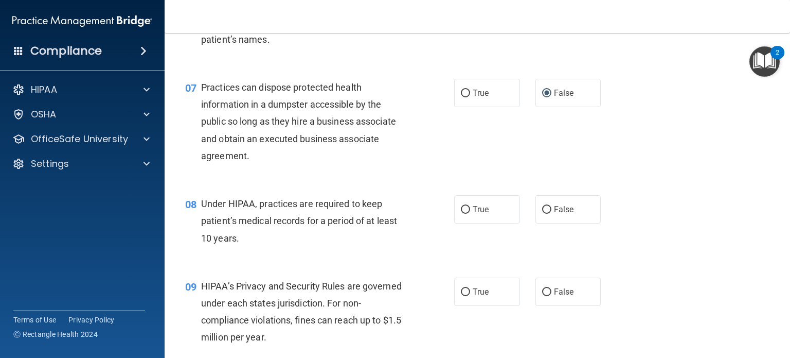
scroll to position [547, 0]
click at [542, 213] on input "False" at bounding box center [546, 209] width 9 height 8
radio input "true"
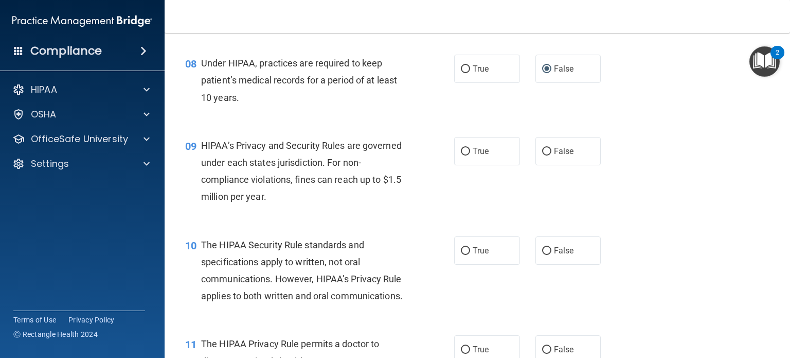
scroll to position [687, 0]
click at [542, 155] on input "False" at bounding box center [546, 152] width 9 height 8
radio input "true"
click at [461, 255] on input "True" at bounding box center [465, 251] width 9 height 8
radio input "true"
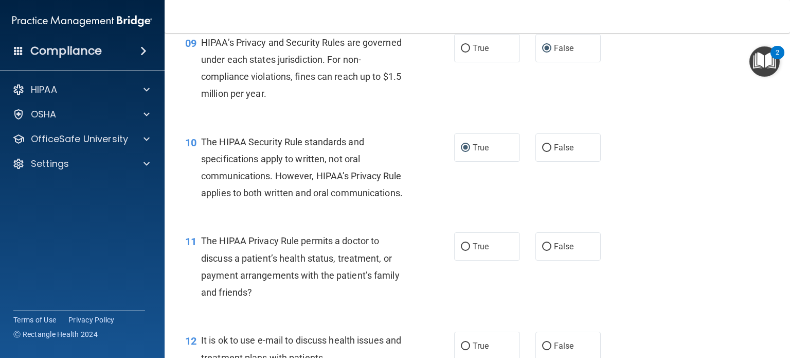
scroll to position [790, 0]
click at [461, 251] on input "True" at bounding box center [465, 247] width 9 height 8
radio input "true"
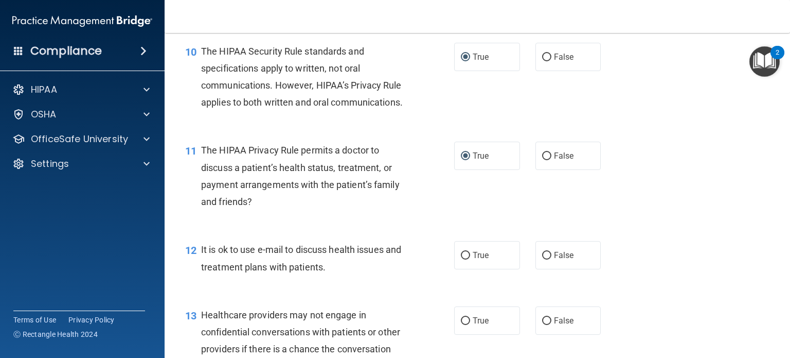
scroll to position [881, 0]
click at [465, 259] on input "True" at bounding box center [465, 256] width 9 height 8
radio input "true"
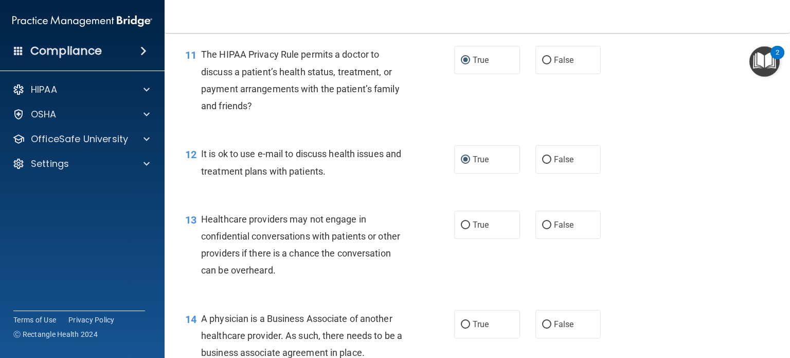
scroll to position [985, 0]
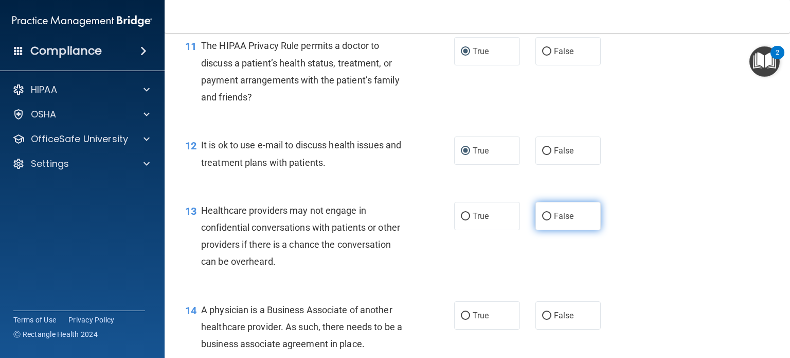
click at [542, 220] on input "False" at bounding box center [546, 216] width 9 height 8
radio input "true"
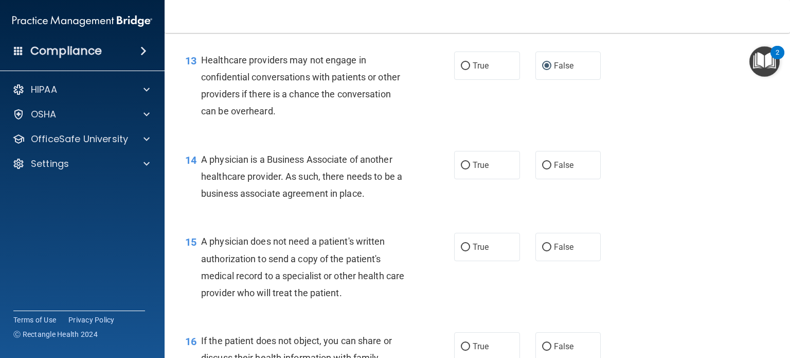
scroll to position [1136, 0]
click at [542, 169] on input "False" at bounding box center [546, 165] width 9 height 8
radio input "true"
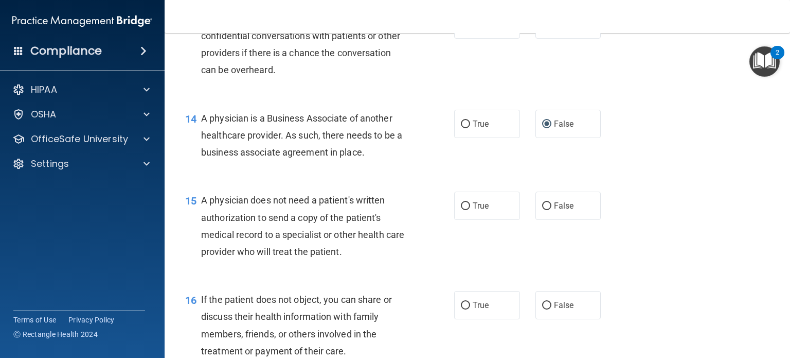
scroll to position [1177, 0]
click at [463, 209] on input "True" at bounding box center [465, 206] width 9 height 8
radio input "true"
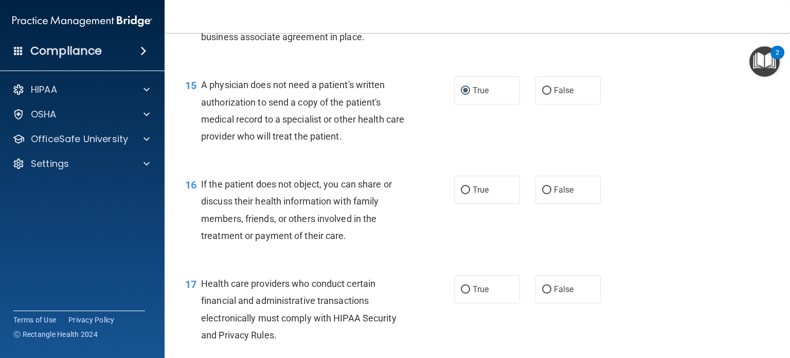
scroll to position [1292, 0]
click at [464, 193] on input "True" at bounding box center [465, 190] width 9 height 8
radio input "true"
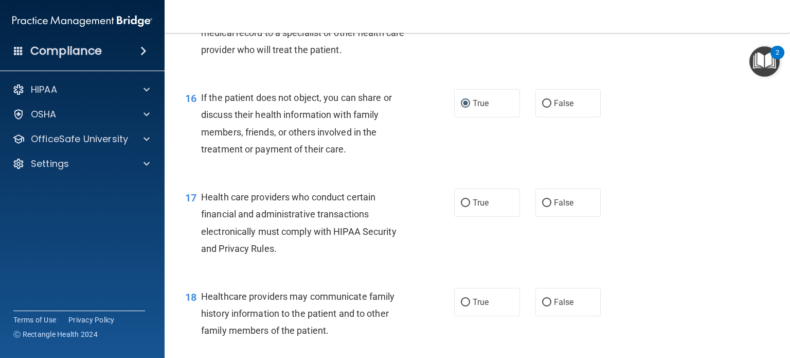
scroll to position [1379, 0]
click at [461, 206] on input "True" at bounding box center [465, 203] width 9 height 8
radio input "true"
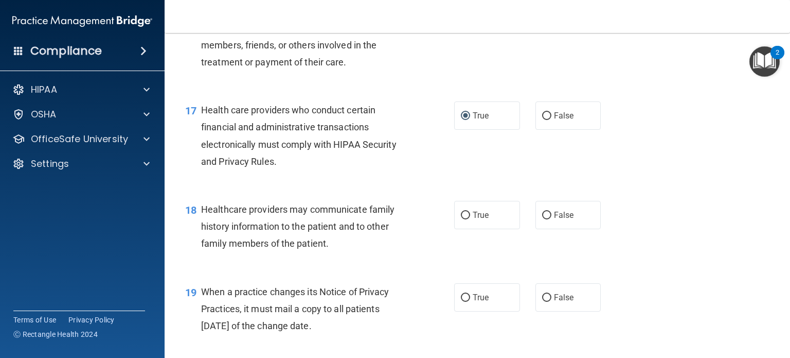
scroll to position [1473, 0]
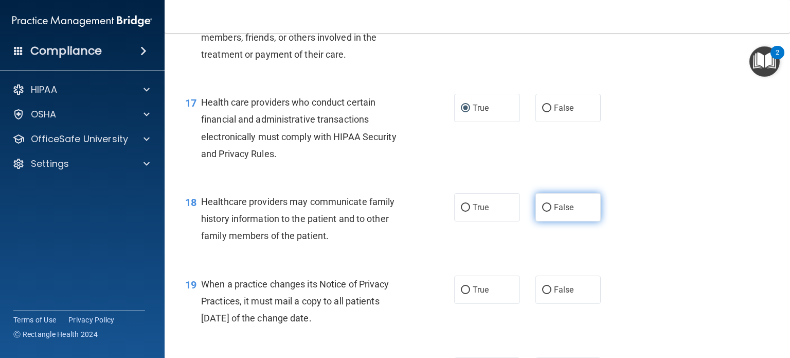
click at [546, 211] on input "False" at bounding box center [546, 208] width 9 height 8
radio input "true"
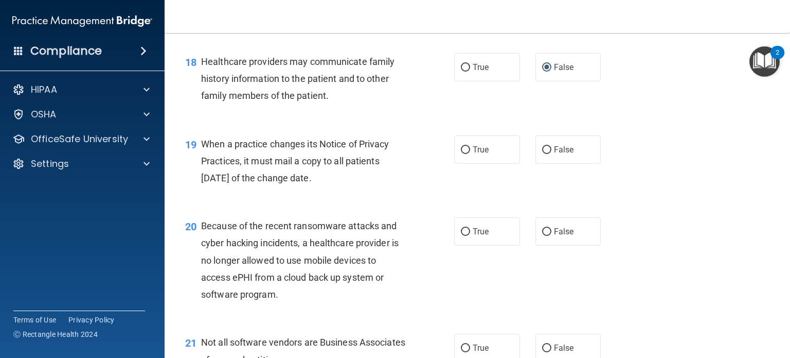
scroll to position [1613, 0]
click at [546, 163] on label "False" at bounding box center [569, 149] width 66 height 28
click at [546, 153] on input "False" at bounding box center [546, 150] width 9 height 8
radio input "true"
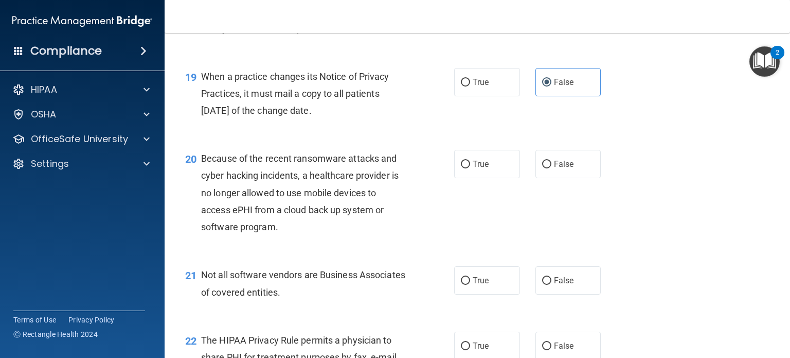
scroll to position [1681, 0]
click at [403, 208] on div "Because of the recent ransomware attacks and cyber hacking incidents, a healthc…" at bounding box center [308, 191] width 214 height 85
click at [542, 168] on input "False" at bounding box center [546, 164] width 9 height 8
radio input "true"
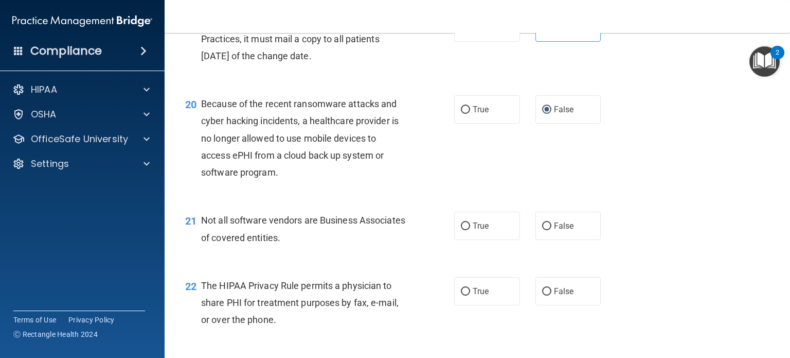
scroll to position [1734, 0]
click at [461, 230] on input "True" at bounding box center [465, 227] width 9 height 8
radio input "true"
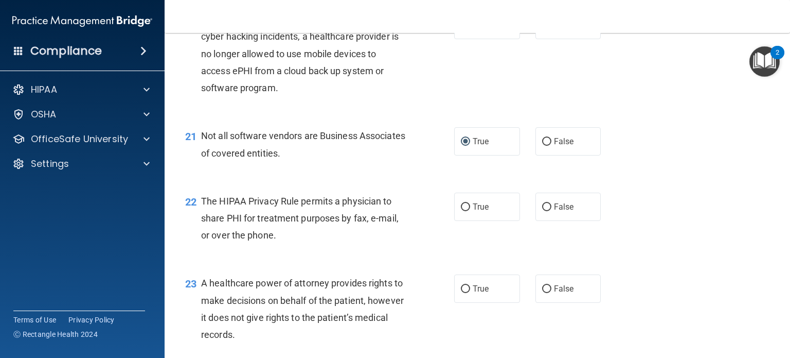
scroll to position [1819, 0]
click at [461, 211] on input "True" at bounding box center [465, 208] width 9 height 8
radio input "true"
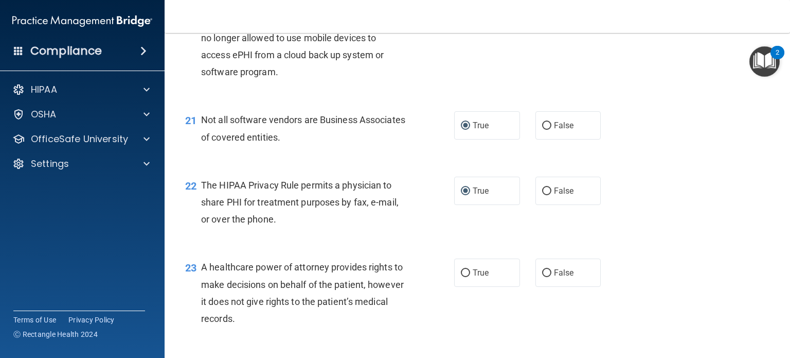
scroll to position [1959, 0]
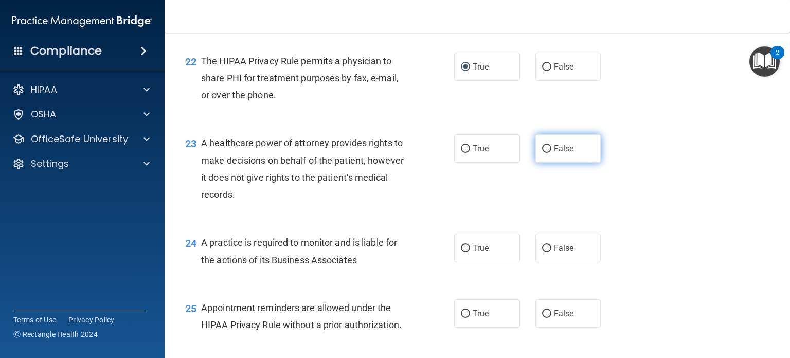
click at [543, 153] on input "False" at bounding box center [546, 149] width 9 height 8
radio input "true"
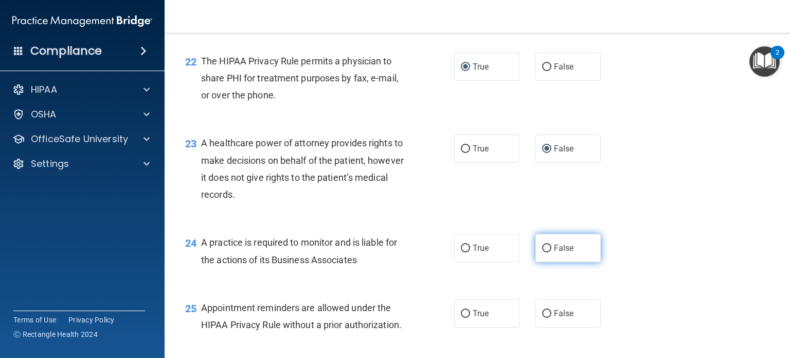
click at [542, 252] on input "False" at bounding box center [546, 248] width 9 height 8
radio input "true"
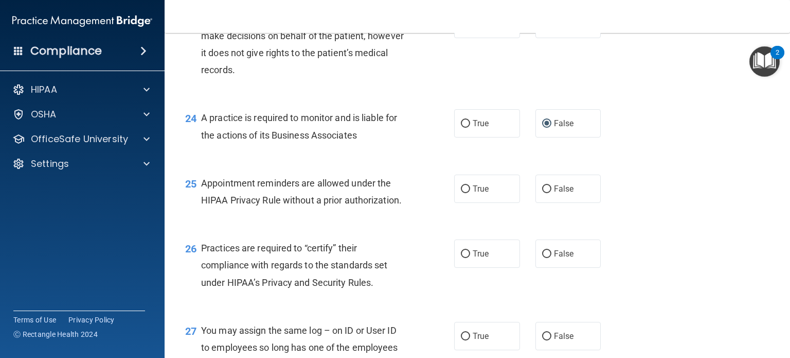
scroll to position [2085, 0]
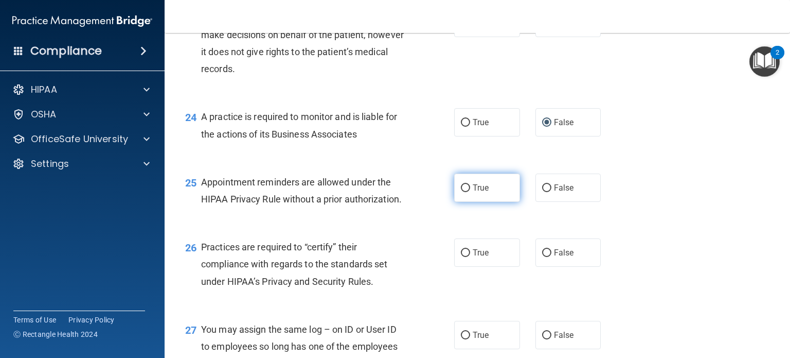
click at [461, 192] on input "True" at bounding box center [465, 188] width 9 height 8
radio input "true"
click at [542, 257] on input "False" at bounding box center [546, 253] width 9 height 8
radio input "true"
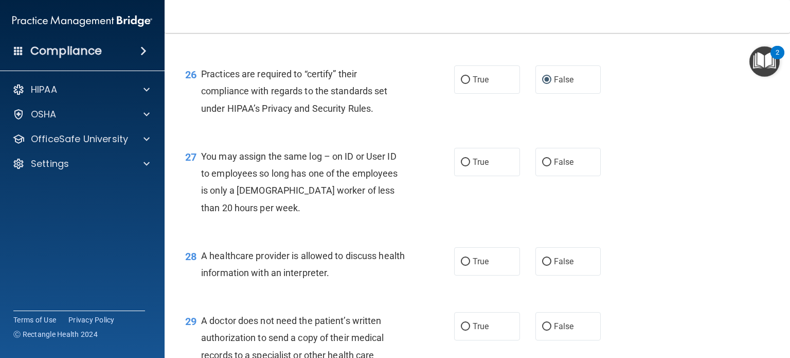
scroll to position [2258, 0]
click at [544, 165] on input "False" at bounding box center [546, 161] width 9 height 8
radio input "true"
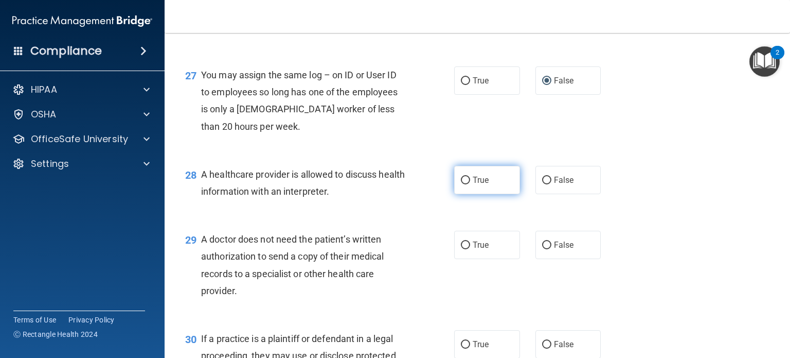
click at [464, 194] on label "True" at bounding box center [487, 180] width 66 height 28
click at [464, 184] on input "True" at bounding box center [465, 180] width 9 height 8
radio input "true"
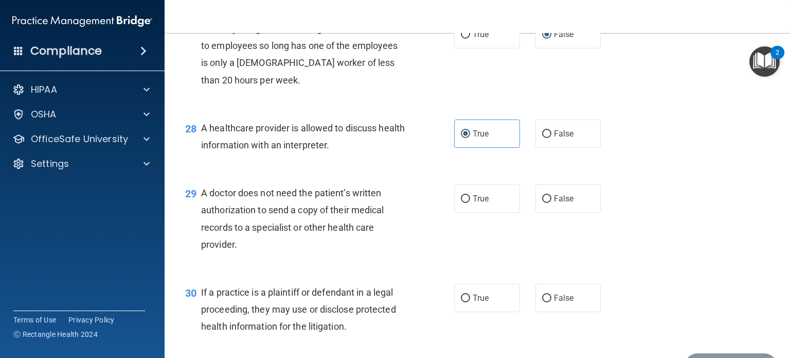
scroll to position [2385, 0]
click at [461, 203] on input "True" at bounding box center [465, 199] width 9 height 8
radio input "true"
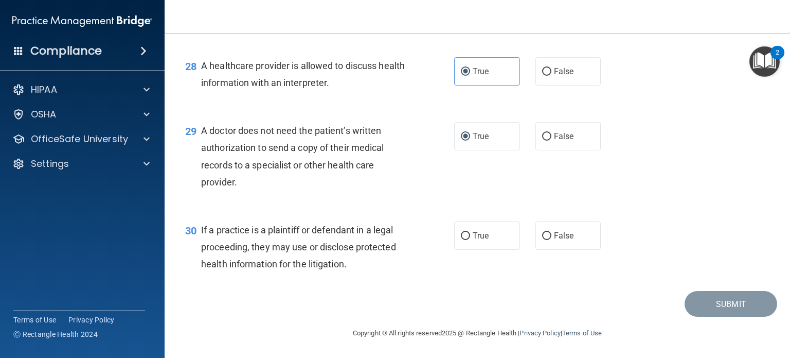
scroll to position [2448, 0]
click at [461, 240] on input "True" at bounding box center [465, 236] width 9 height 8
radio input "true"
click at [714, 317] on button "Submit" at bounding box center [731, 304] width 93 height 26
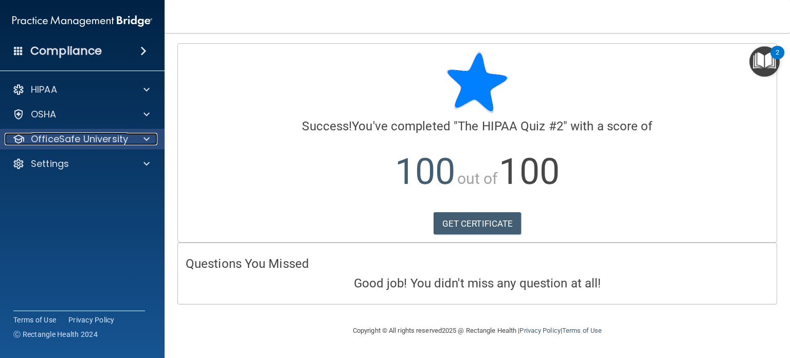
click at [144, 145] on span at bounding box center [147, 139] width 6 height 12
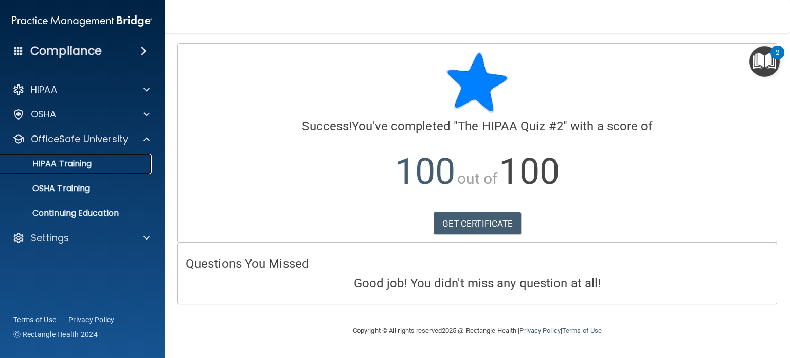
click at [98, 158] on div "HIPAA Training" at bounding box center [77, 163] width 140 height 10
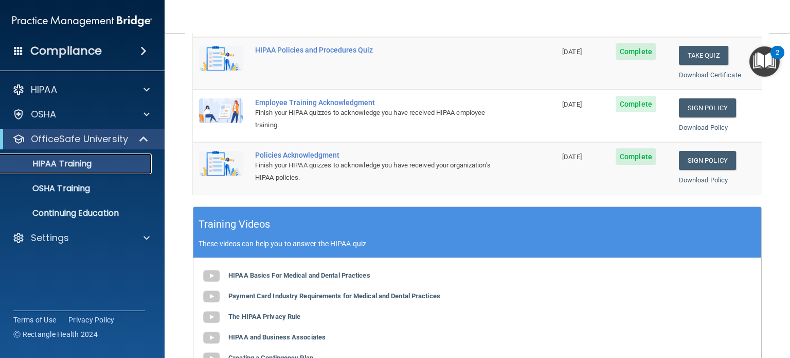
scroll to position [249, 0]
click at [112, 184] on div "OSHA Training" at bounding box center [77, 188] width 140 height 10
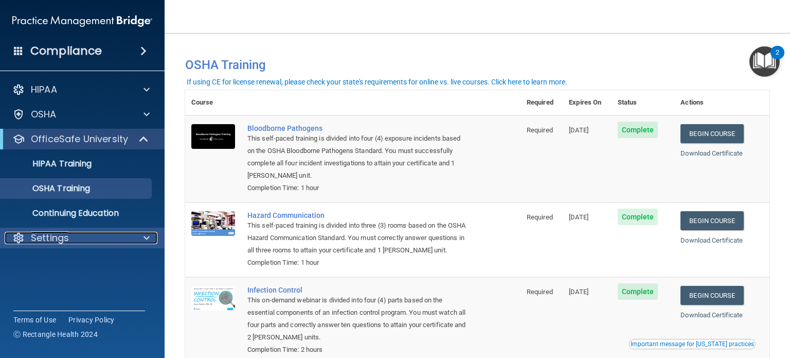
click at [81, 242] on div "Settings" at bounding box center [69, 238] width 128 height 12
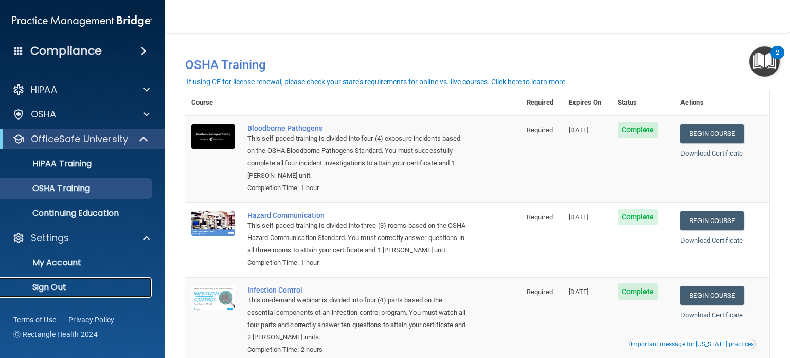
click at [68, 279] on link "Sign Out" at bounding box center [71, 287] width 162 height 21
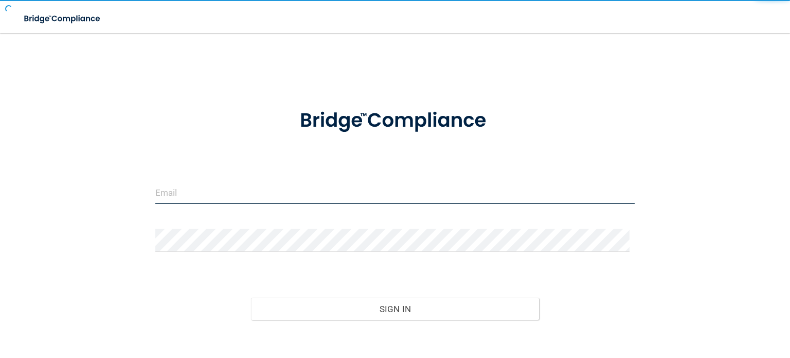
type input "[PERSON_NAME][EMAIL_ADDRESS][DOMAIN_NAME]"
